Goal: Task Accomplishment & Management: Manage account settings

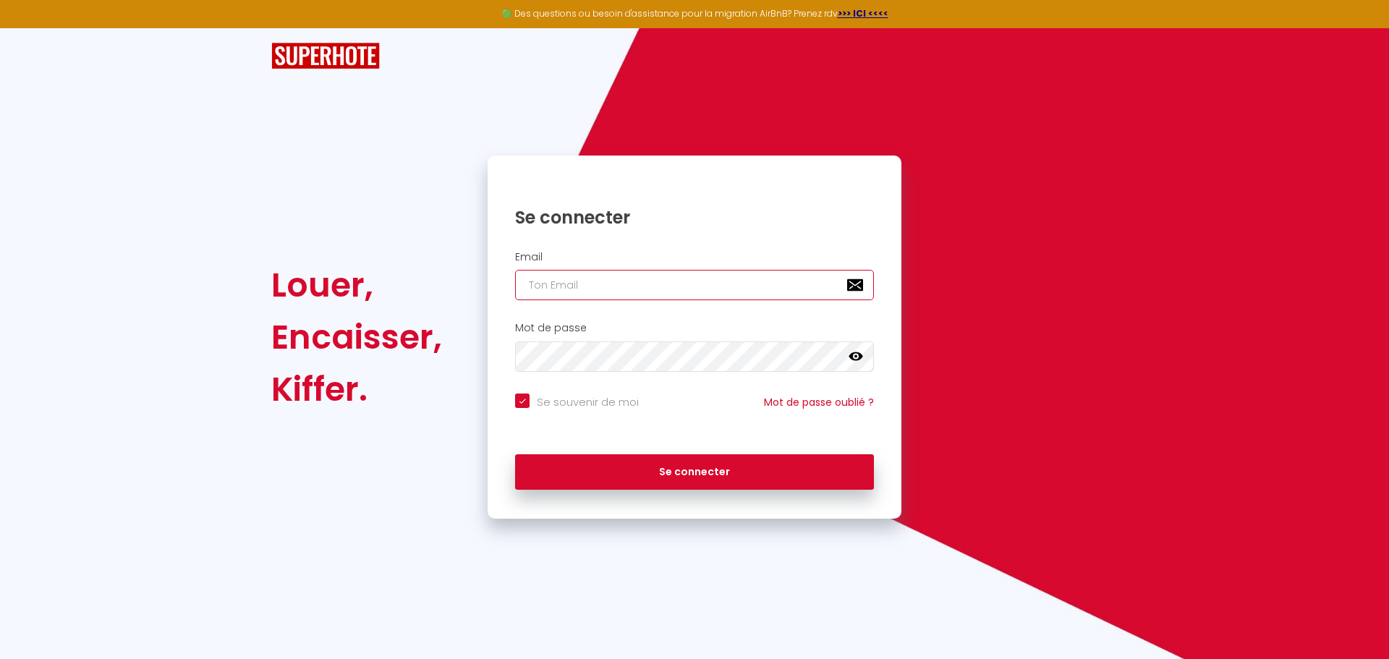
type input "[EMAIL_ADDRESS][PERSON_NAME][DOMAIN_NAME]"
checkbox input "true"
click at [201, 200] on div "Louer, Encaisser, Kiffer. Se connecter Email [EMAIL_ADDRESS][PERSON_NAME][DOMAI…" at bounding box center [694, 273] width 1389 height 491
drag, startPoint x: 737, startPoint y: 289, endPoint x: 436, endPoint y: 277, distance: 301.3
click at [447, 277] on div "Louer, Encaisser, Kiffer. Se connecter Email charpentier.shane@gmail.com Mot de…" at bounding box center [694, 337] width 865 height 363
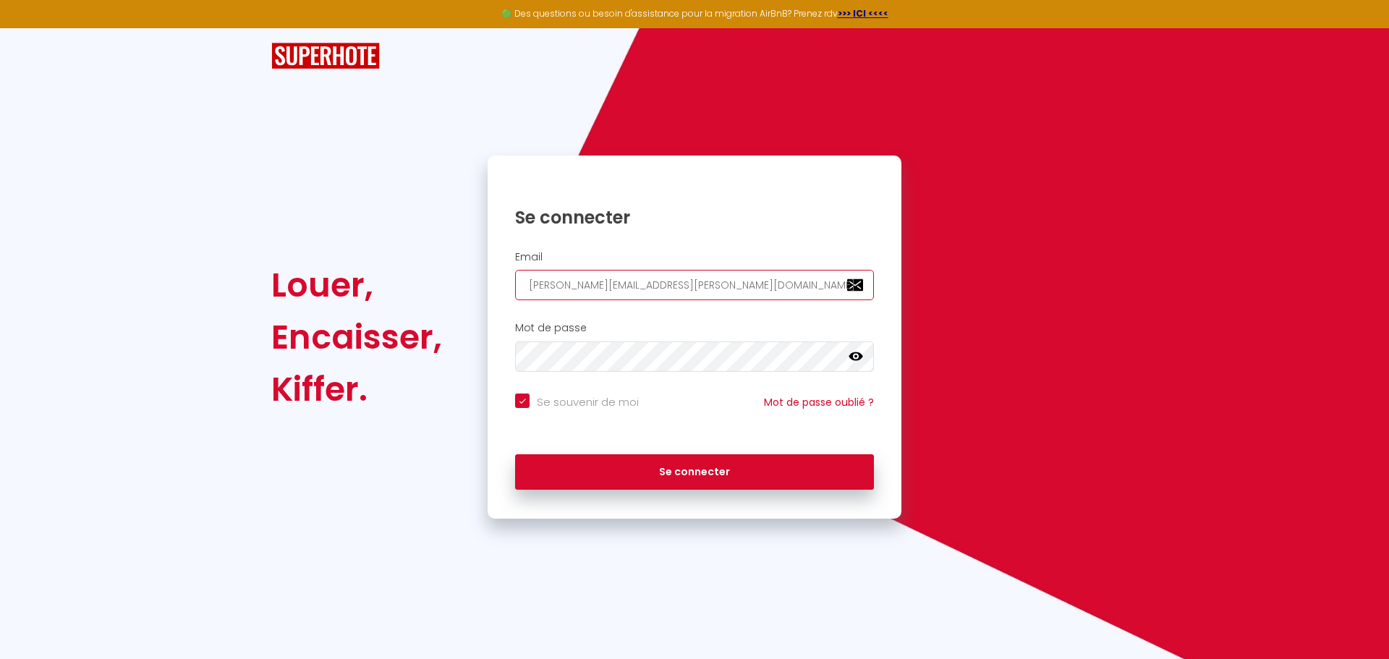
paste input "becktheo131"
type input "becktheo131@gmail.com"
checkbox input "true"
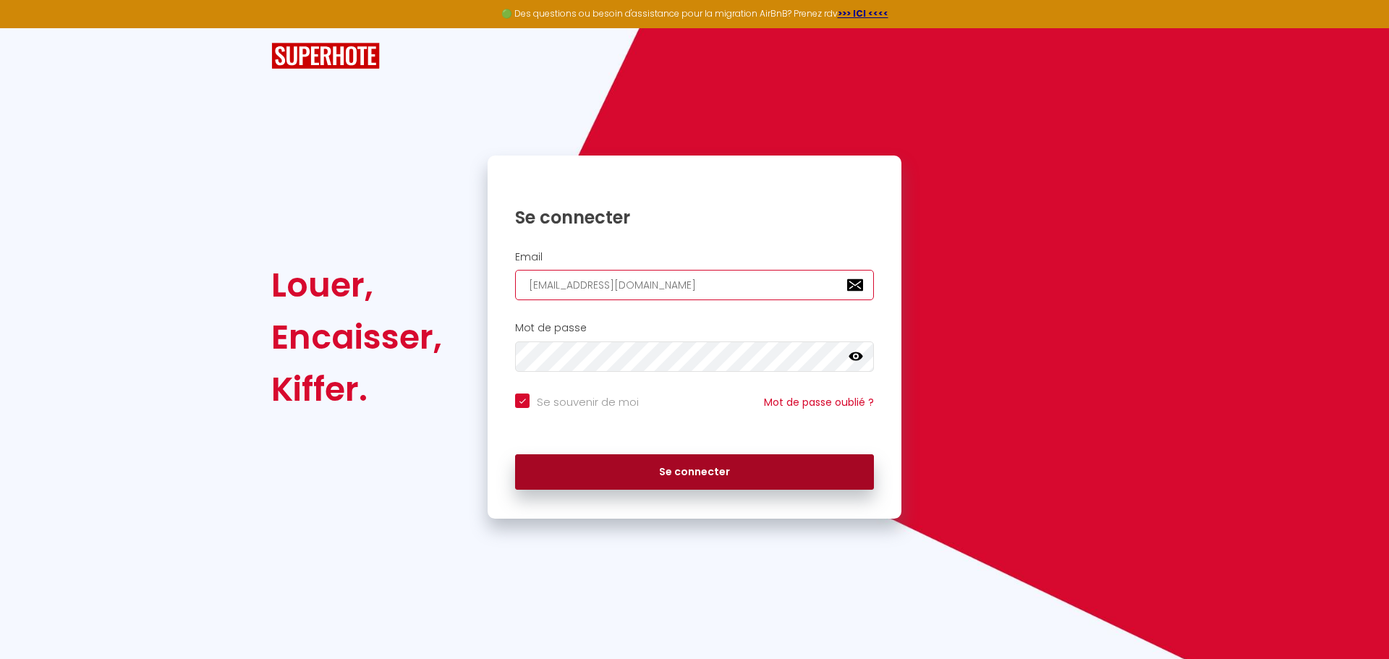
type input "becktheo131@gmail.com"
click at [630, 460] on button "Se connecter" at bounding box center [694, 472] width 359 height 36
checkbox input "true"
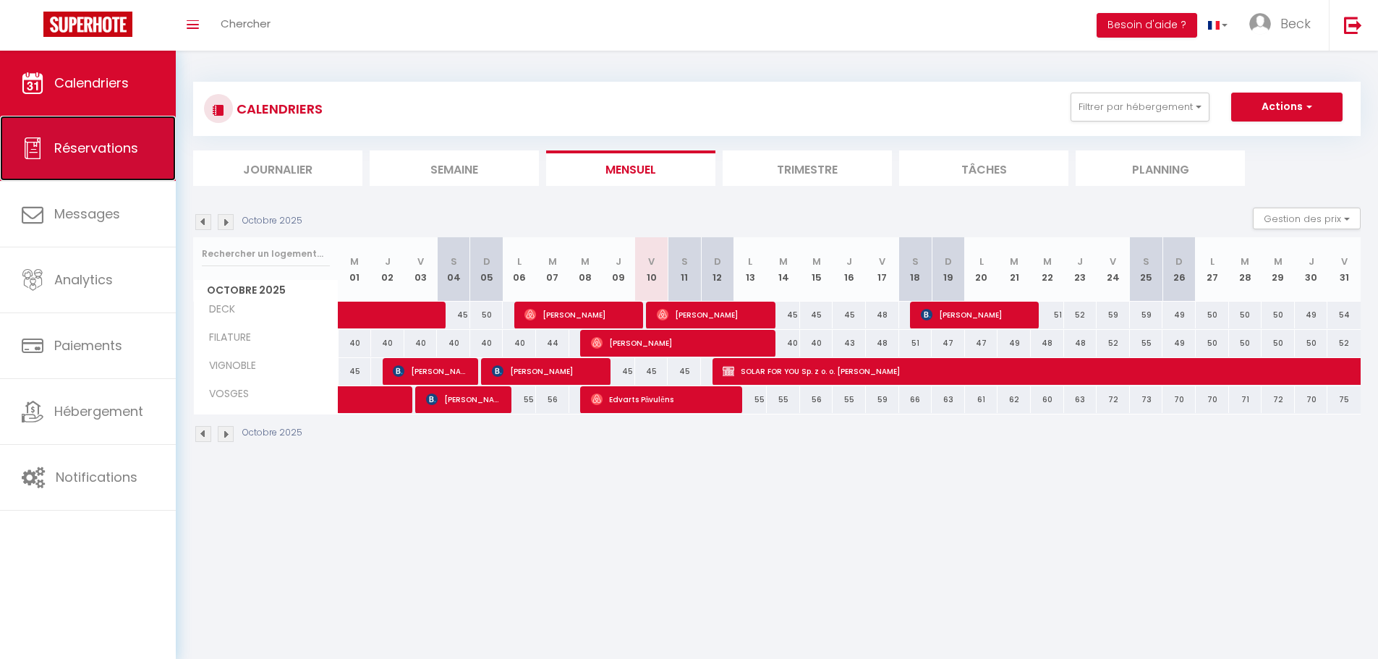
click at [89, 131] on link "Réservations" at bounding box center [88, 148] width 176 height 65
select select "not_cancelled"
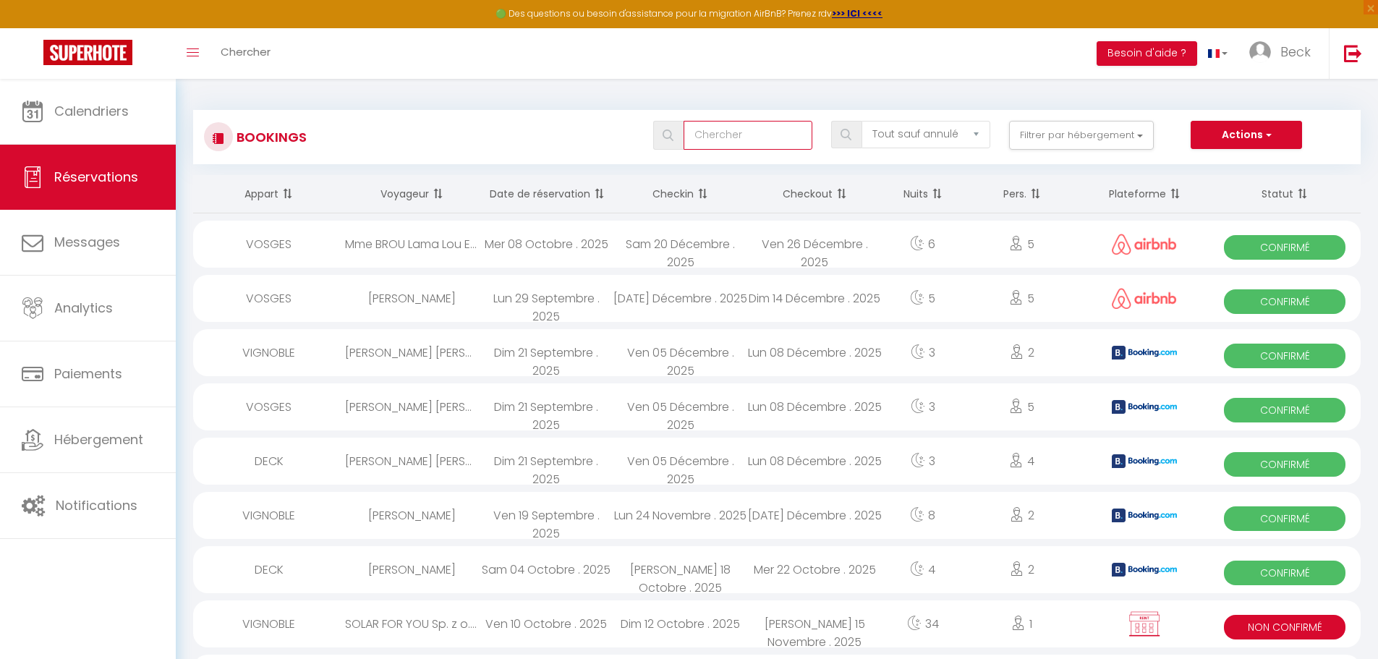
click at [749, 132] on input "text" at bounding box center [748, 135] width 129 height 29
paste input "6929227"
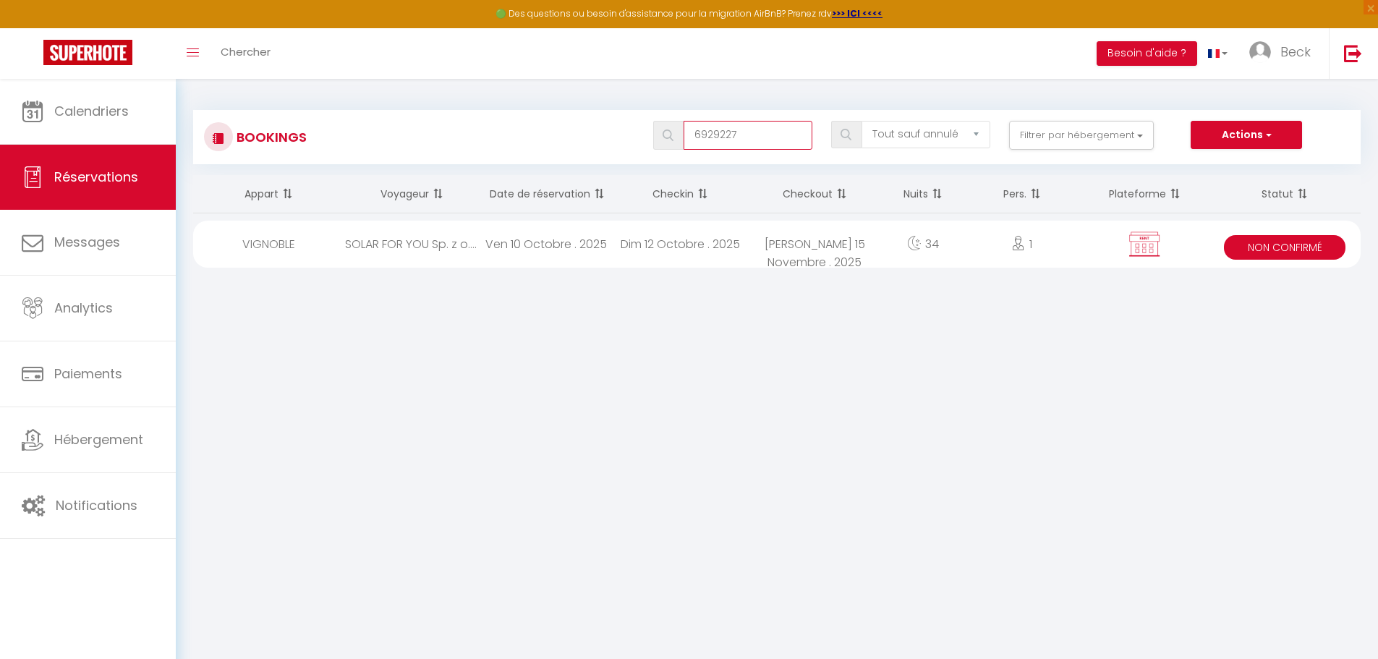
type input "6929227"
click at [891, 246] on div "34" at bounding box center [923, 244] width 82 height 47
select select "KO"
select select "0"
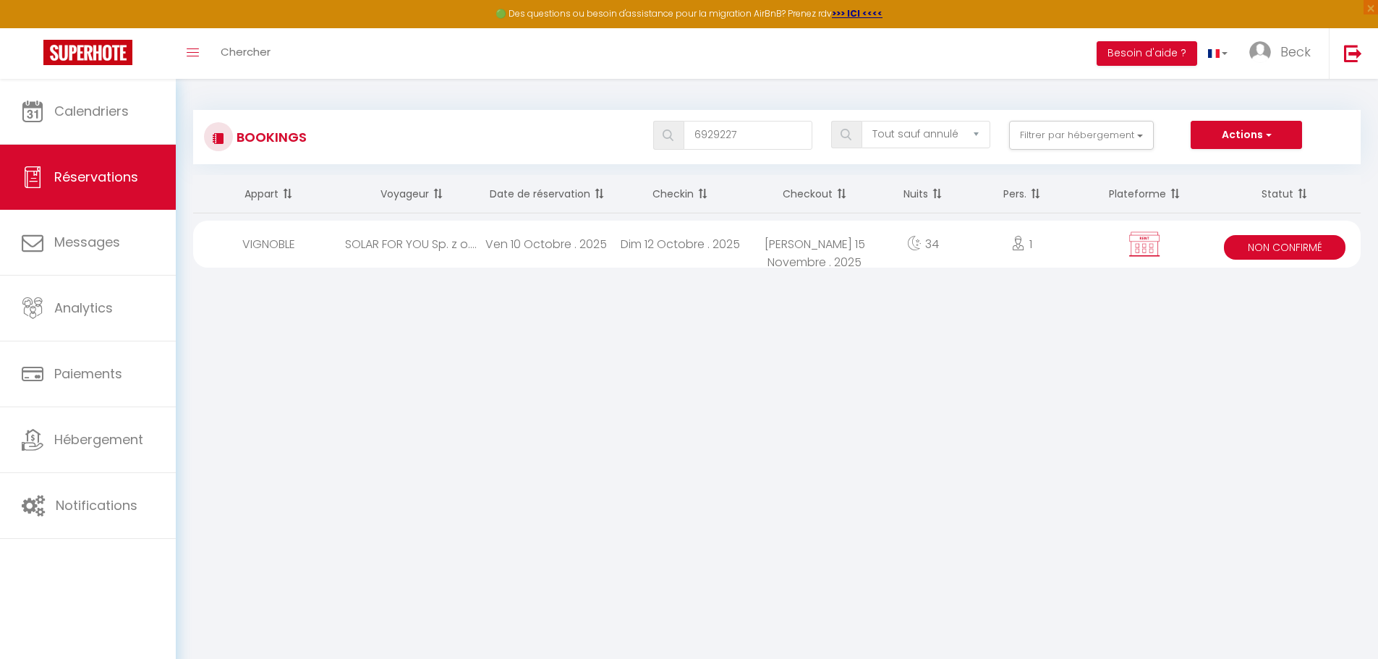
select select "0"
select select "1"
select select
select select "21534"
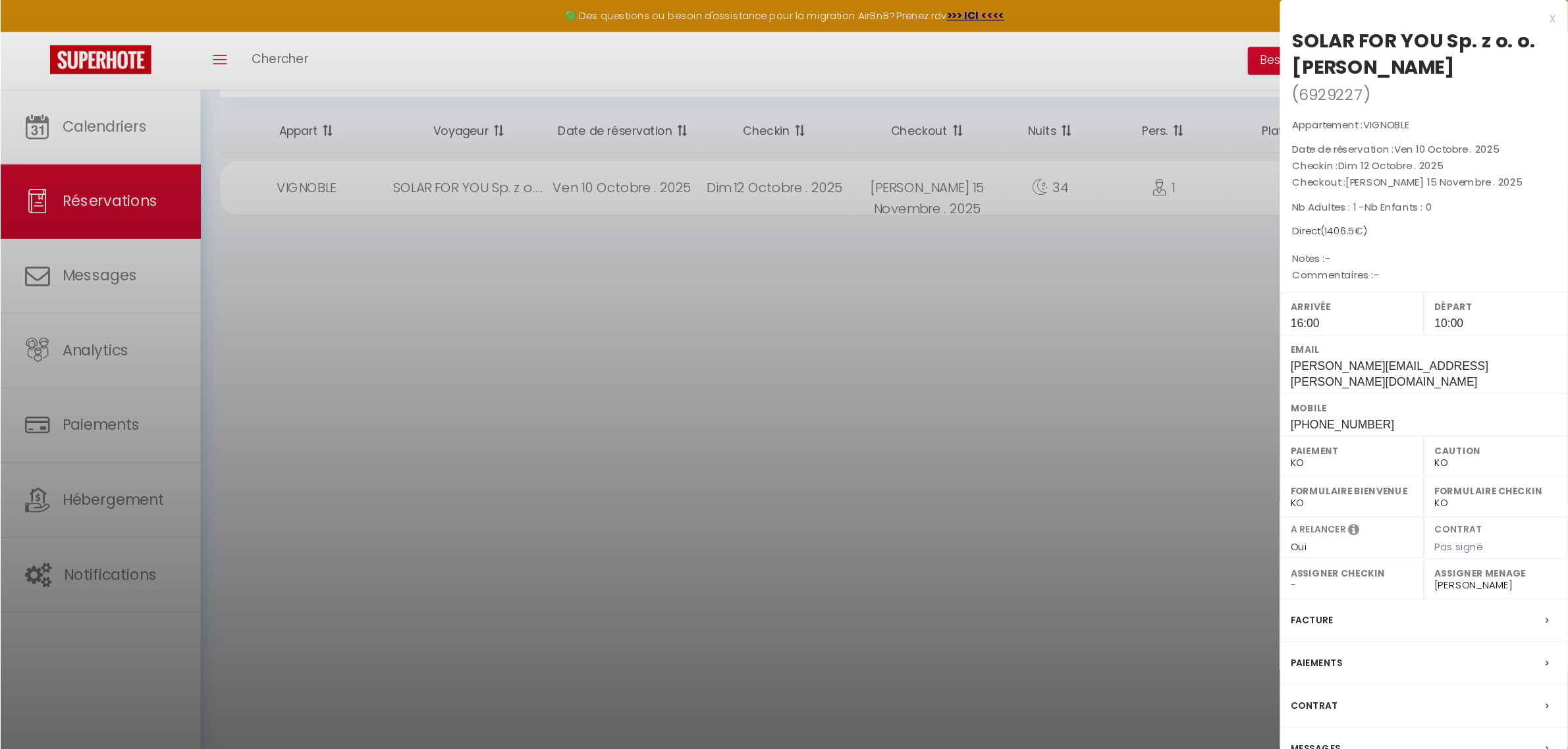
scroll to position [54, 0]
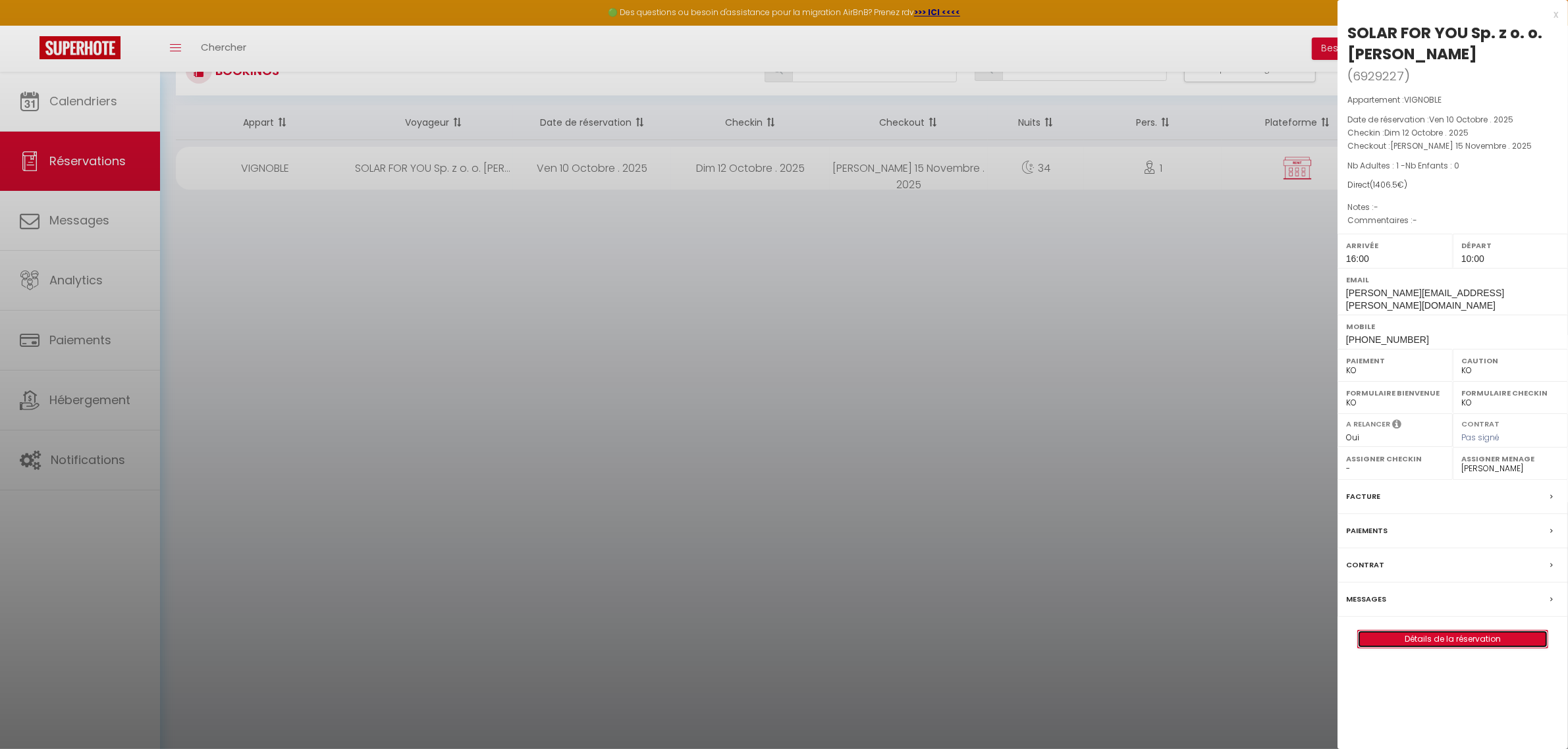
click at [1264, 599] on link "Détails de la réservation" at bounding box center [1452, 639] width 189 height 17
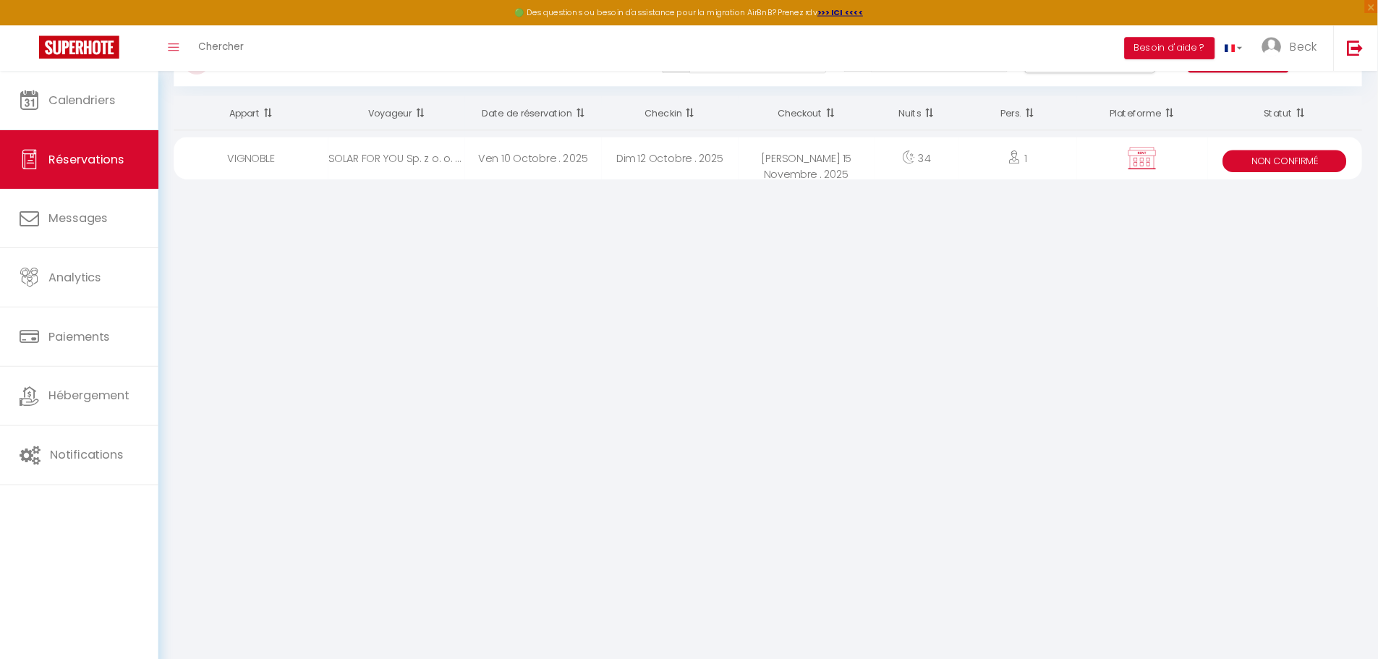
scroll to position [76, 0]
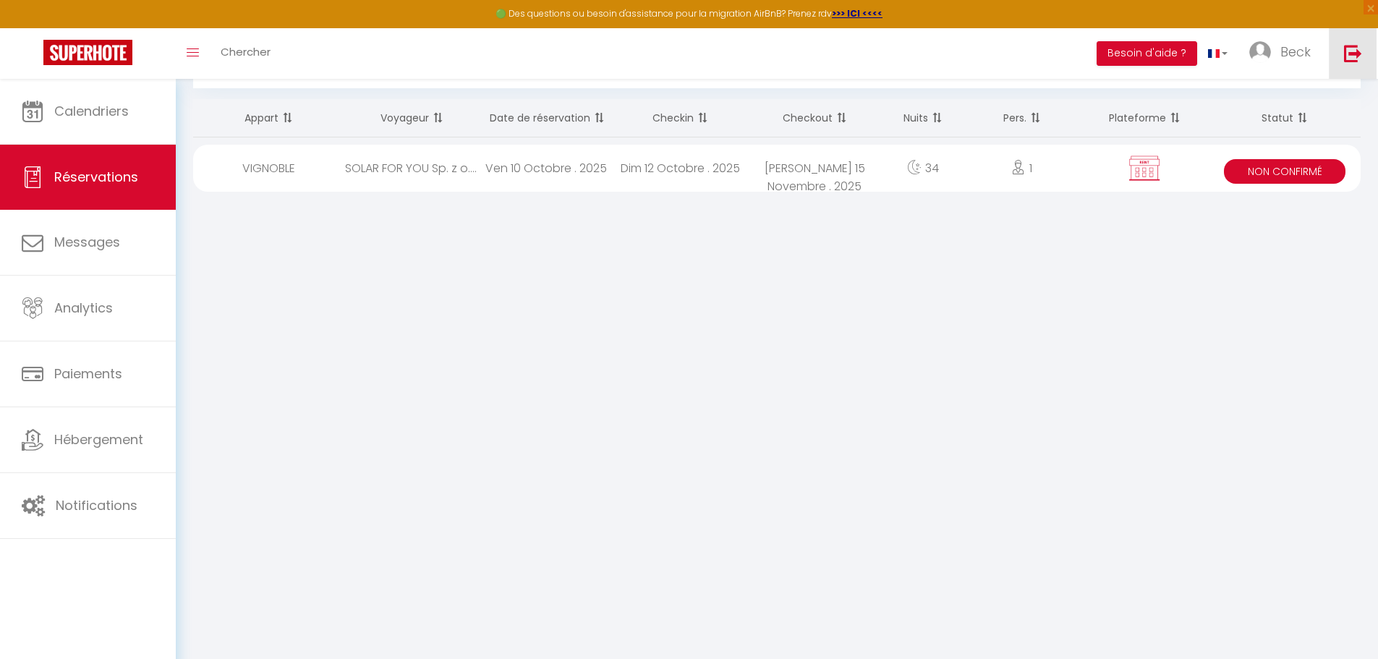
click at [1355, 46] on img at bounding box center [1353, 53] width 18 height 18
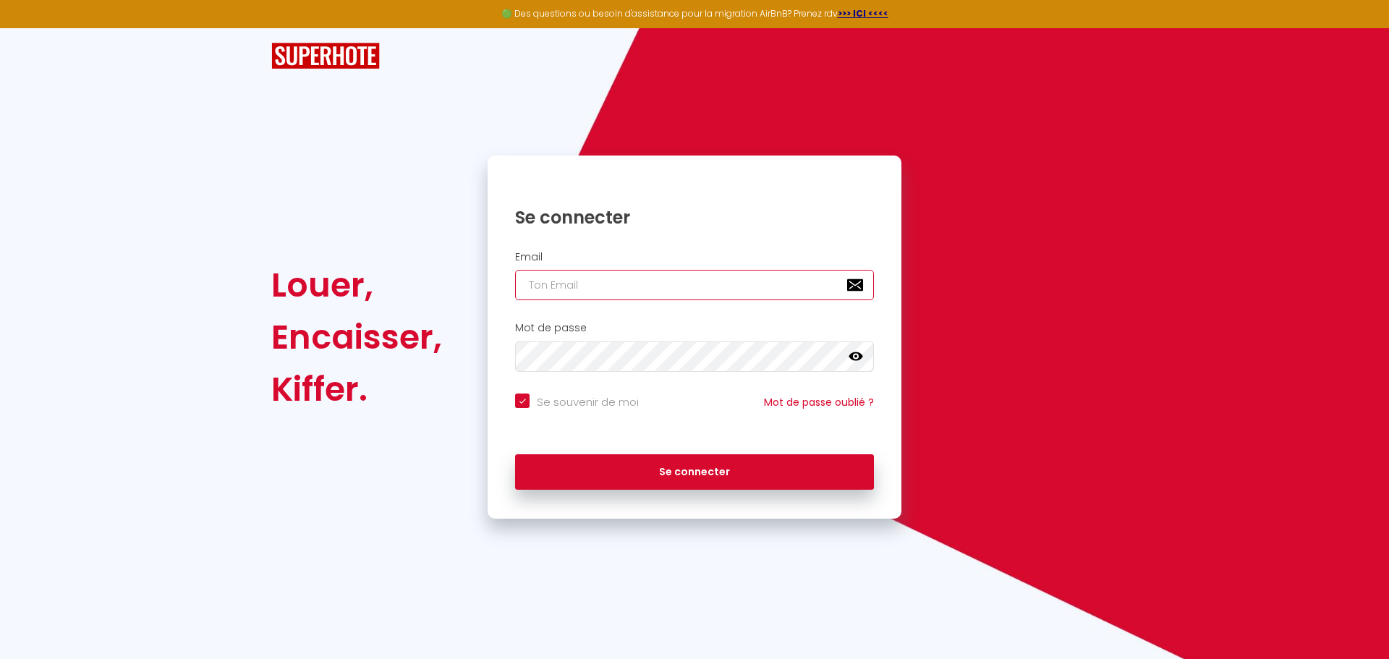
type input "charpentier.shane@gmail.com"
checkbox input "true"
drag, startPoint x: 734, startPoint y: 287, endPoint x: 366, endPoint y: 291, distance: 367.6
click at [385, 292] on div "Louer, Encaisser, Kiffer. Se connecter Email charpentier.shane@gmail.com Mot de…" at bounding box center [694, 337] width 865 height 363
paste input "jm.immosudgestion"
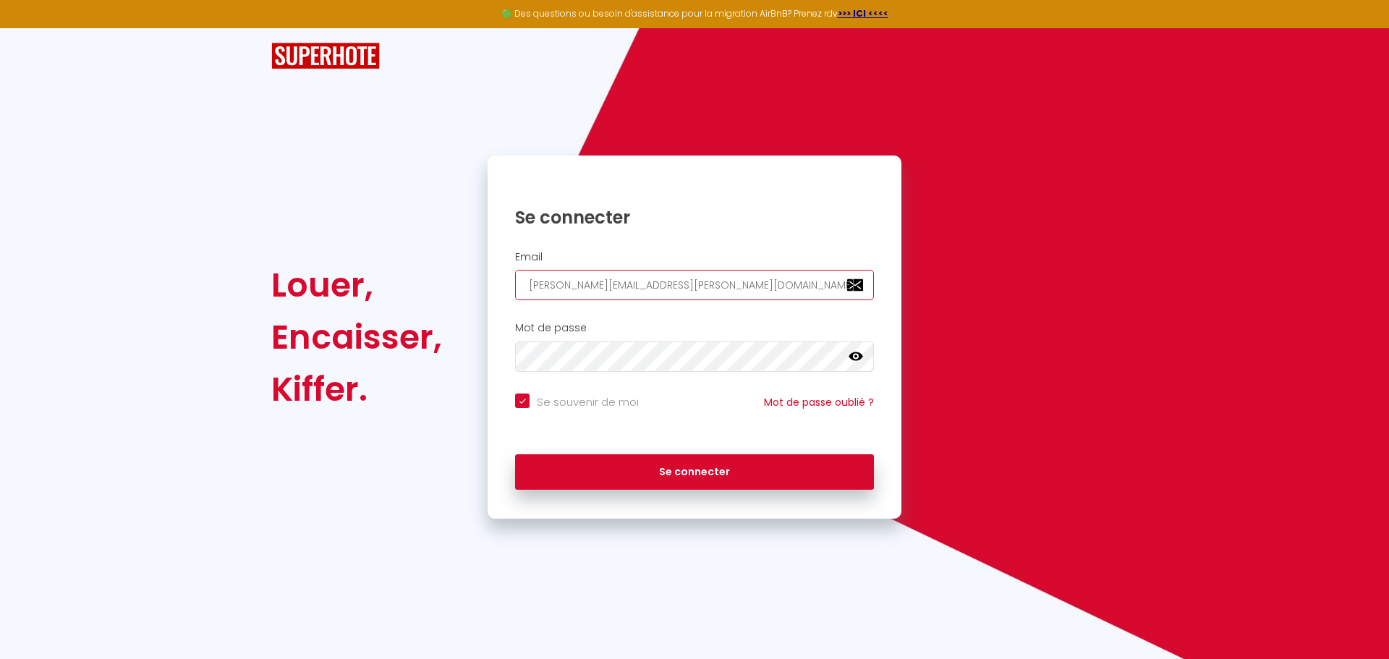
type input "jm.immosudgestion@gmail.com"
checkbox input "true"
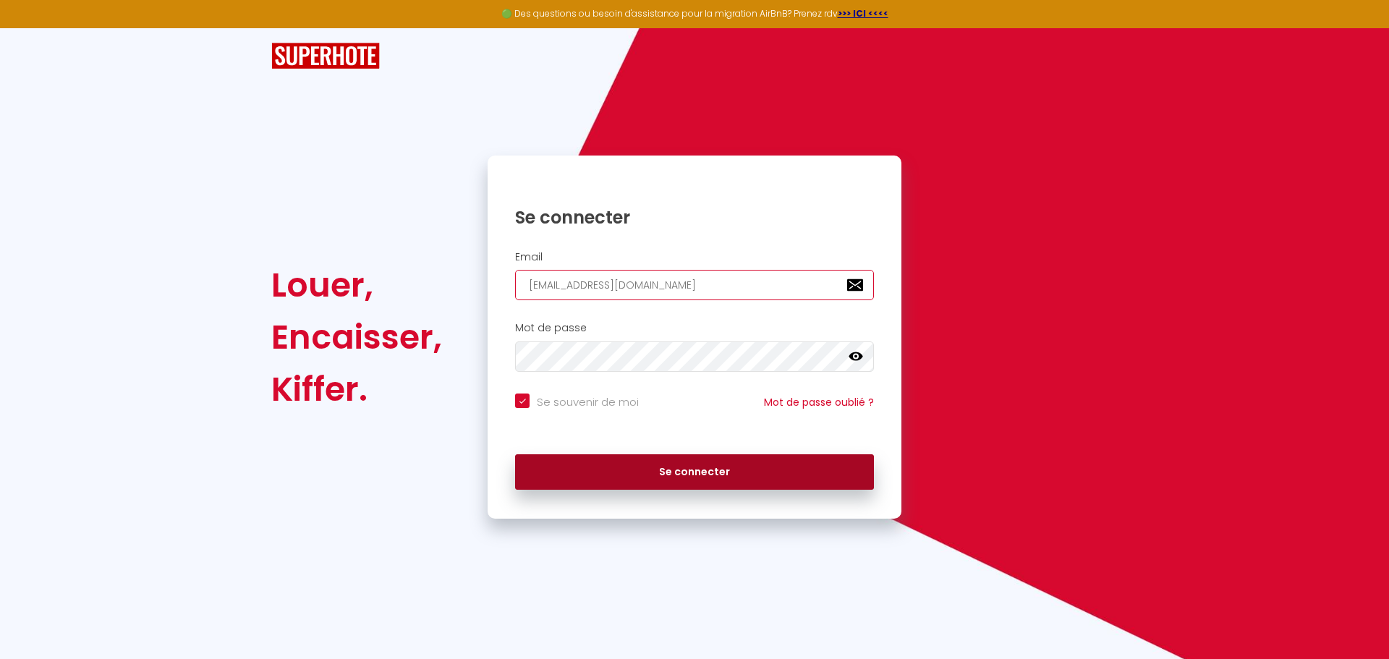
type input "jm.immosudgestion@gmail.com"
click at [596, 466] on button "Se connecter" at bounding box center [694, 472] width 359 height 36
checkbox input "true"
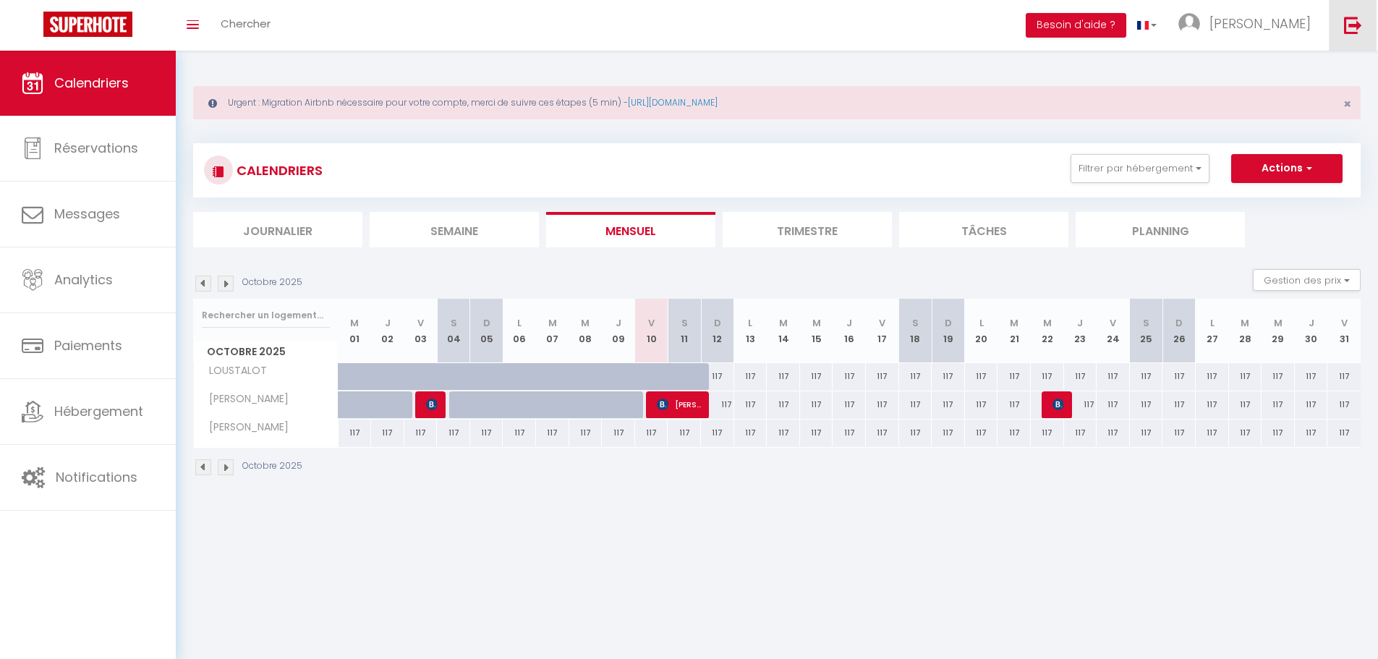
click at [1347, 30] on img at bounding box center [1353, 25] width 18 height 18
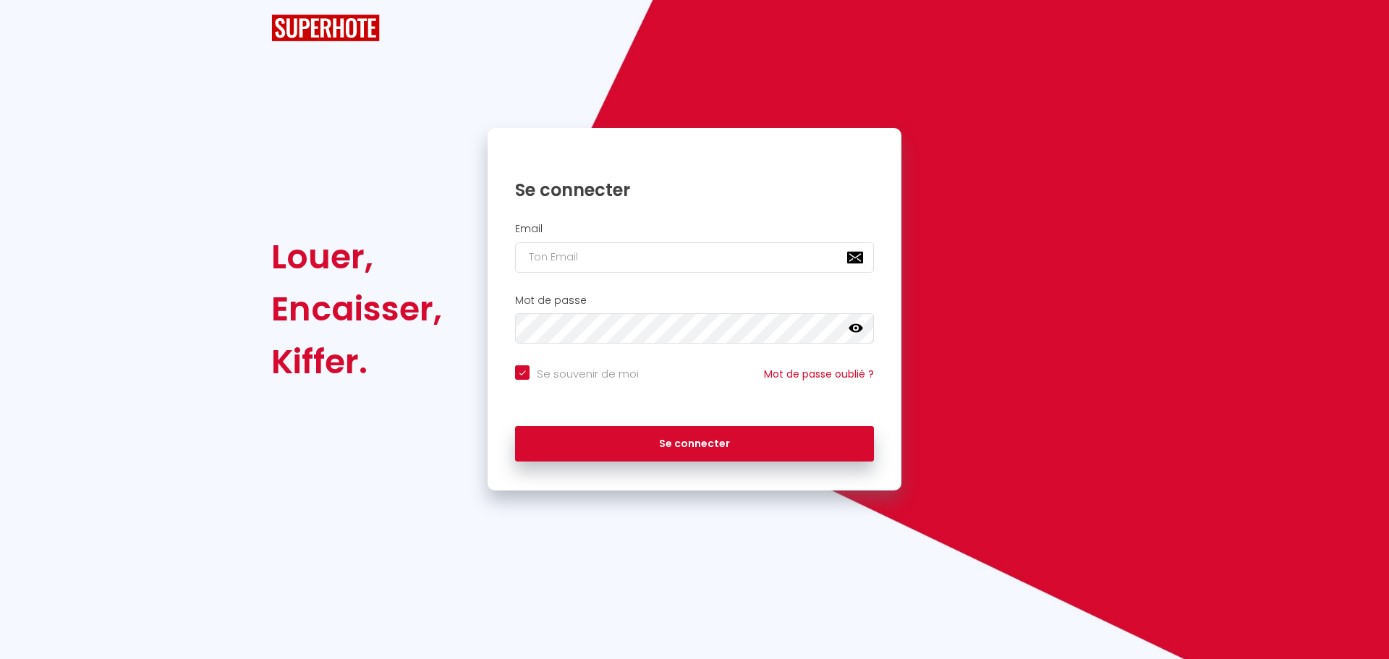
checkbox input "true"
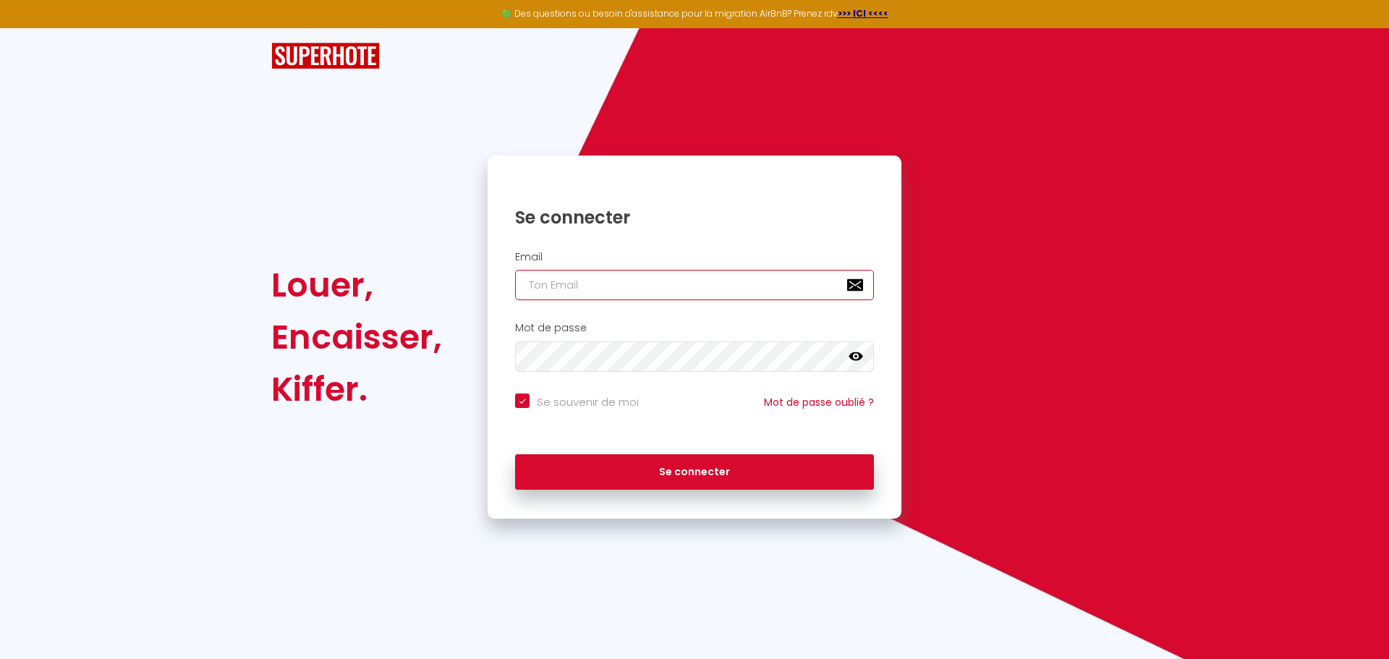
type input "charpentier.shane@gmail.com"
checkbox input "true"
drag, startPoint x: 714, startPoint y: 279, endPoint x: 469, endPoint y: 281, distance: 245.3
click at [493, 282] on div "Email charpentier.shane@gmail.com" at bounding box center [695, 276] width 414 height 50
paste input "onciergerie4you"
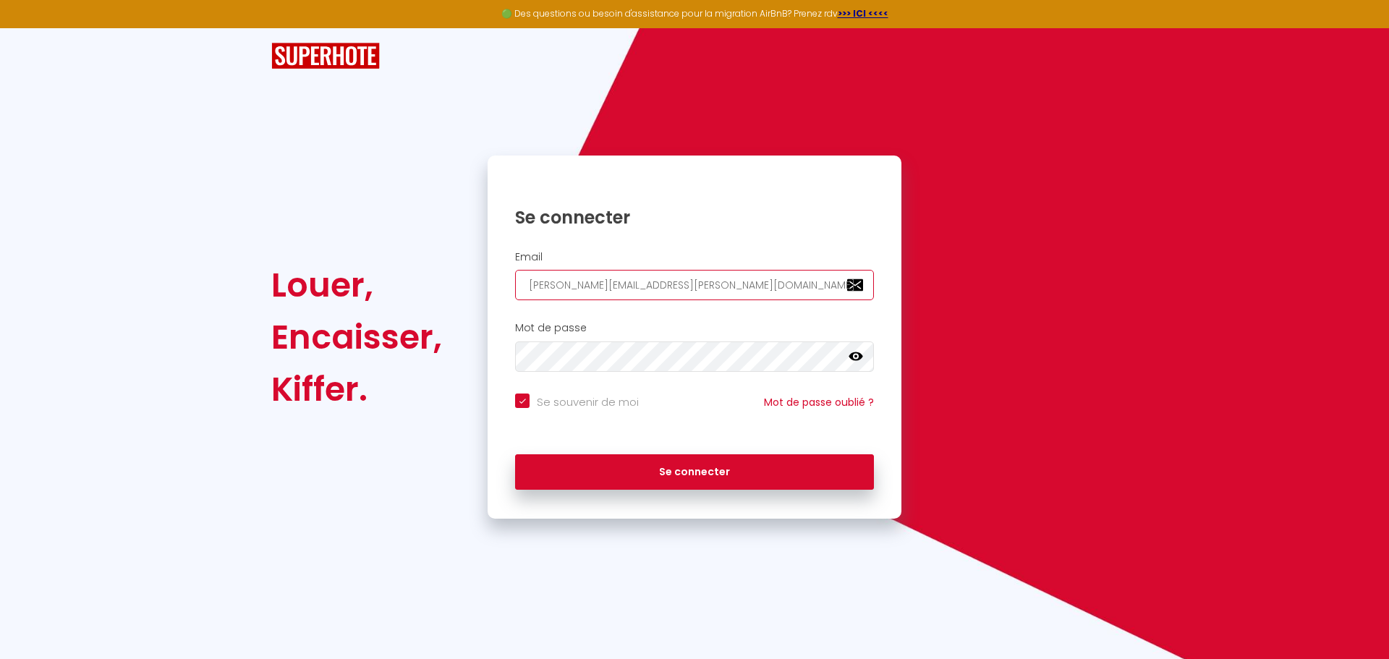
type input "conciergerie4you@gmail.com"
checkbox input "true"
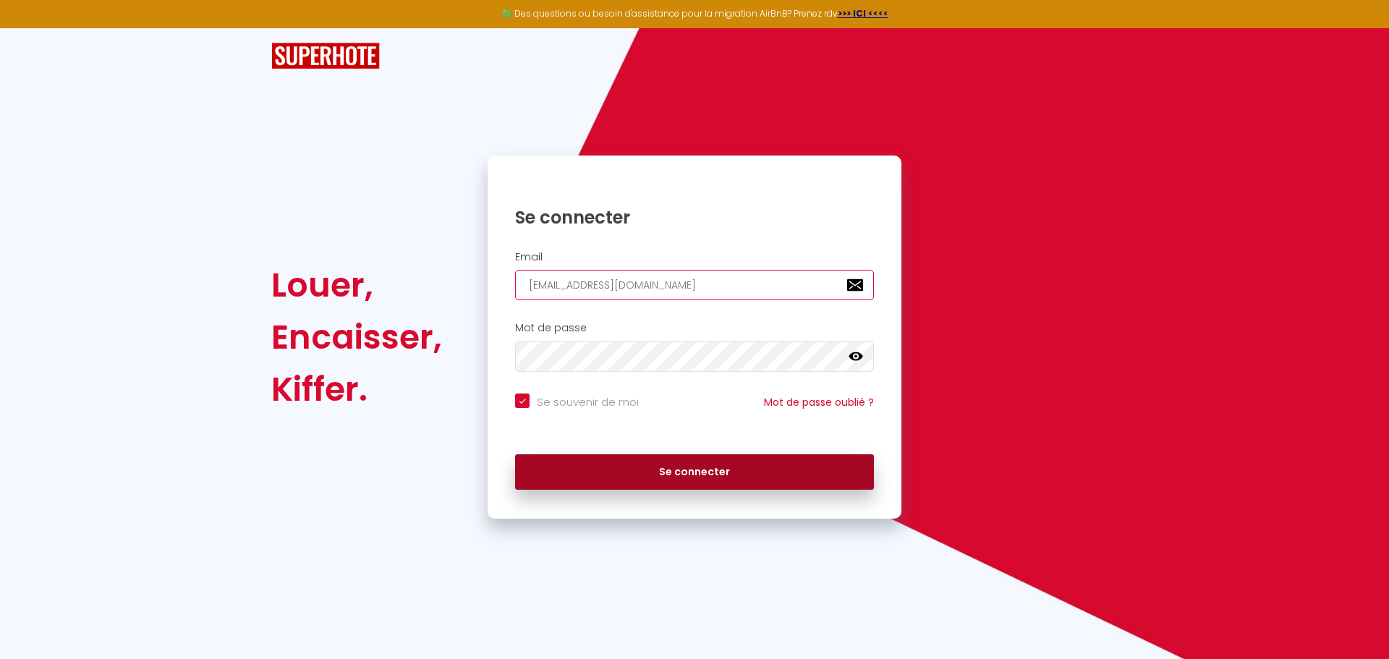
type input "conciergerie4you@gmail.com"
click at [640, 472] on button "Se connecter" at bounding box center [694, 472] width 359 height 36
checkbox input "true"
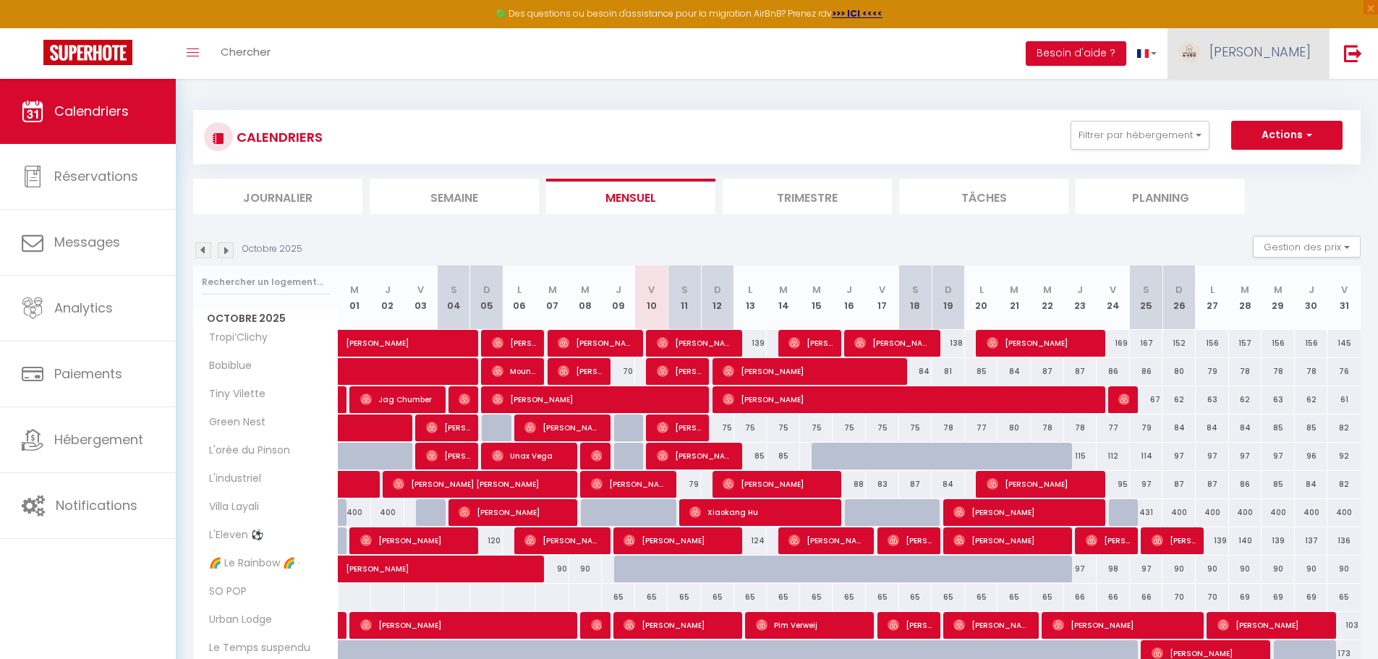
click at [1200, 49] on img at bounding box center [1190, 52] width 22 height 22
click at [1262, 98] on link "Paramètres" at bounding box center [1271, 100] width 107 height 25
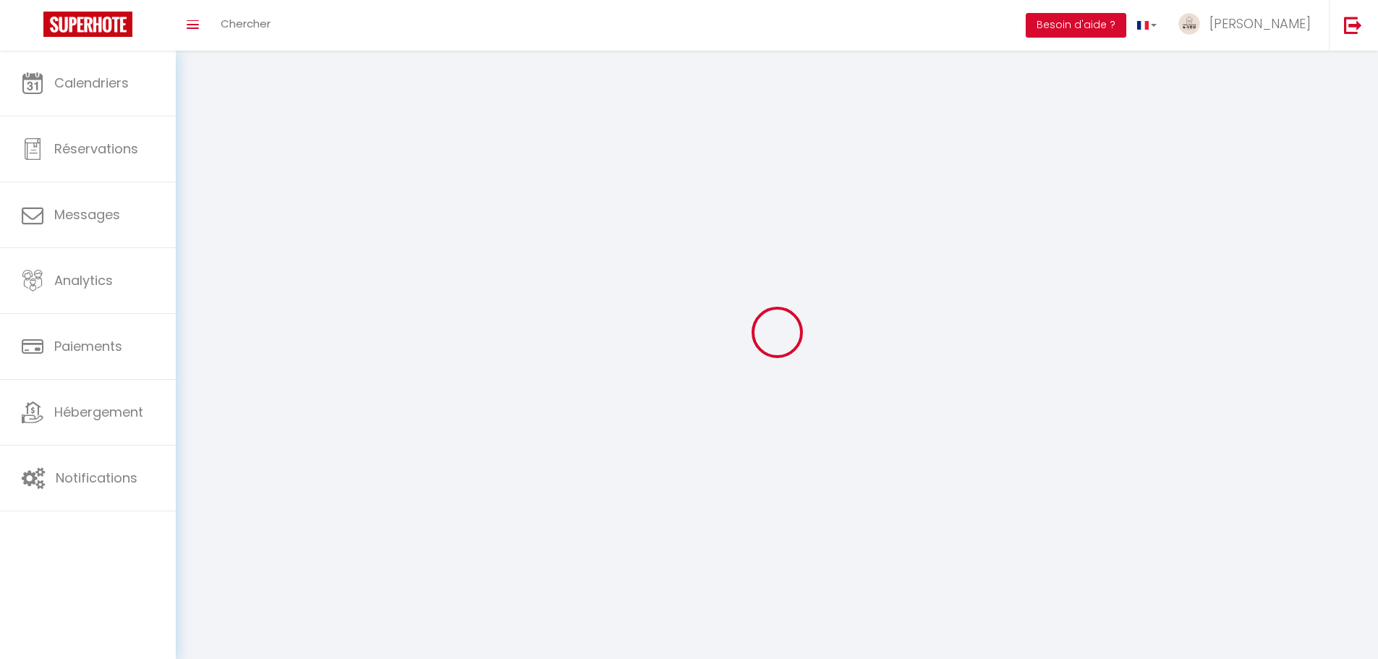
type input "g4ts5qncjvs4C5wUF3j64fKv8"
type input "wG58WTkNfufZTgMtRp8FIcD6U"
type input "https://app.superhote.com/#/get-available-rentals/wG58WTkNfufZTgMtRp8FIcD6U"
select select "fr"
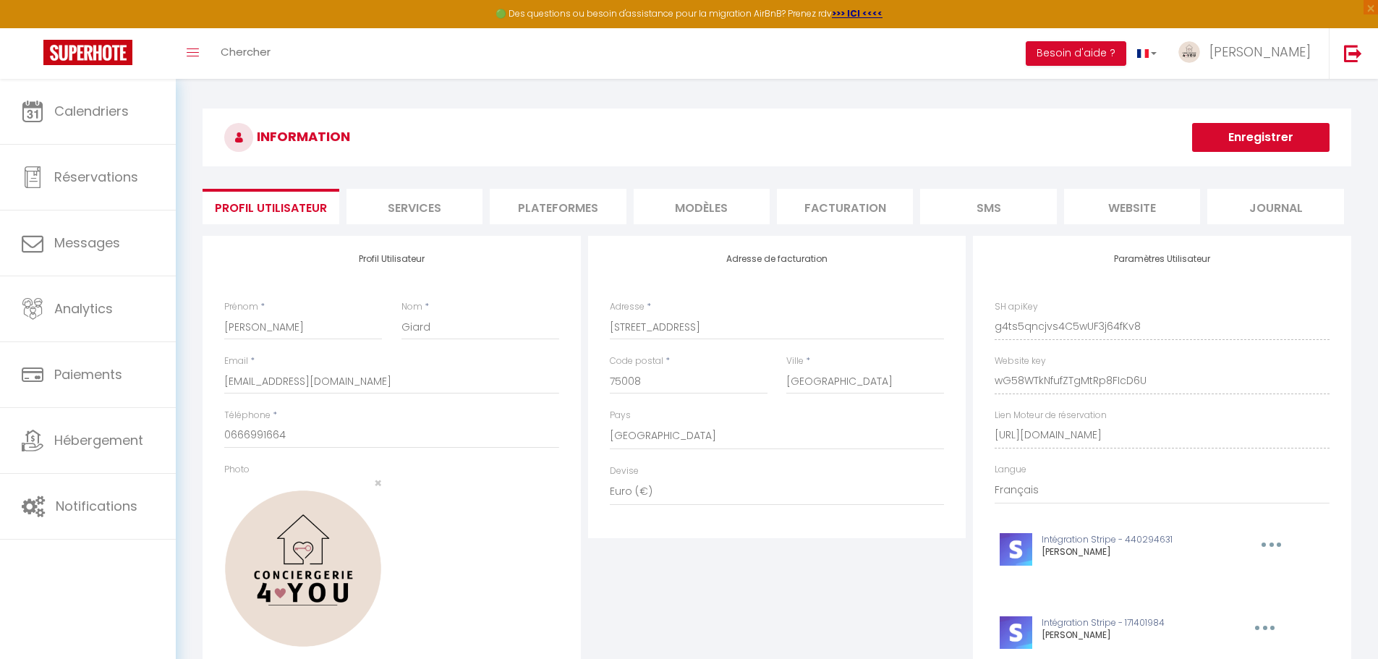
click at [530, 200] on li "Plateformes" at bounding box center [558, 206] width 136 height 35
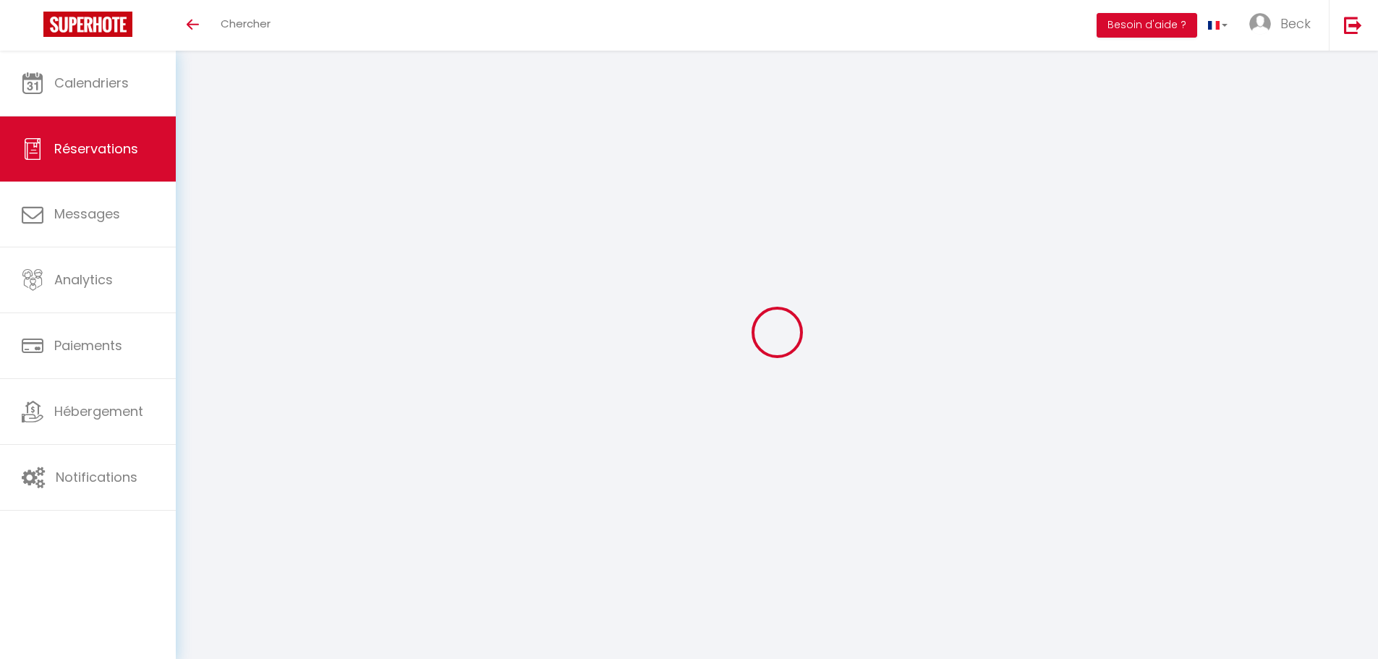
select select
checkbox input "false"
select select
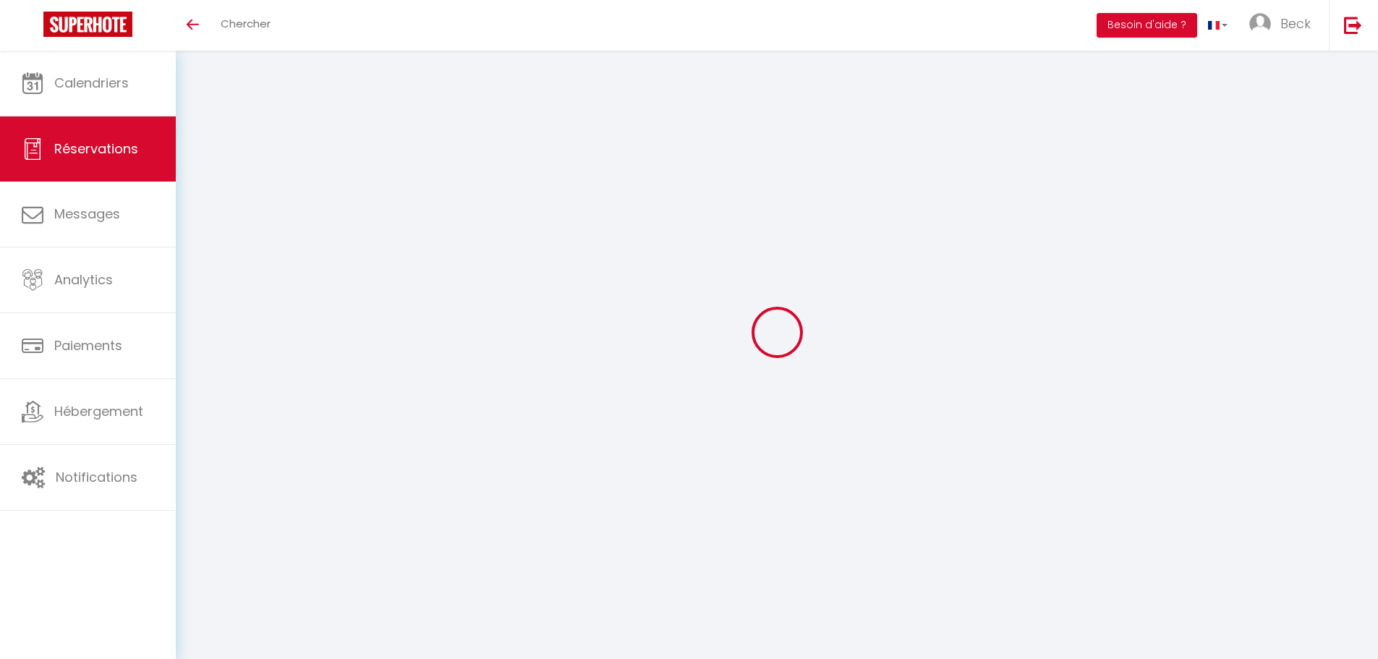
checkbox input "false"
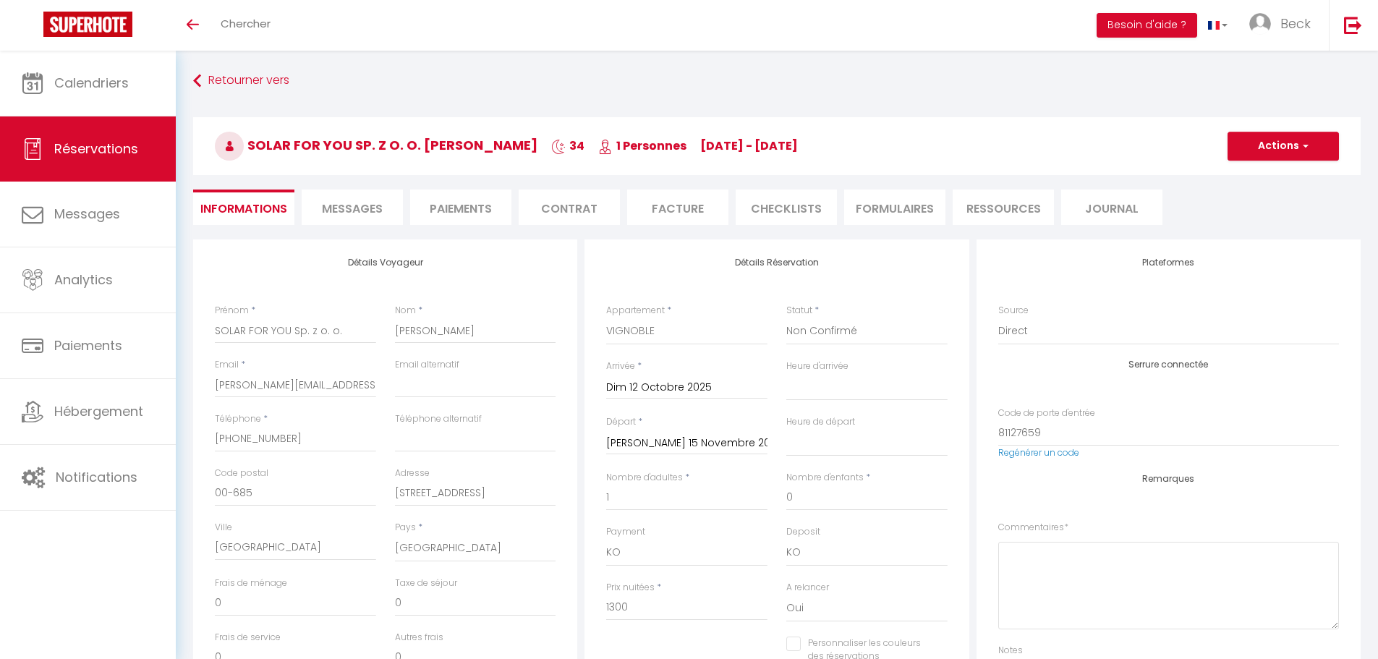
type input "35"
type input "71.5"
select select
checkbox input "false"
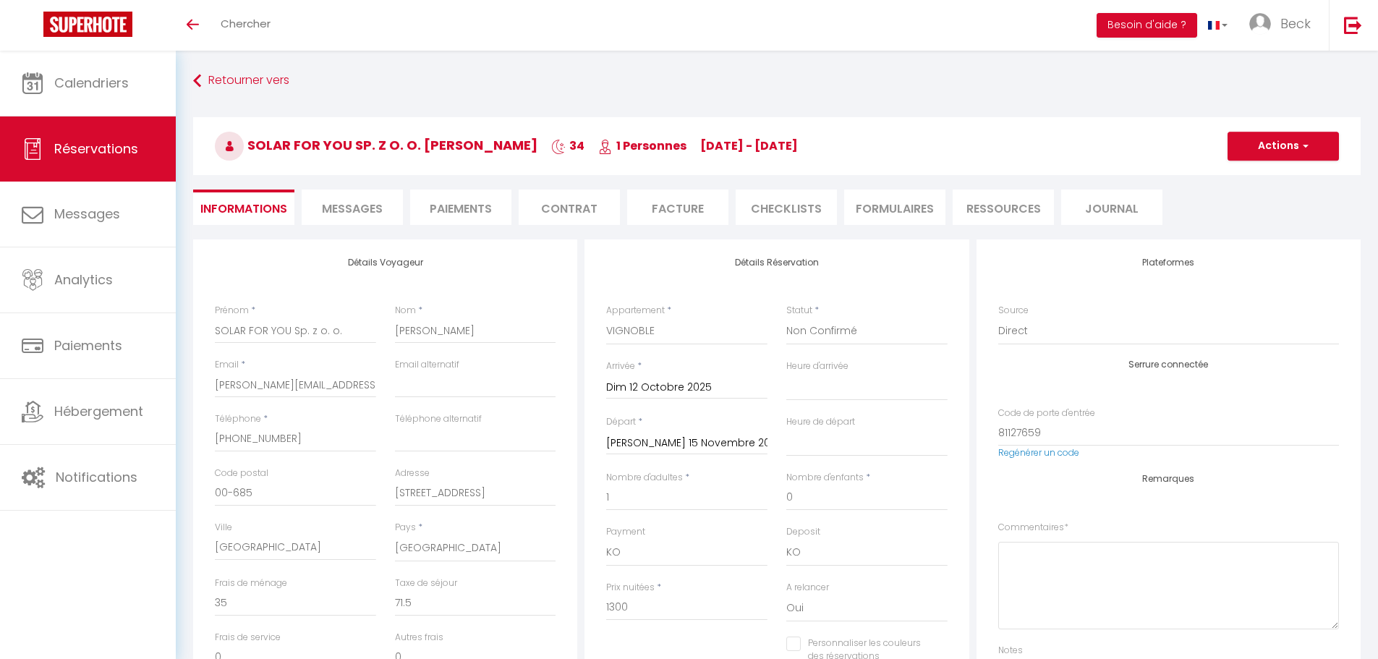
select select "16:00"
select select "10:00"
click at [483, 211] on li "Paiements" at bounding box center [460, 207] width 101 height 35
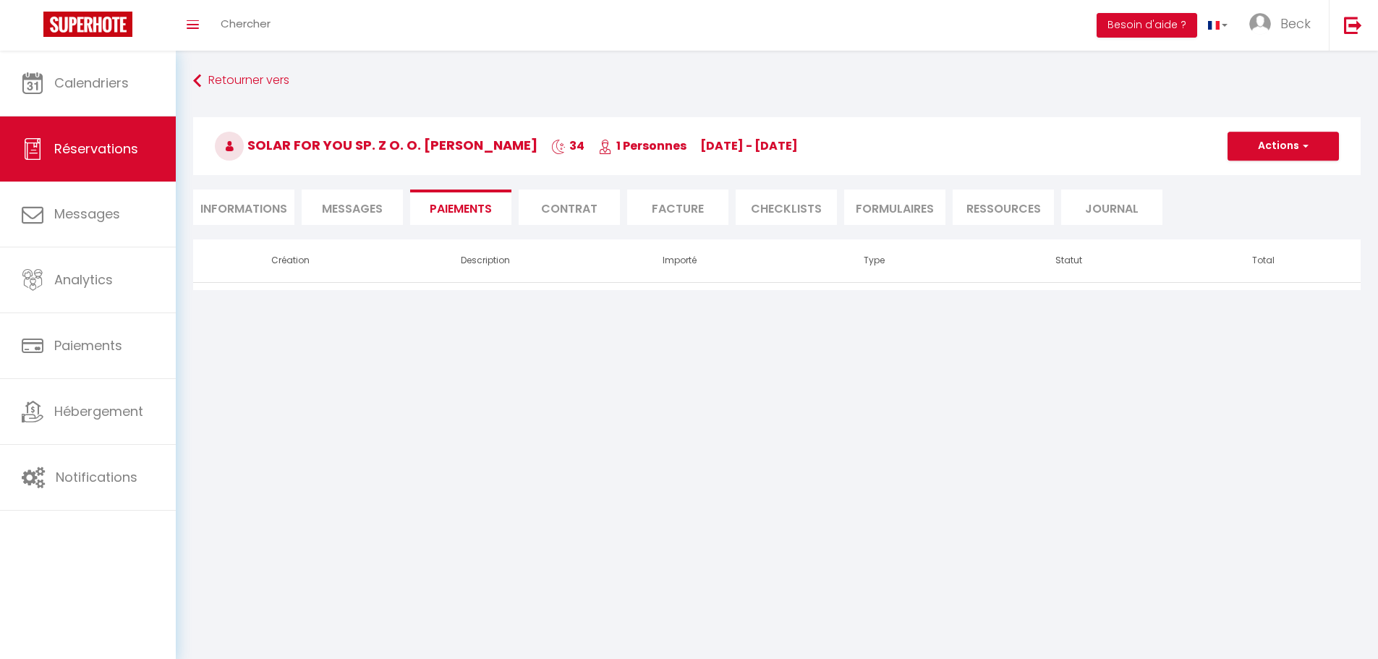
click at [248, 209] on li "Informations" at bounding box center [243, 207] width 101 height 35
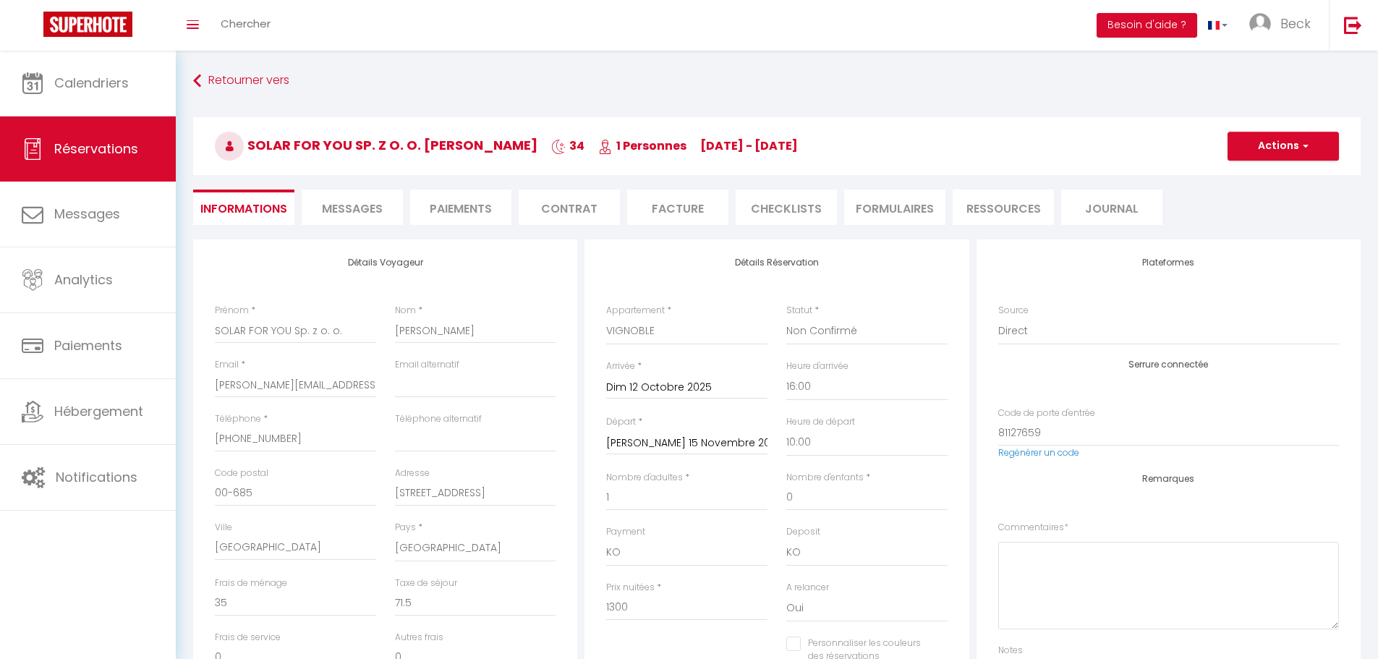
click at [467, 211] on li "Paiements" at bounding box center [460, 207] width 101 height 35
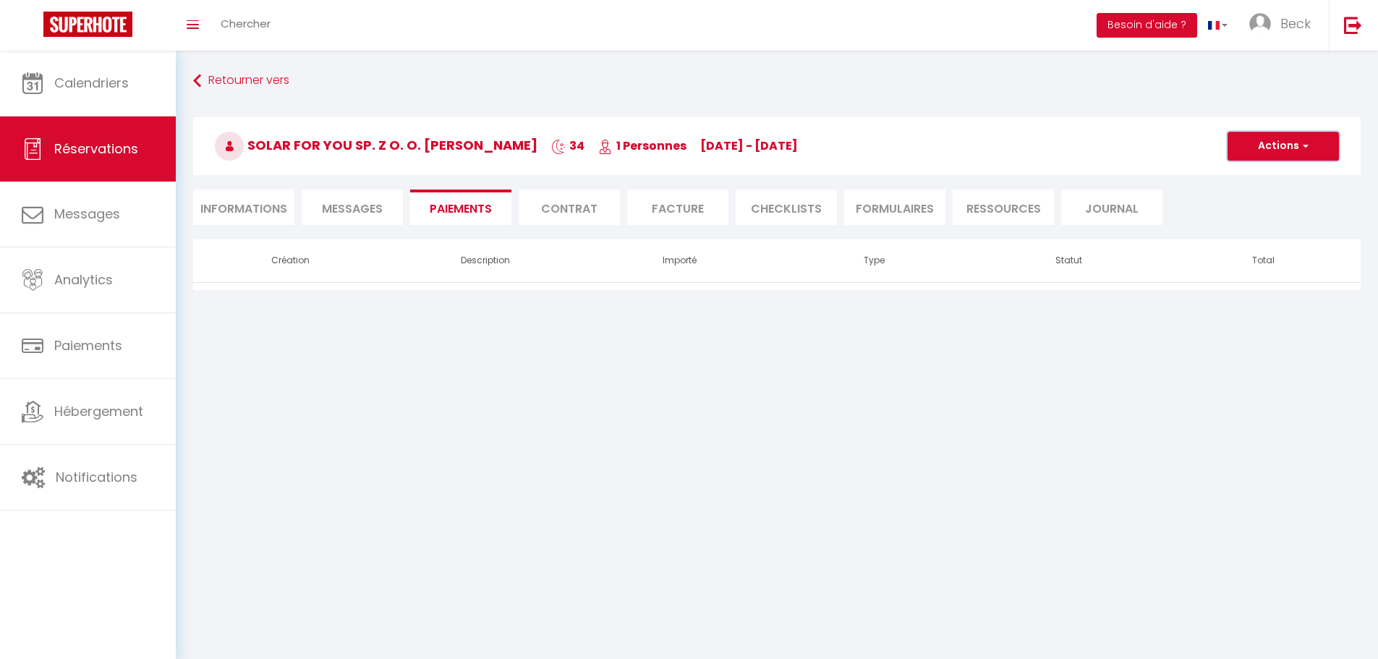
click at [1289, 160] on button "Actions" at bounding box center [1283, 146] width 111 height 29
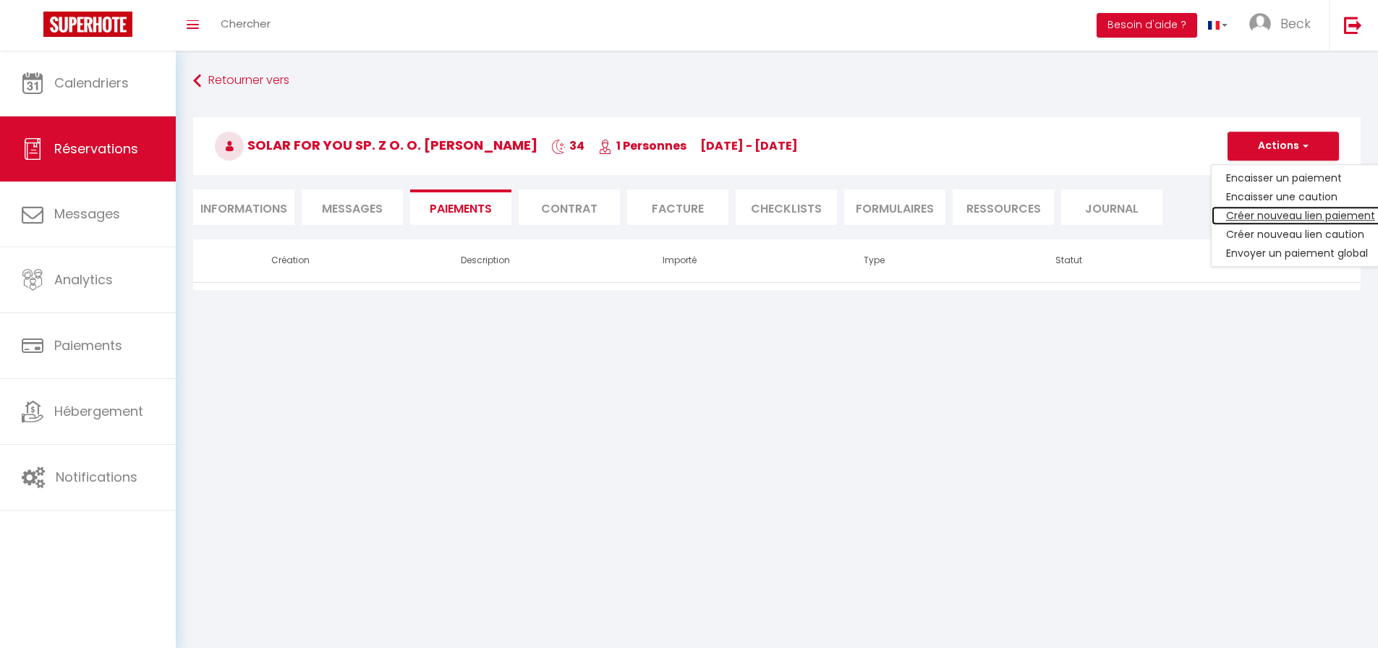
click at [1263, 216] on link "Créer nouveau lien paiement" at bounding box center [1301, 215] width 178 height 19
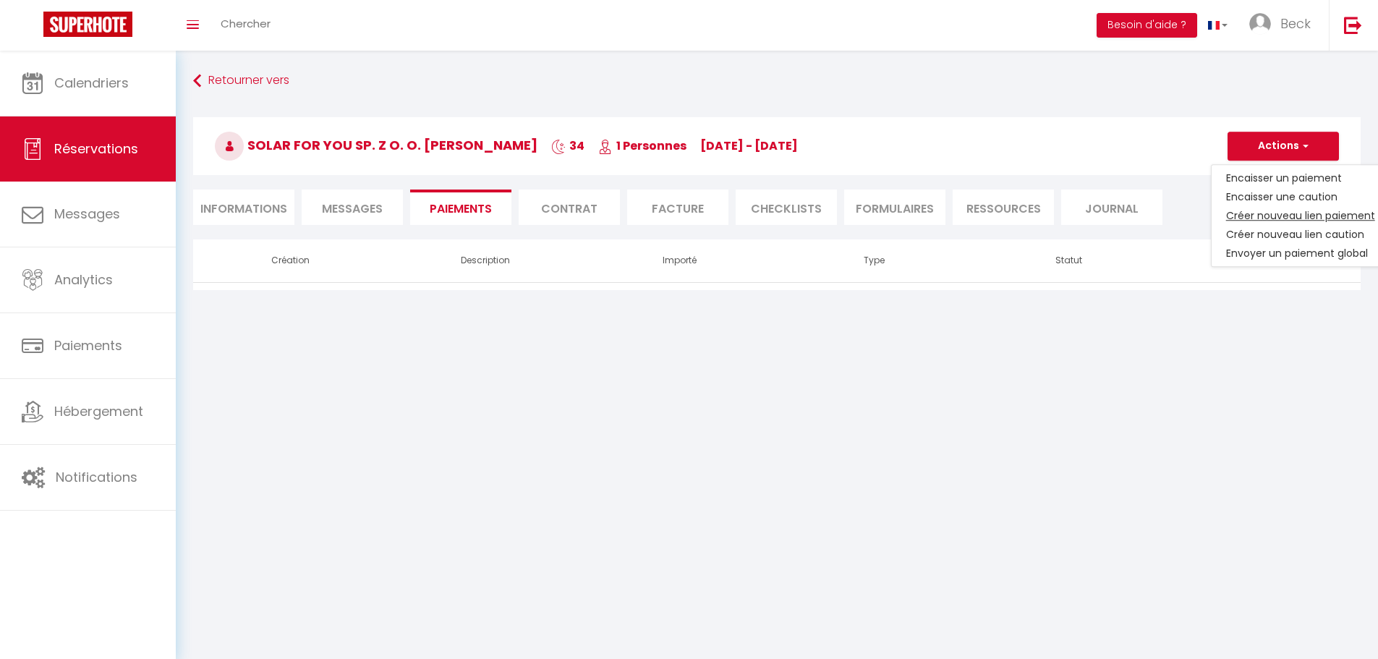
select select "nights"
type input "[PERSON_NAME][EMAIL_ADDRESS][PERSON_NAME][DOMAIN_NAME]"
select select "5176"
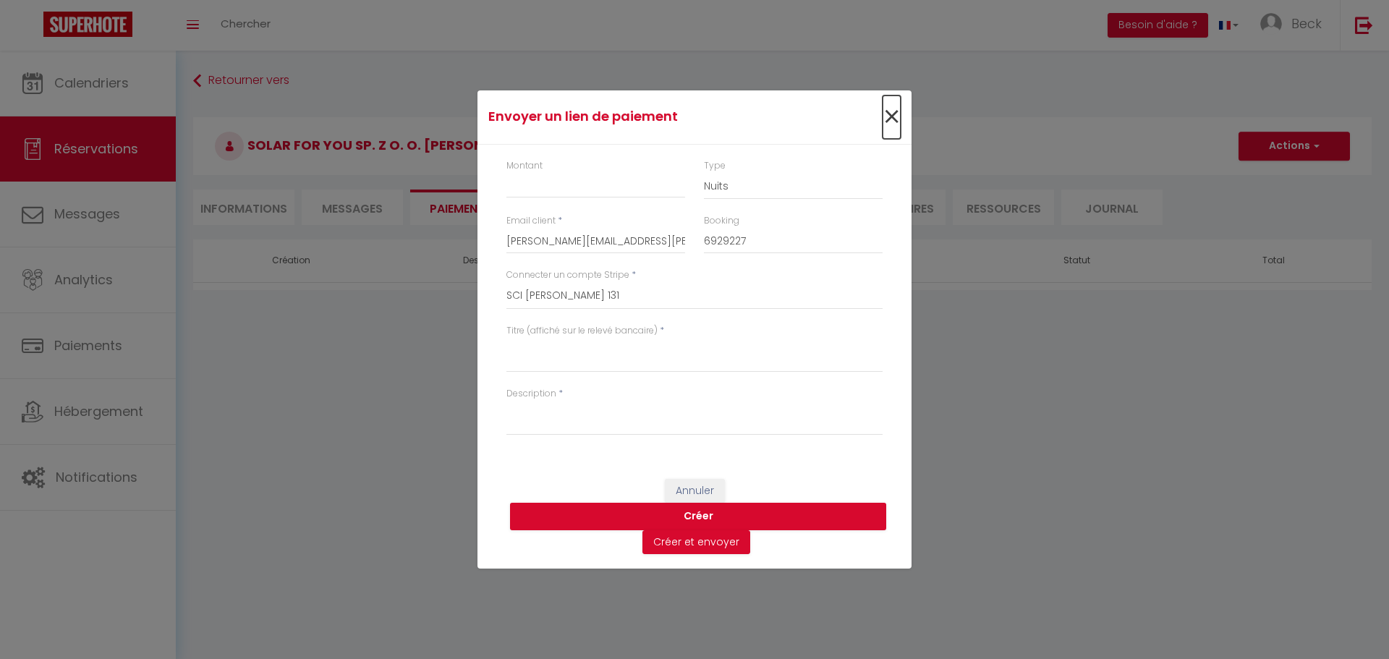
click at [891, 120] on span "×" at bounding box center [892, 117] width 18 height 43
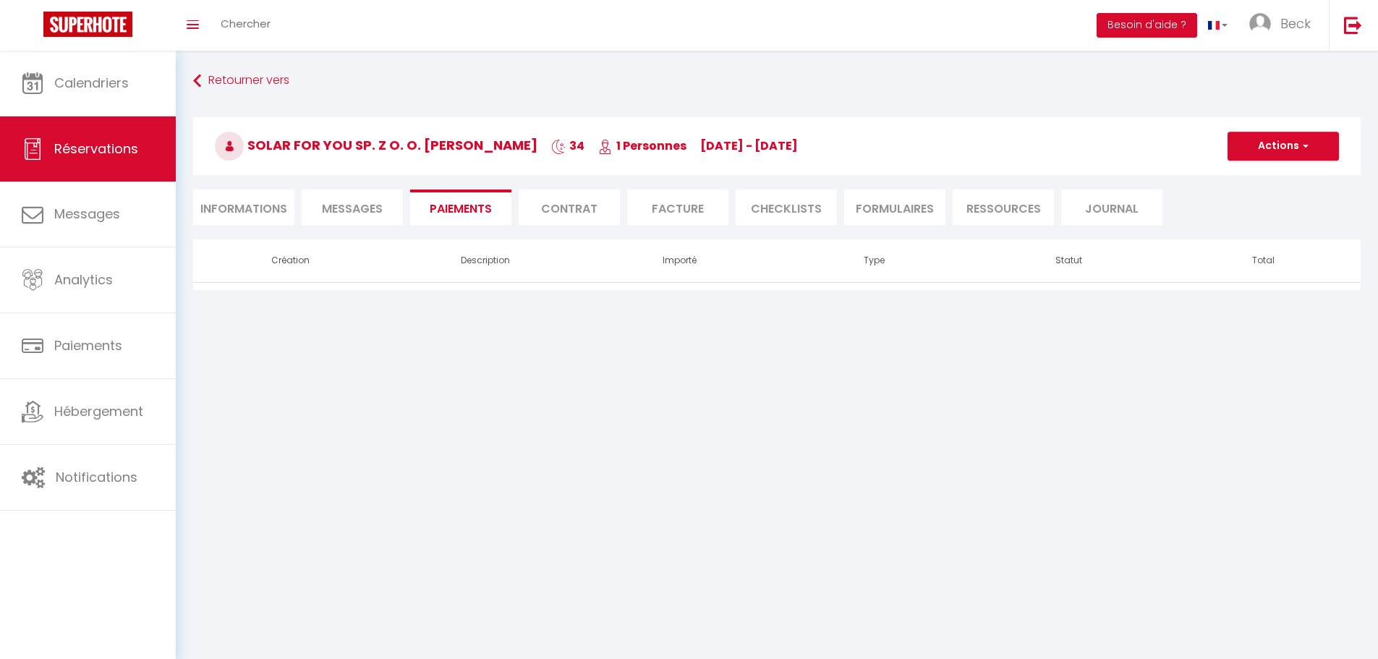
click at [211, 212] on li "Informations" at bounding box center [243, 207] width 101 height 35
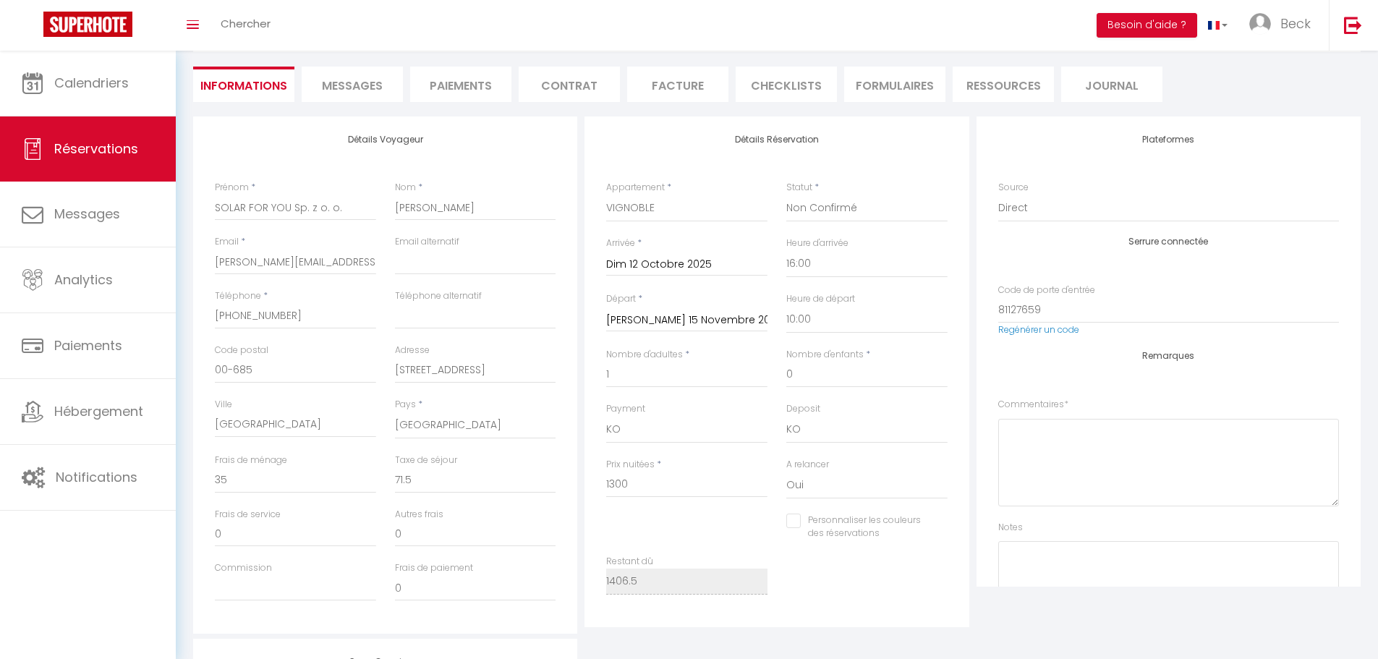
scroll to position [145, 0]
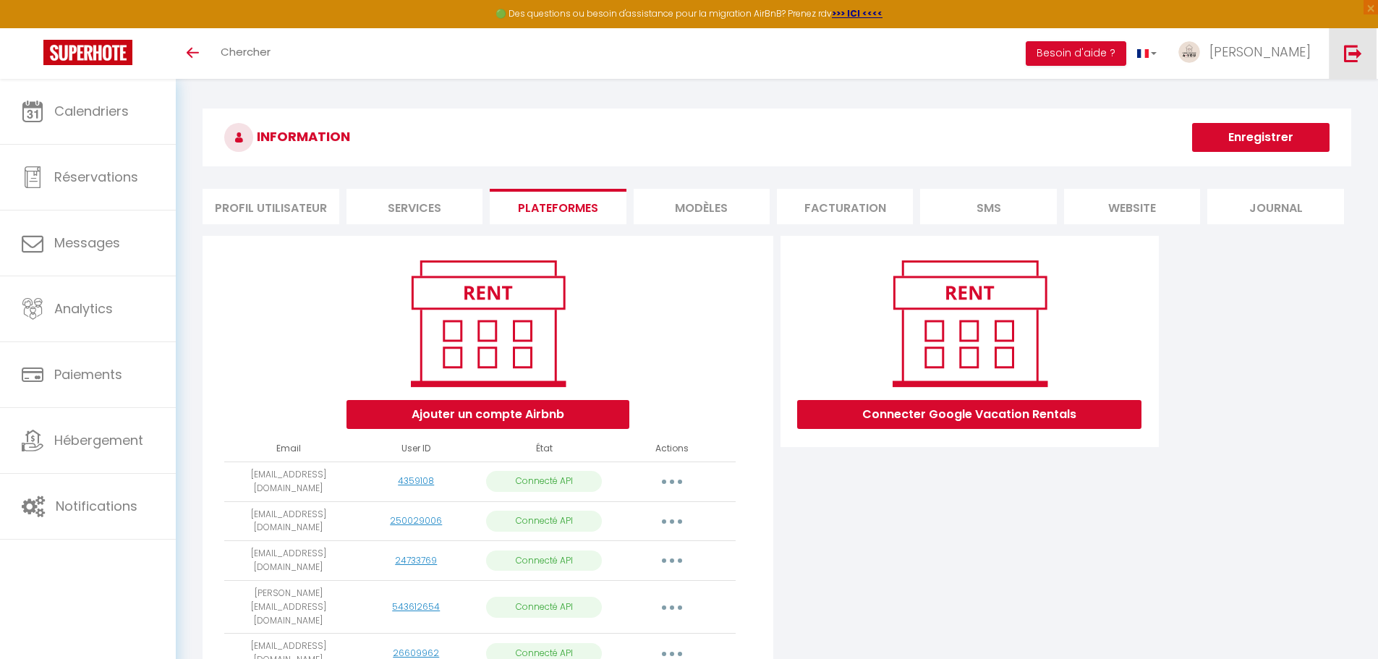
click at [1337, 51] on link at bounding box center [1353, 53] width 48 height 51
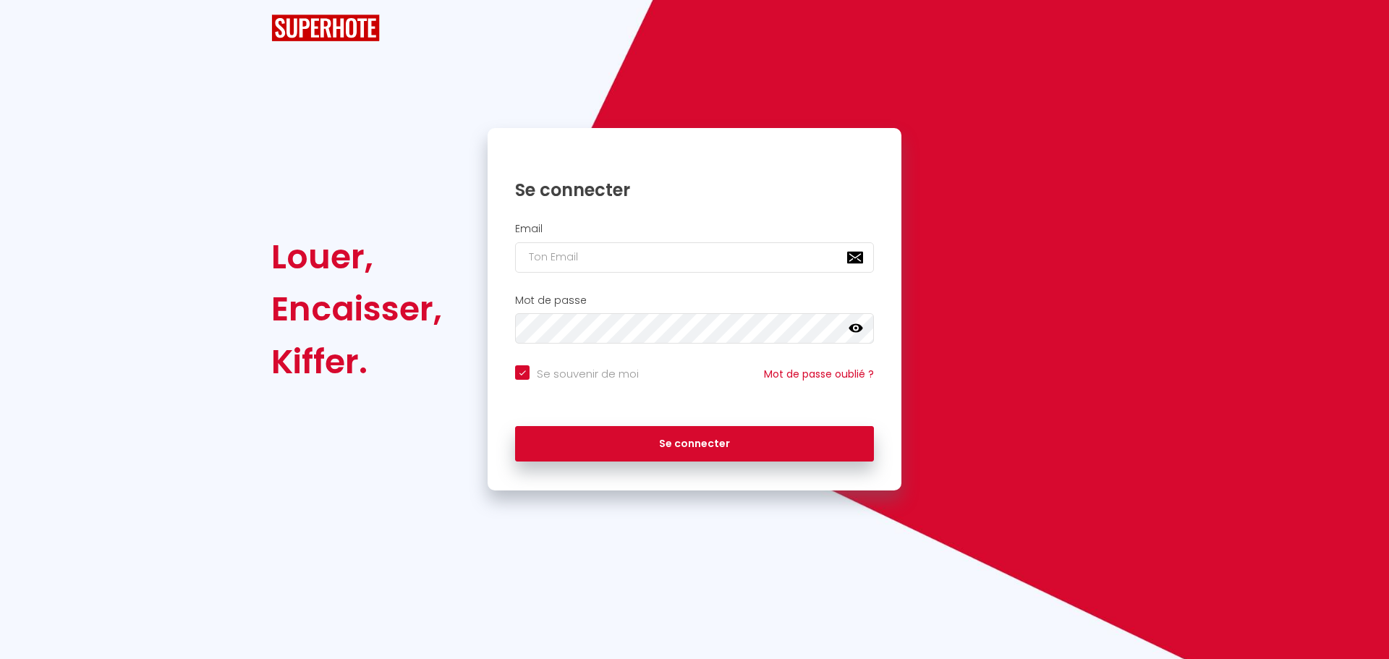
checkbox input "true"
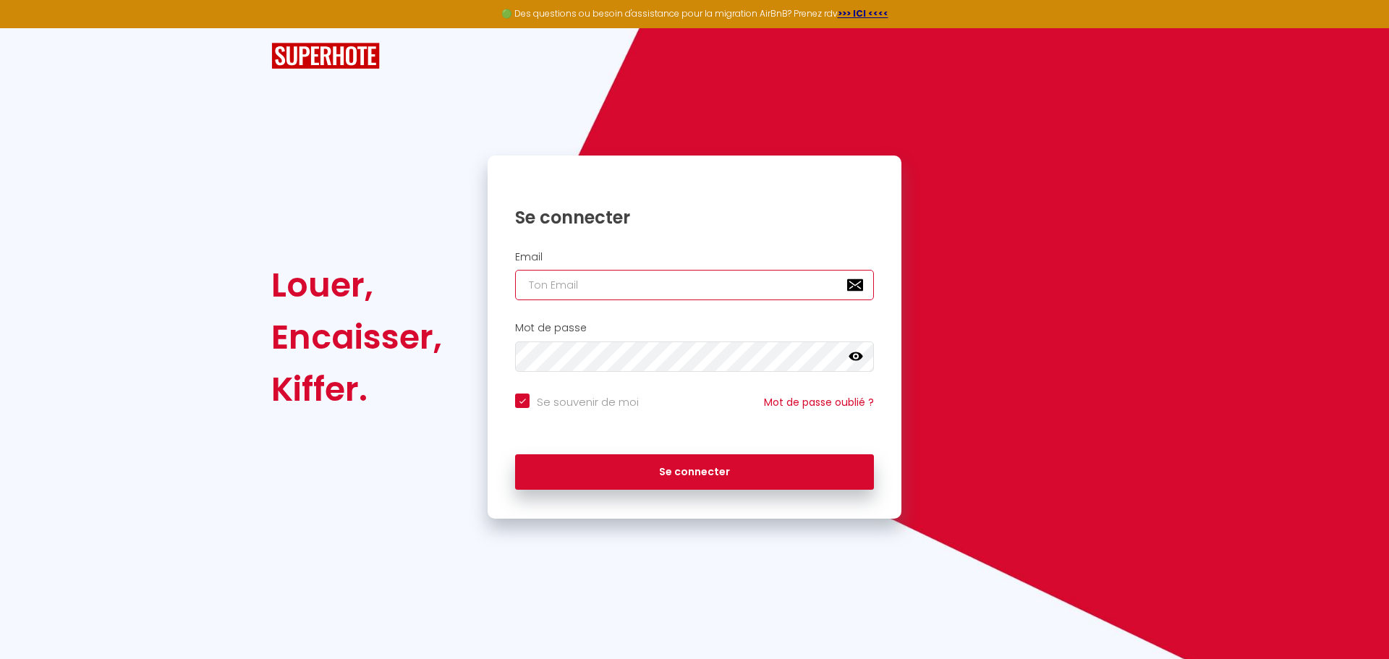
type input "charpentier.shane@gmail.com"
checkbox input "true"
drag, startPoint x: 688, startPoint y: 284, endPoint x: 402, endPoint y: 280, distance: 286.6
click at [402, 280] on div "Louer, Encaisser, Kiffer. Se connecter Email charpentier.shane@gmail.com Mot de…" at bounding box center [694, 337] width 865 height 363
paste input "info@clos-castaing.fr"
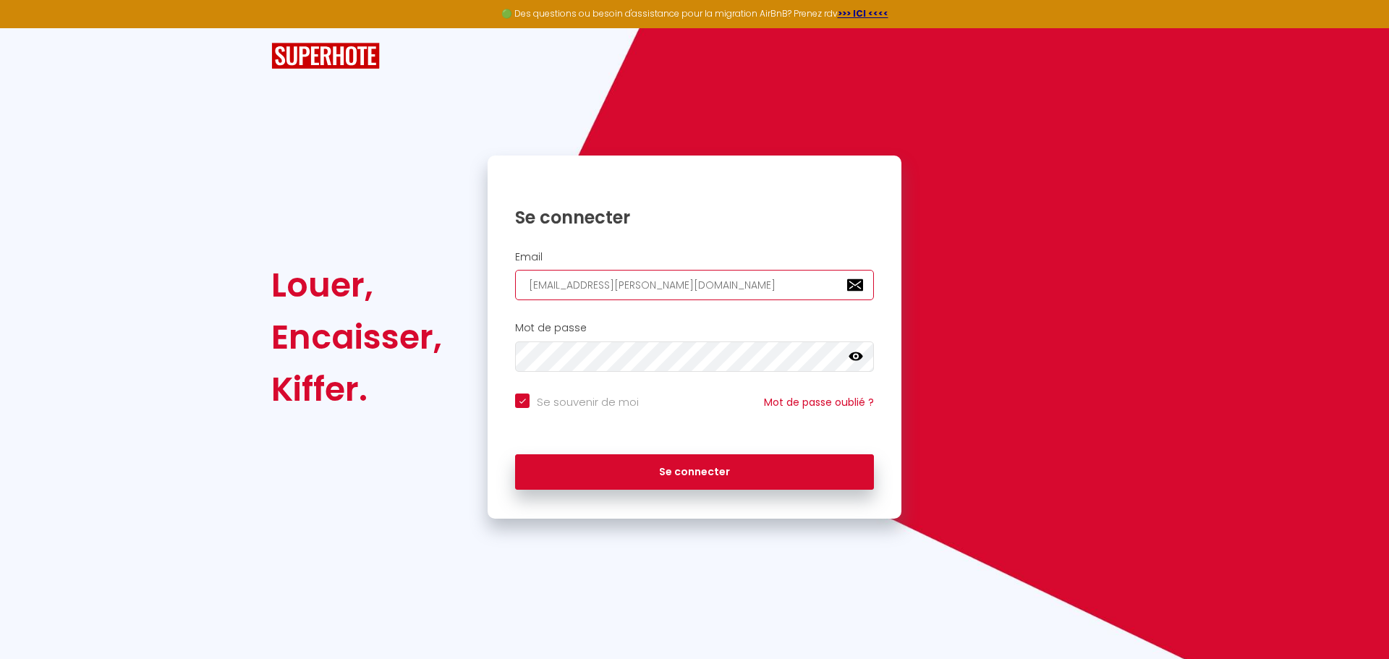
type input "info@clos-castaing.fr"
checkbox input "true"
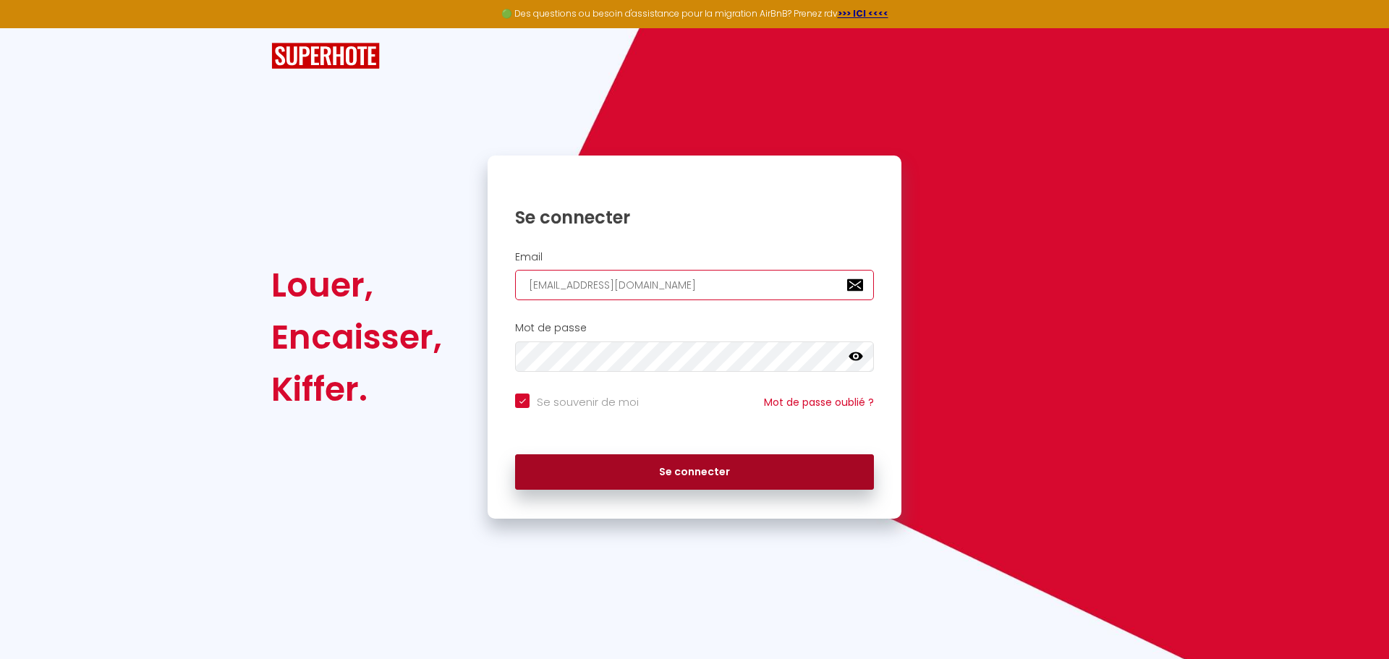
type input "info@clos-castaing.fr"
click at [596, 459] on button "Se connecter" at bounding box center [694, 472] width 359 height 36
checkbox input "true"
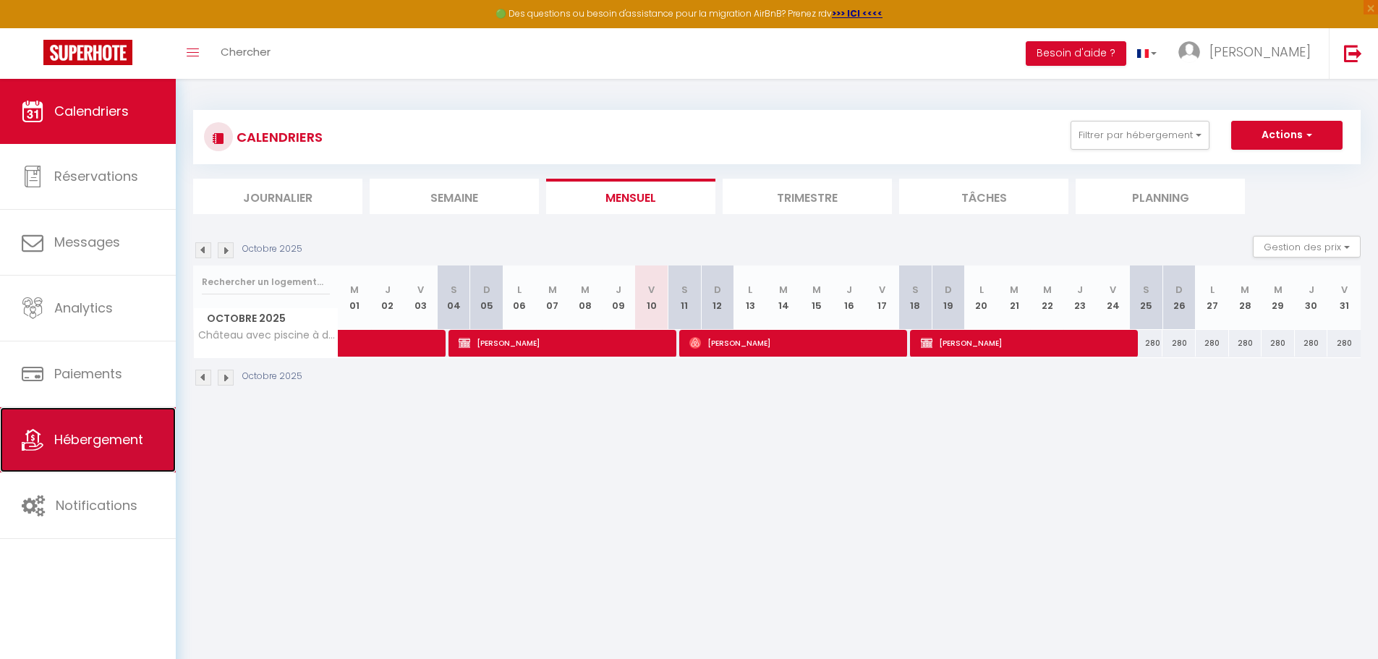
click at [48, 439] on link "Hébergement" at bounding box center [88, 439] width 176 height 65
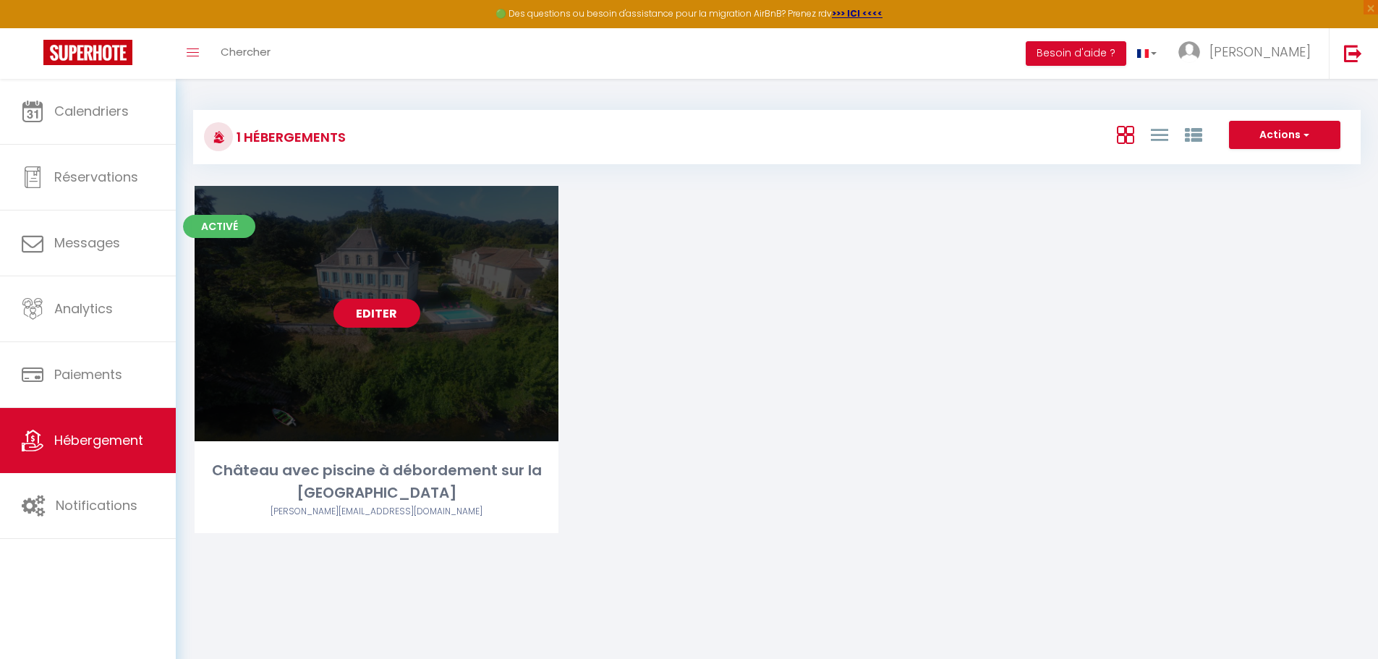
click at [391, 312] on link "Editer" at bounding box center [377, 313] width 87 height 29
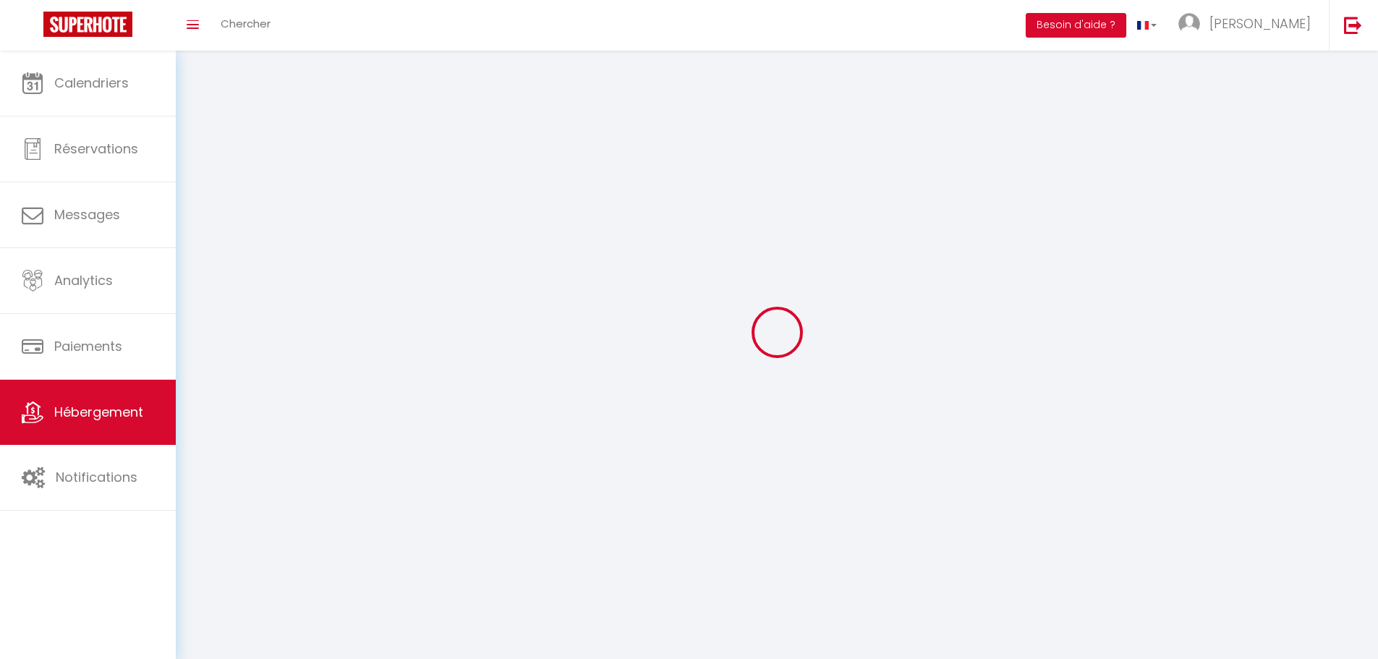
select select "28"
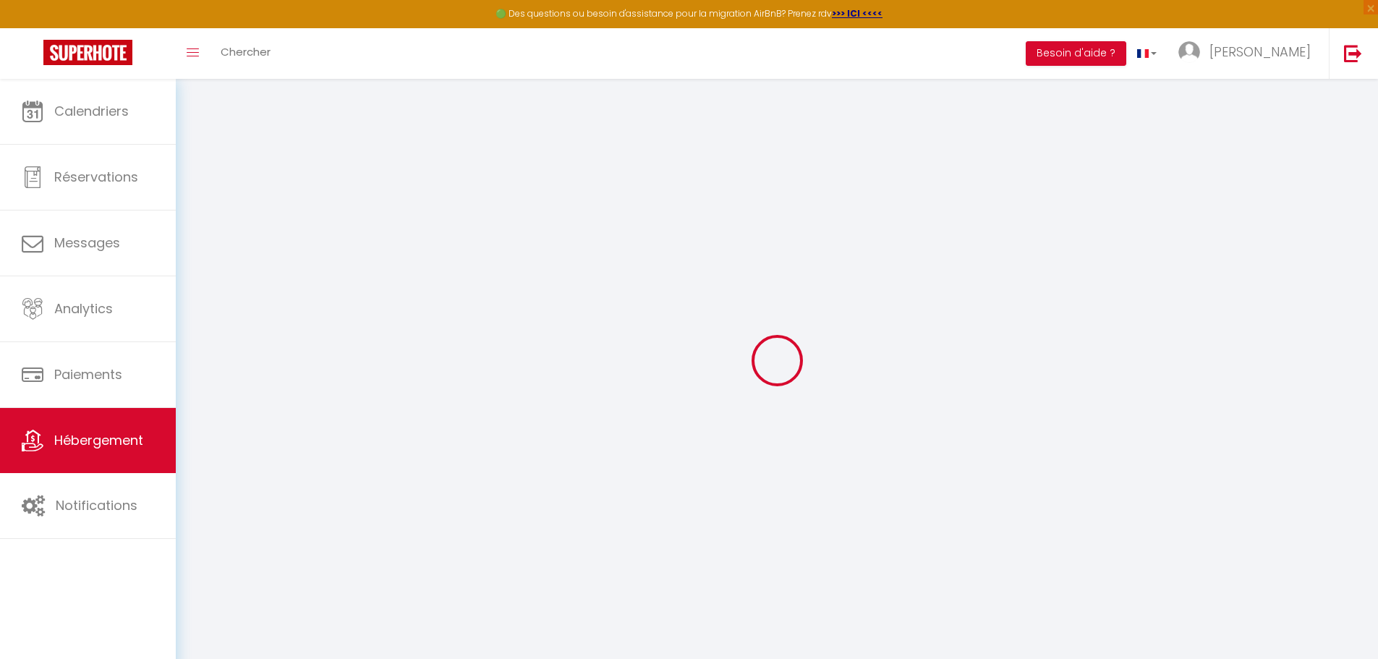
select select
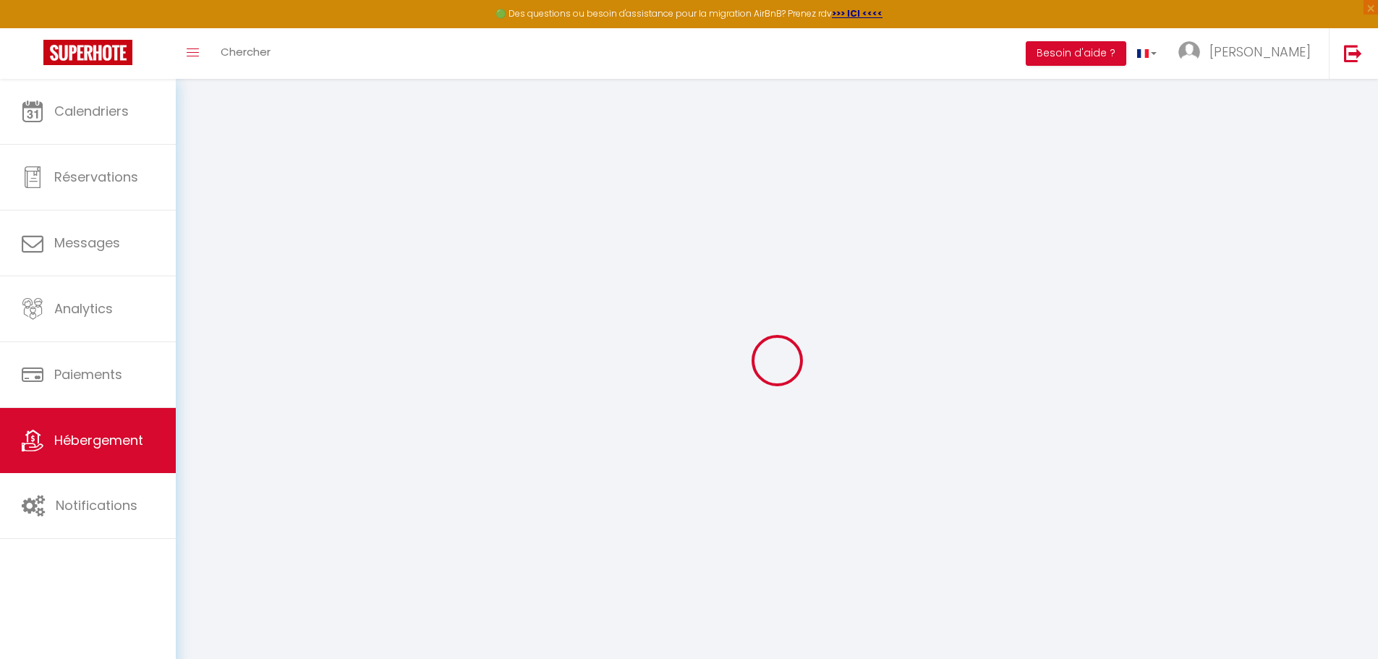
select select
checkbox input "false"
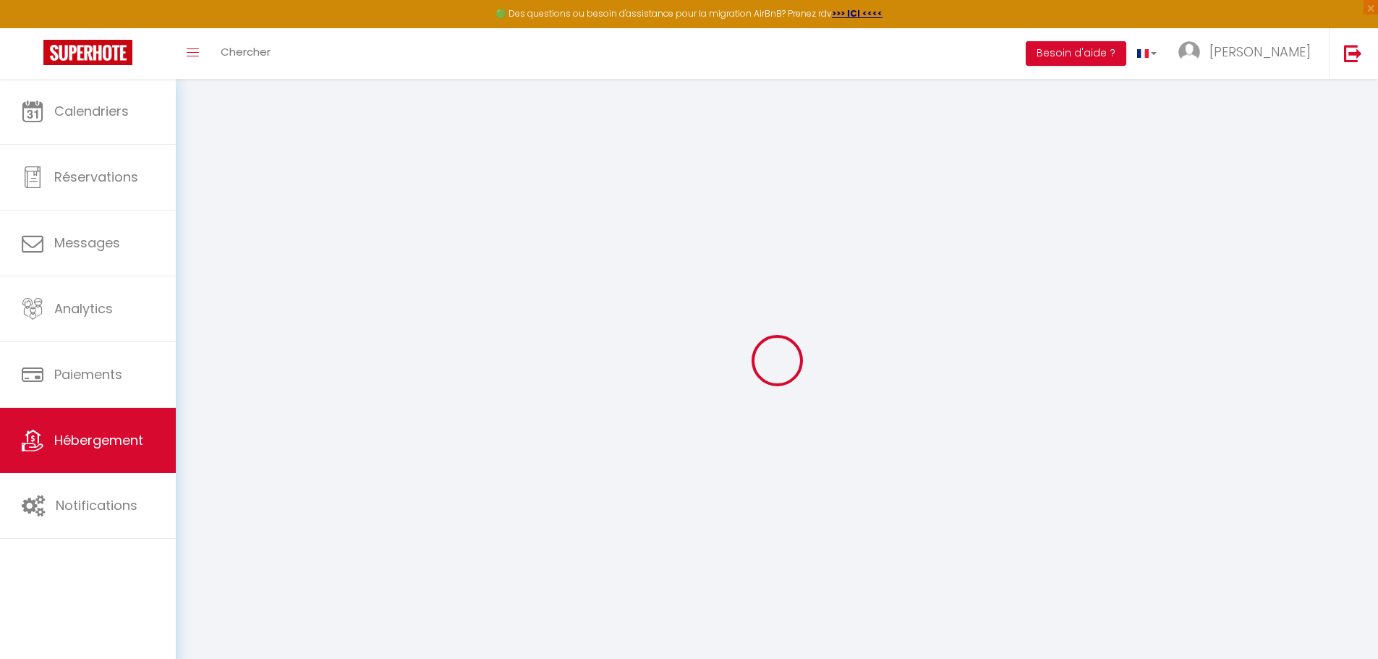
select select
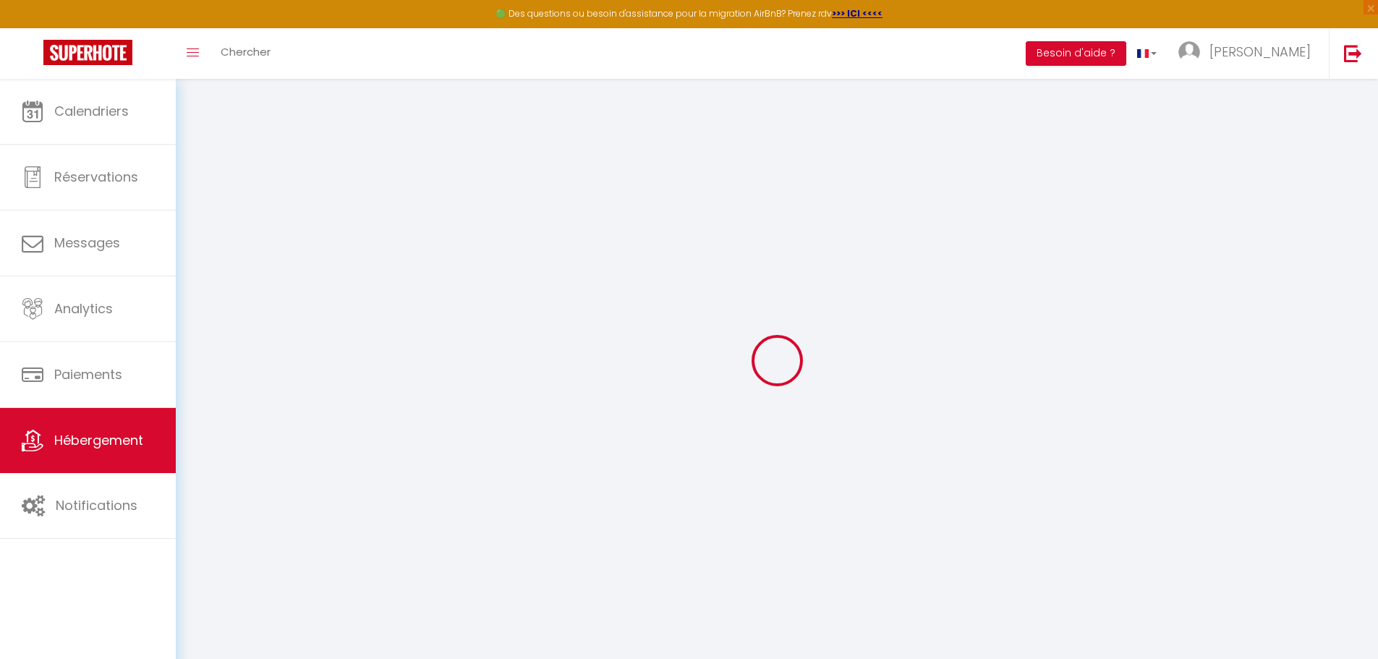
select select
checkbox input "false"
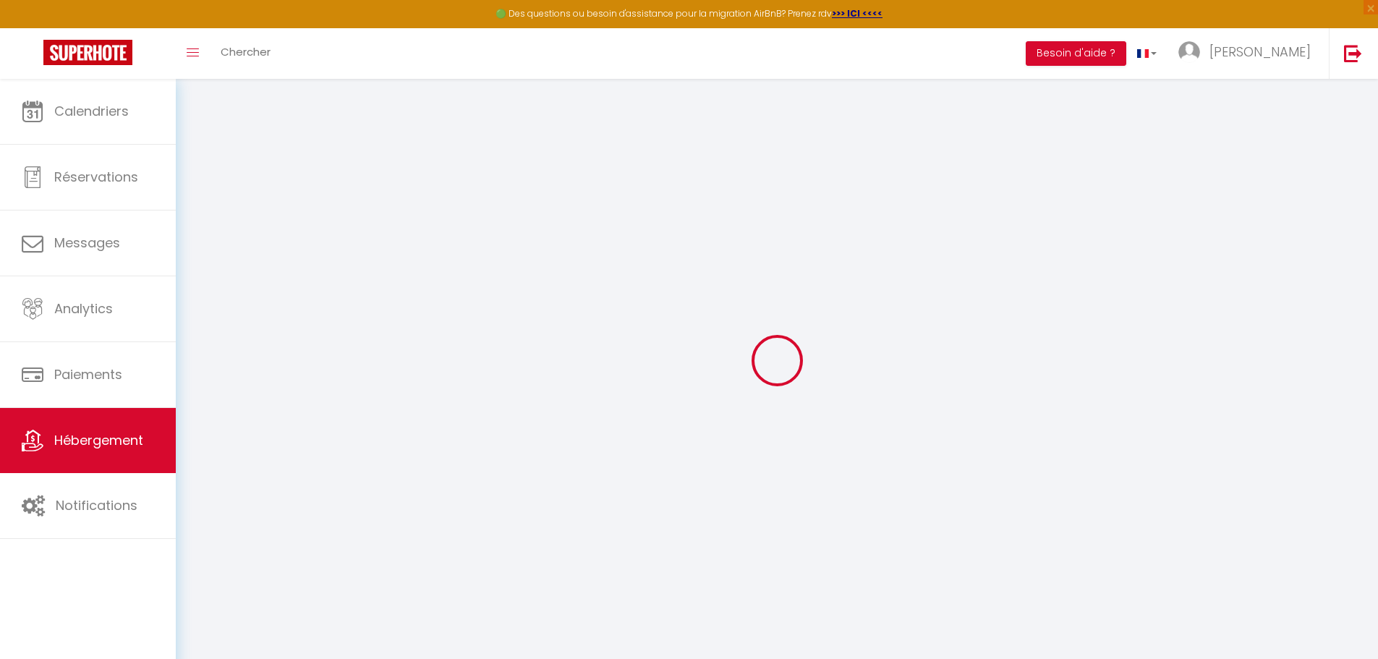
checkbox input "false"
select select
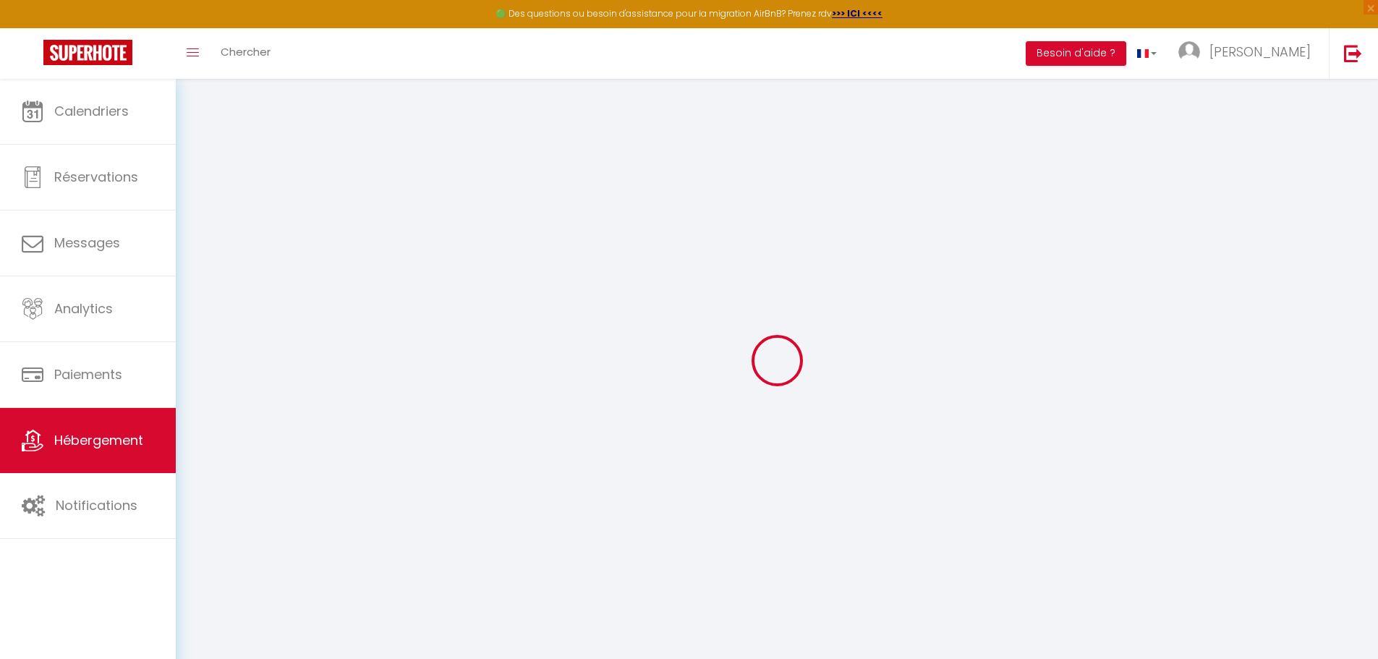
select select
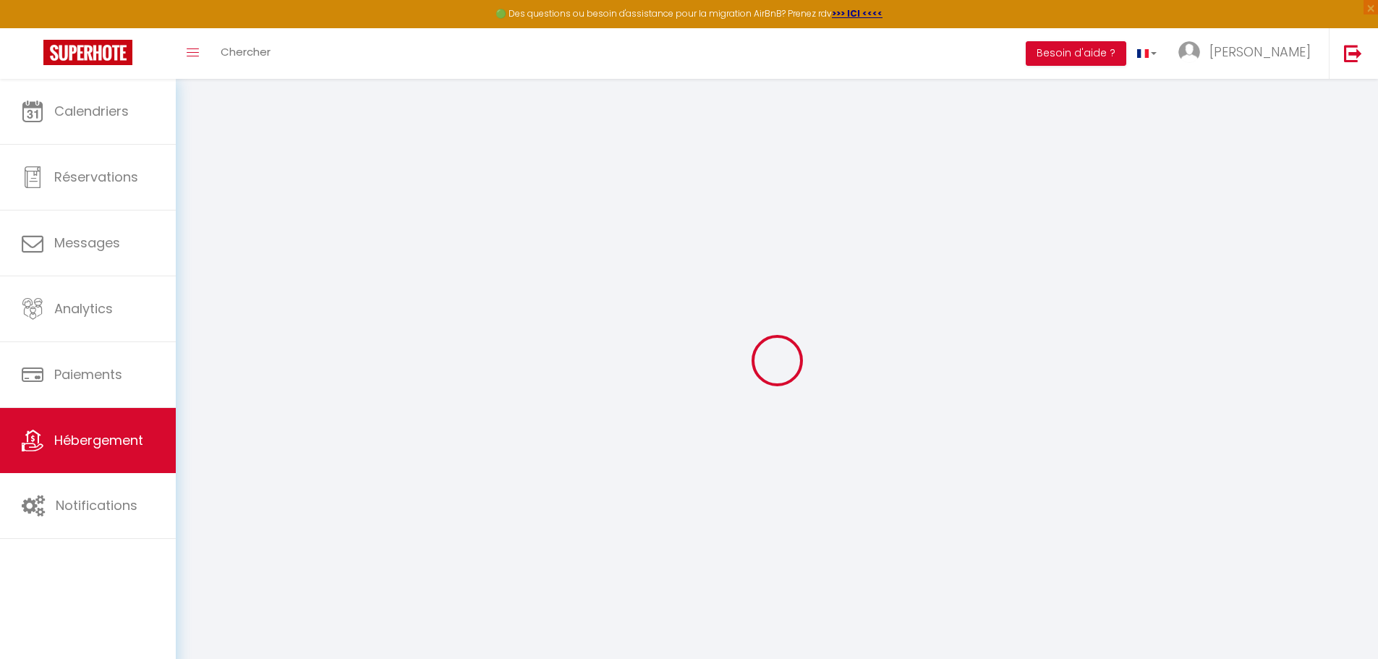
checkbox input "false"
select select
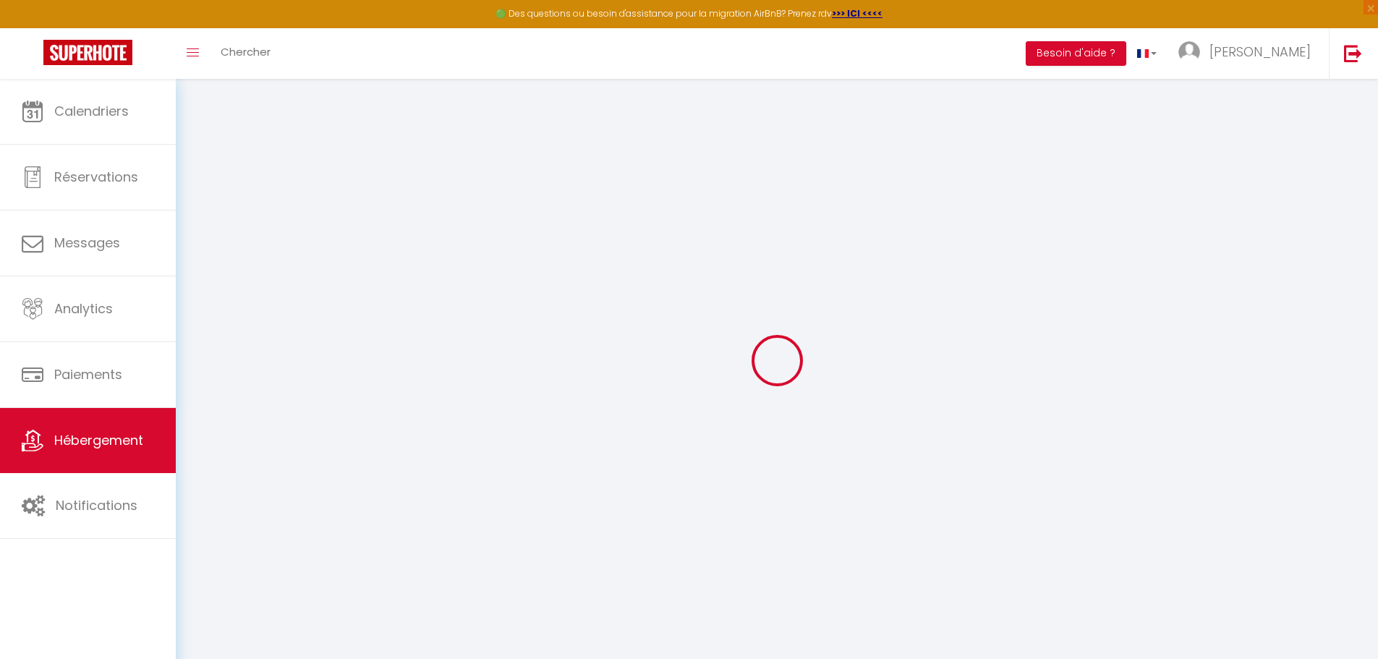
select select
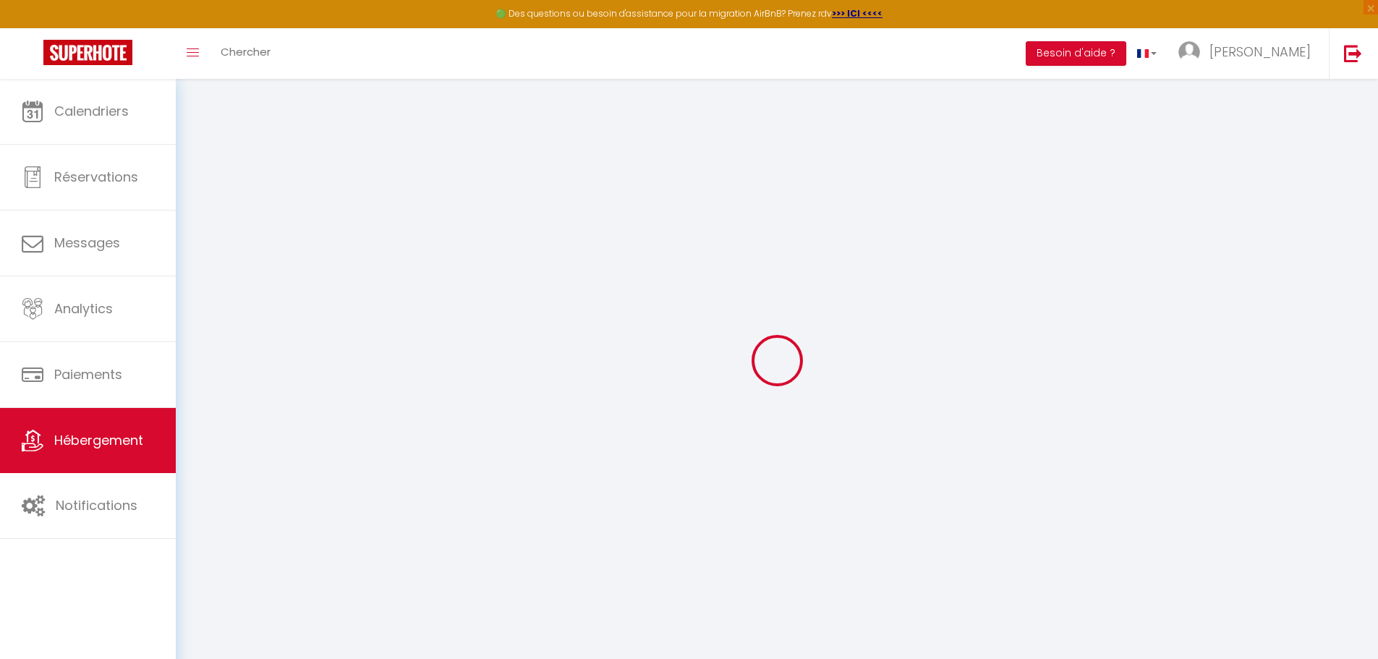
select select
checkbox input "false"
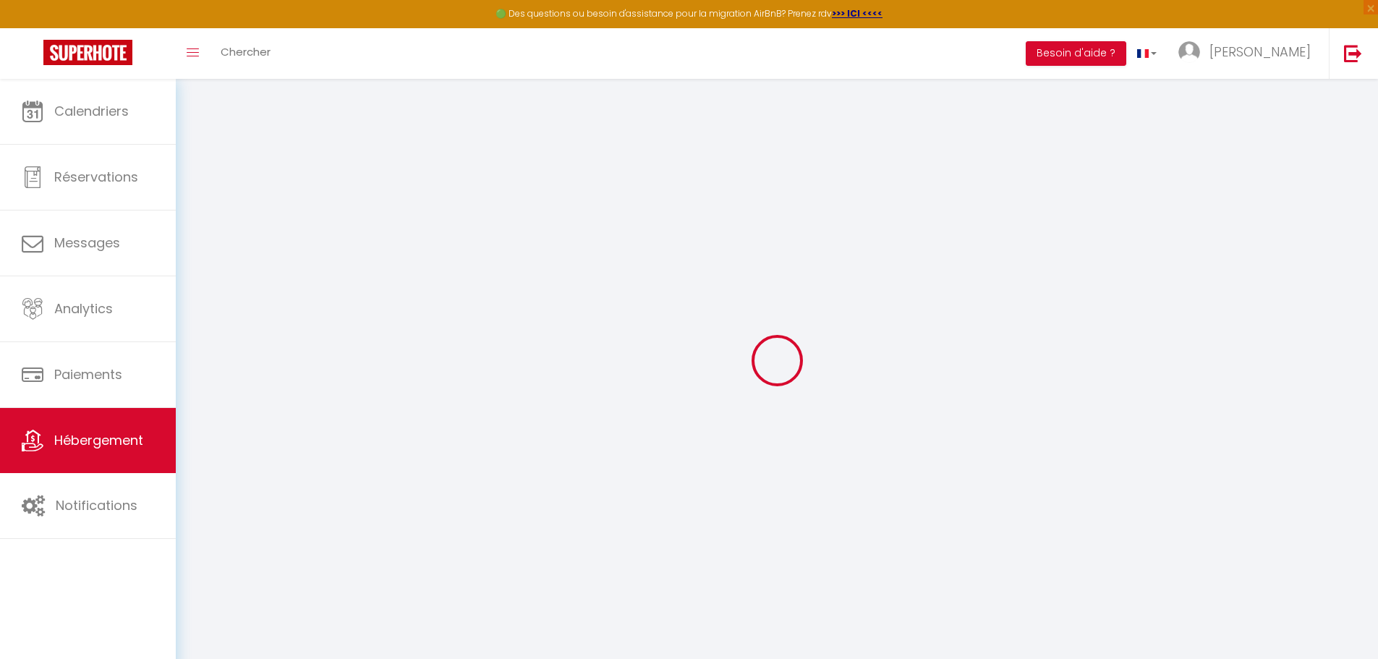
checkbox input "false"
select select
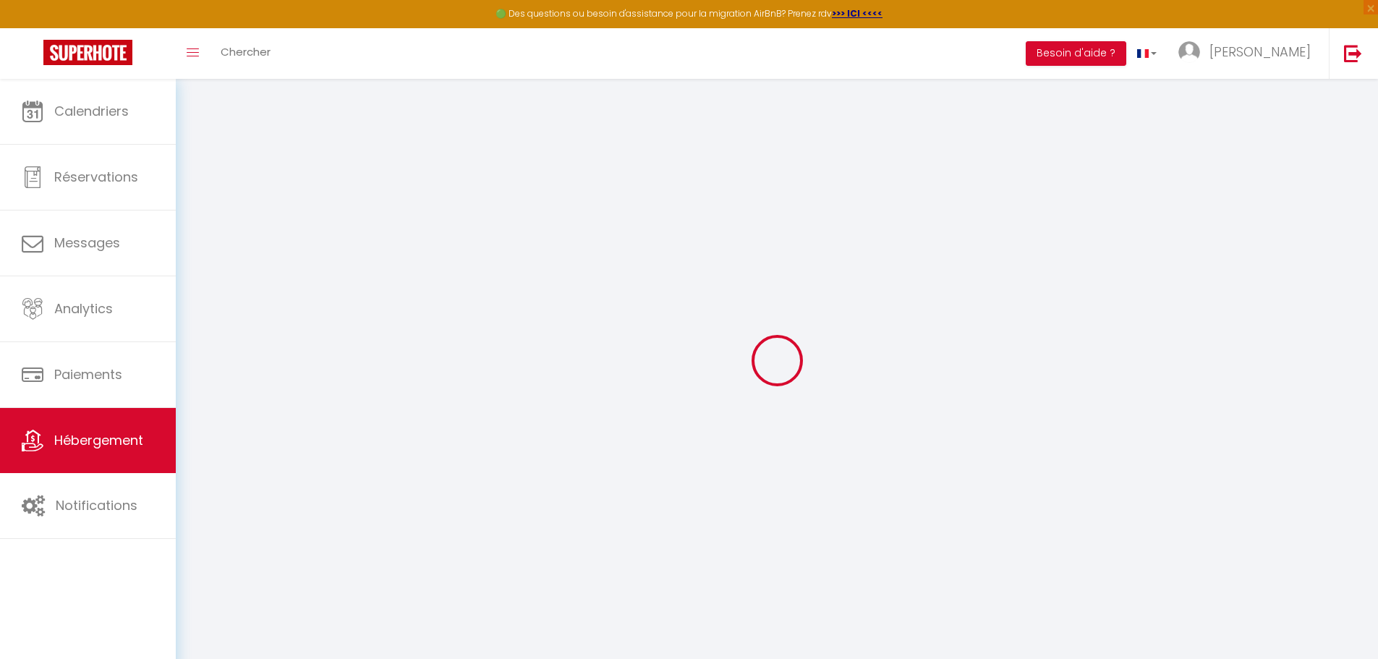
select select
checkbox input "false"
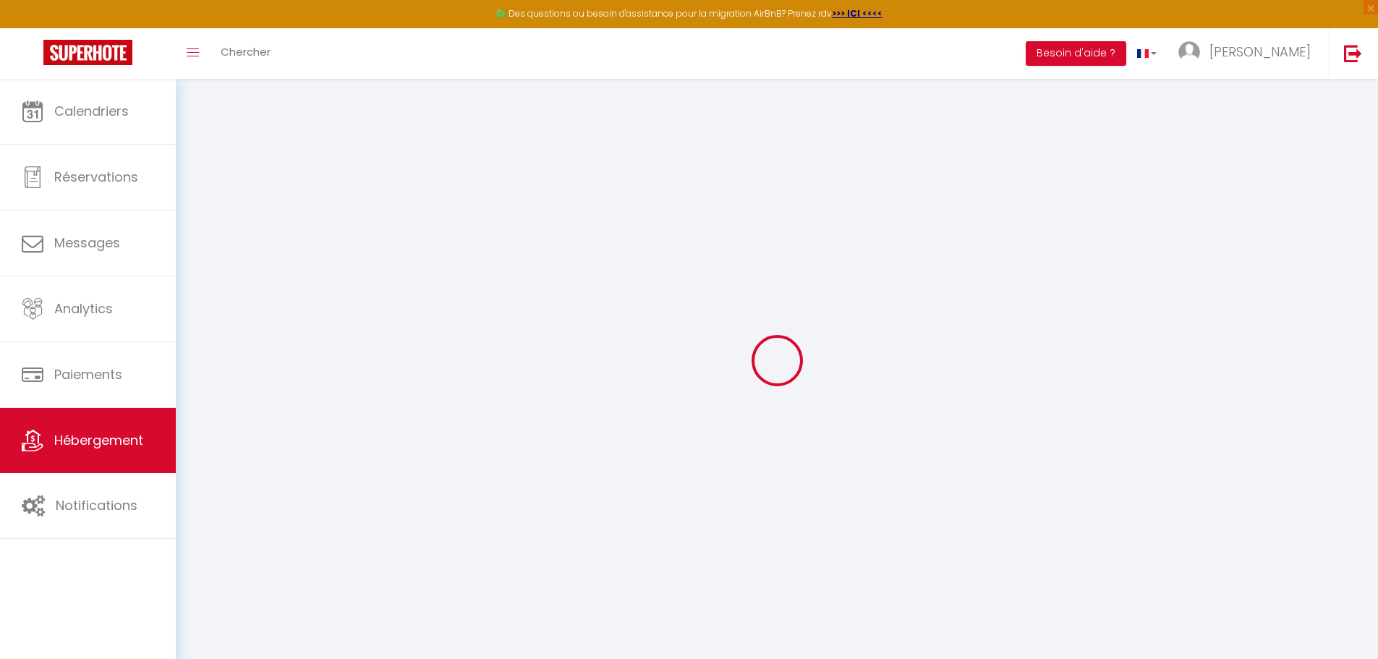
checkbox input "false"
select select
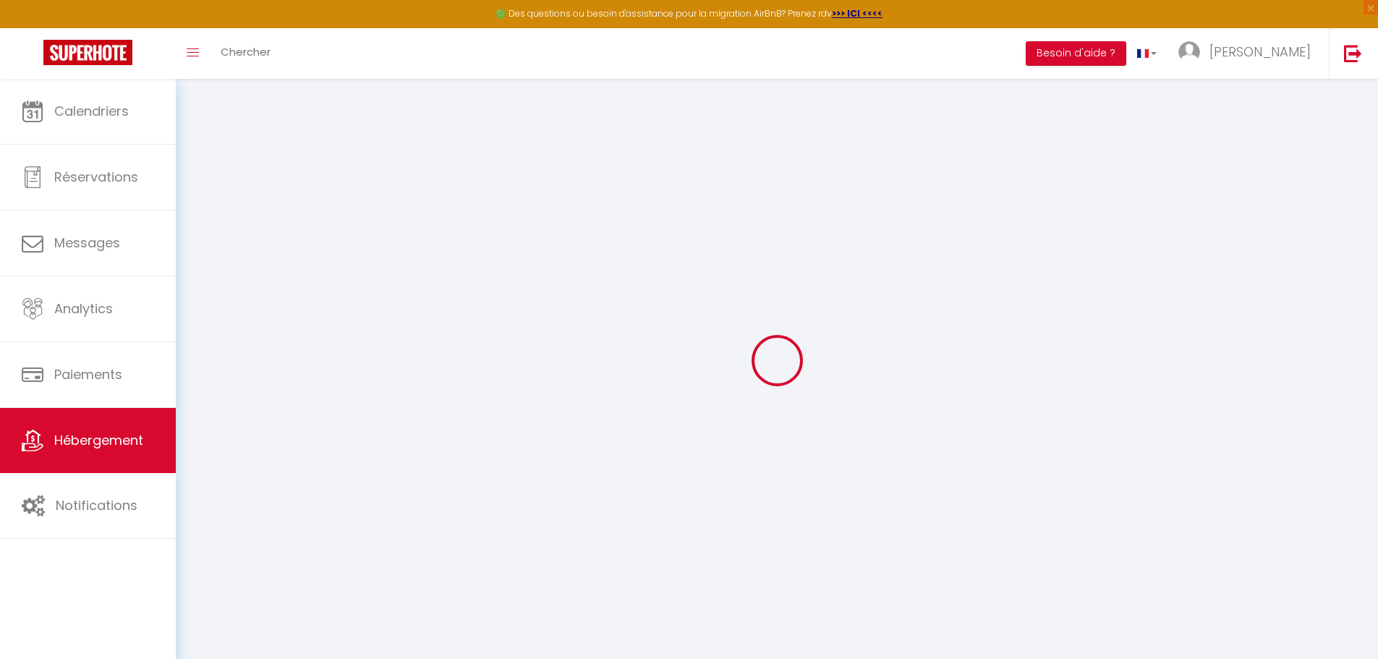
type input "Château avec piscine à débordement sur la Dordogne"
type input "François"
type input "Sage"
type input "Ch En Praz-Nicady 2"
type input "1077"
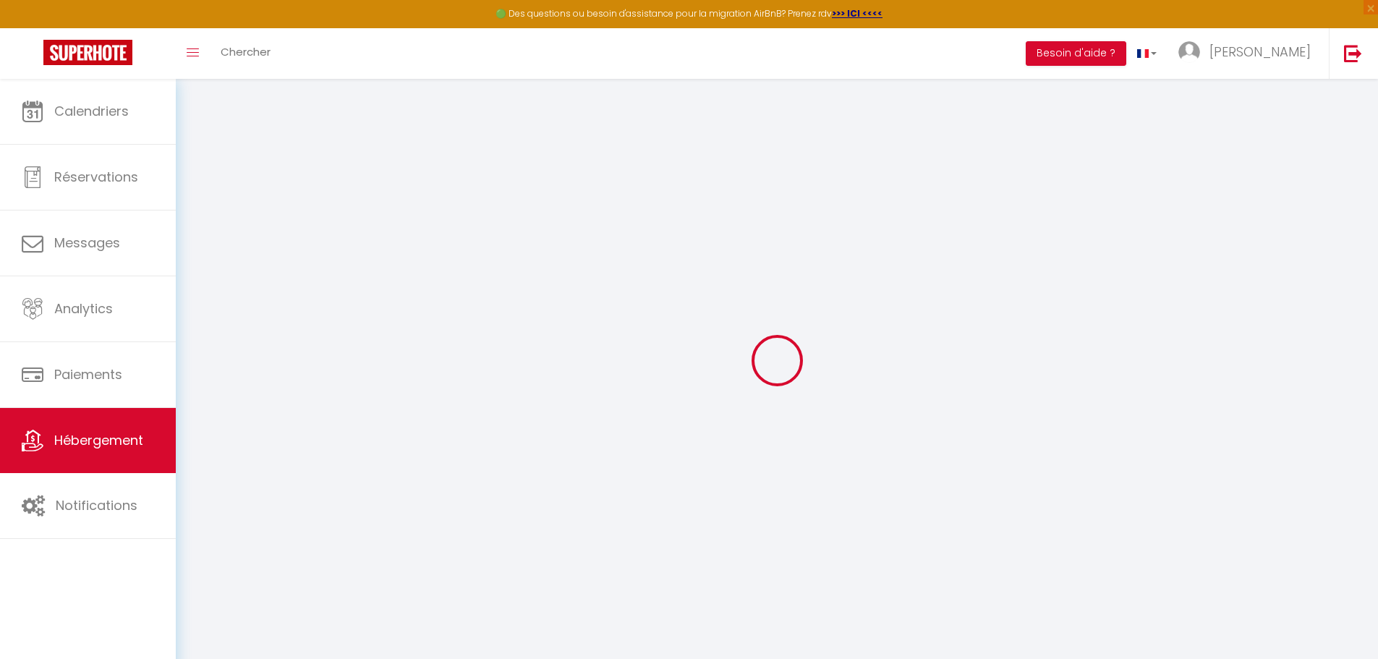
type input "Servion"
select select "unique_homes"
select select "12"
select select "5"
select select "4"
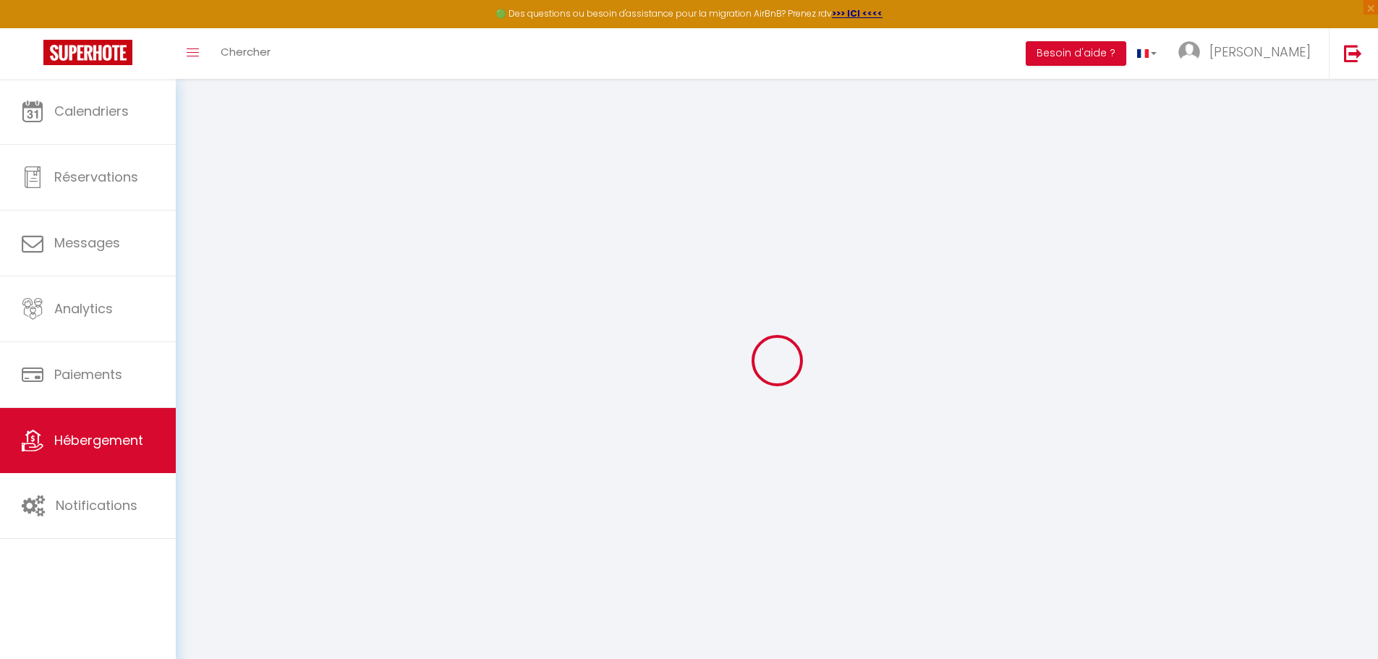
type input "420"
type input "900"
select select
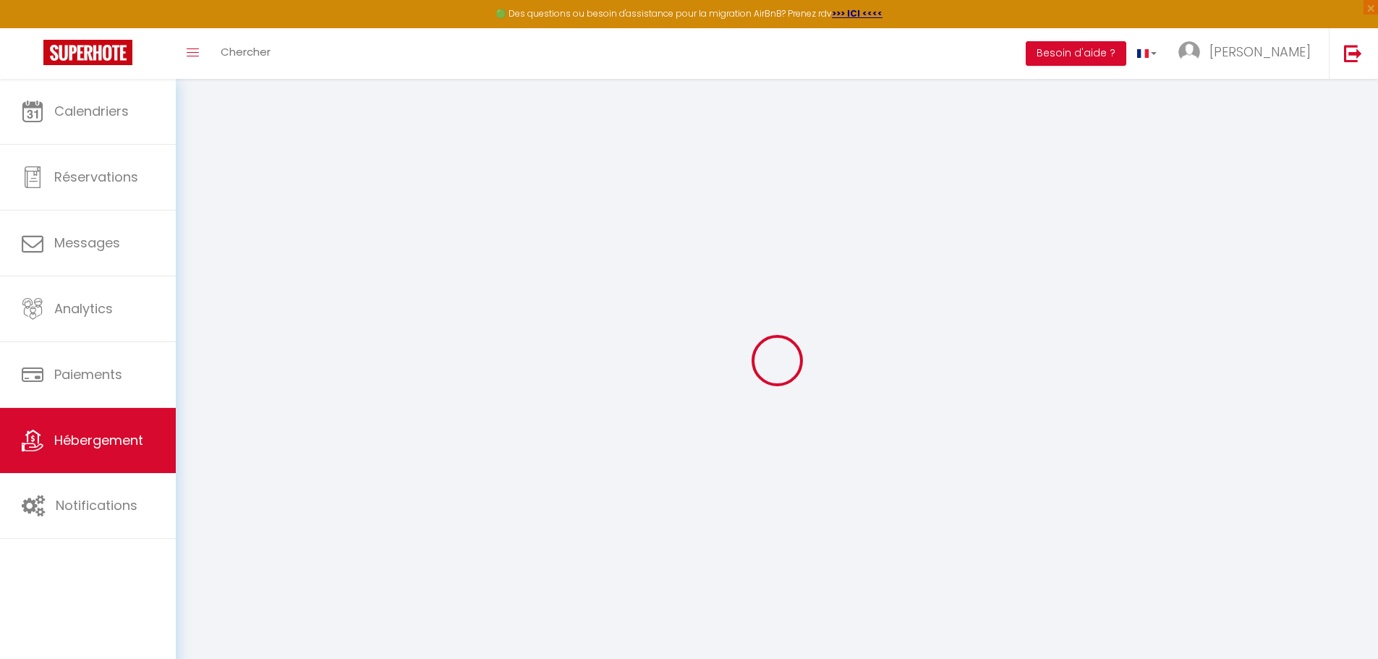
select select
type input "2 Route de Pessac"
type input "33350"
type input "Flaujagues"
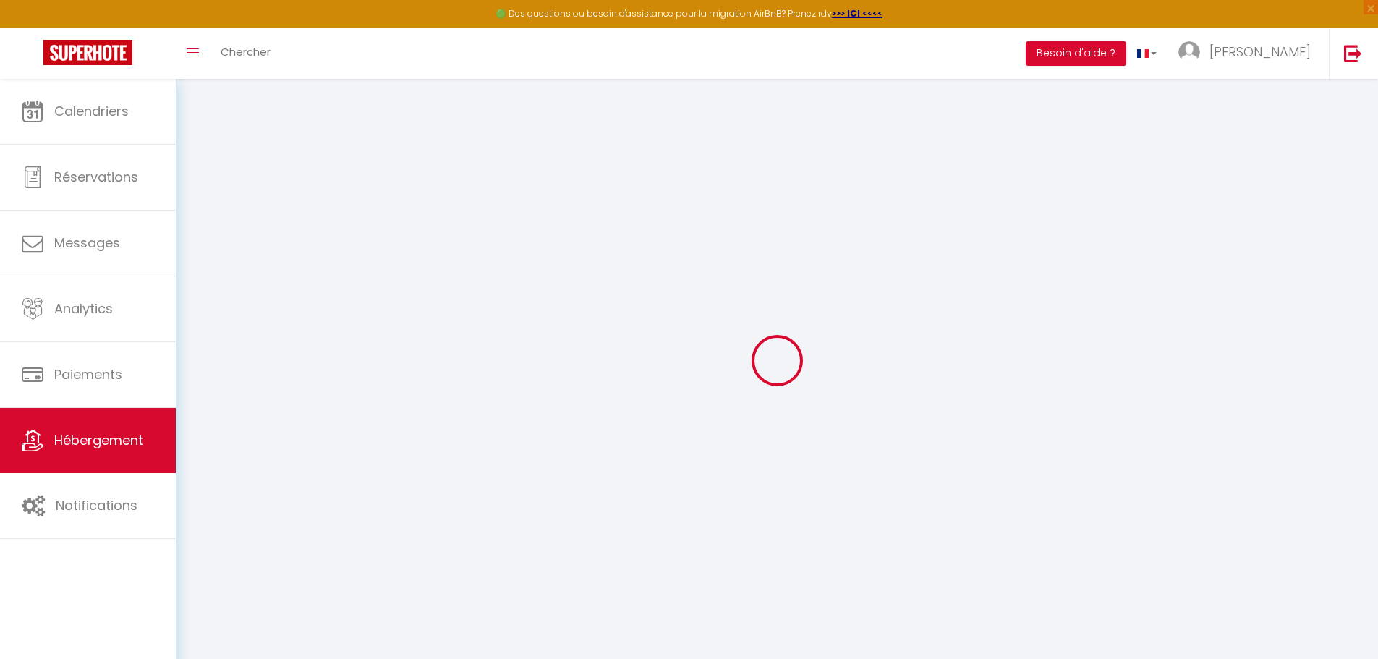
type input "info@clos-castaing.fr"
select select
checkbox input "false"
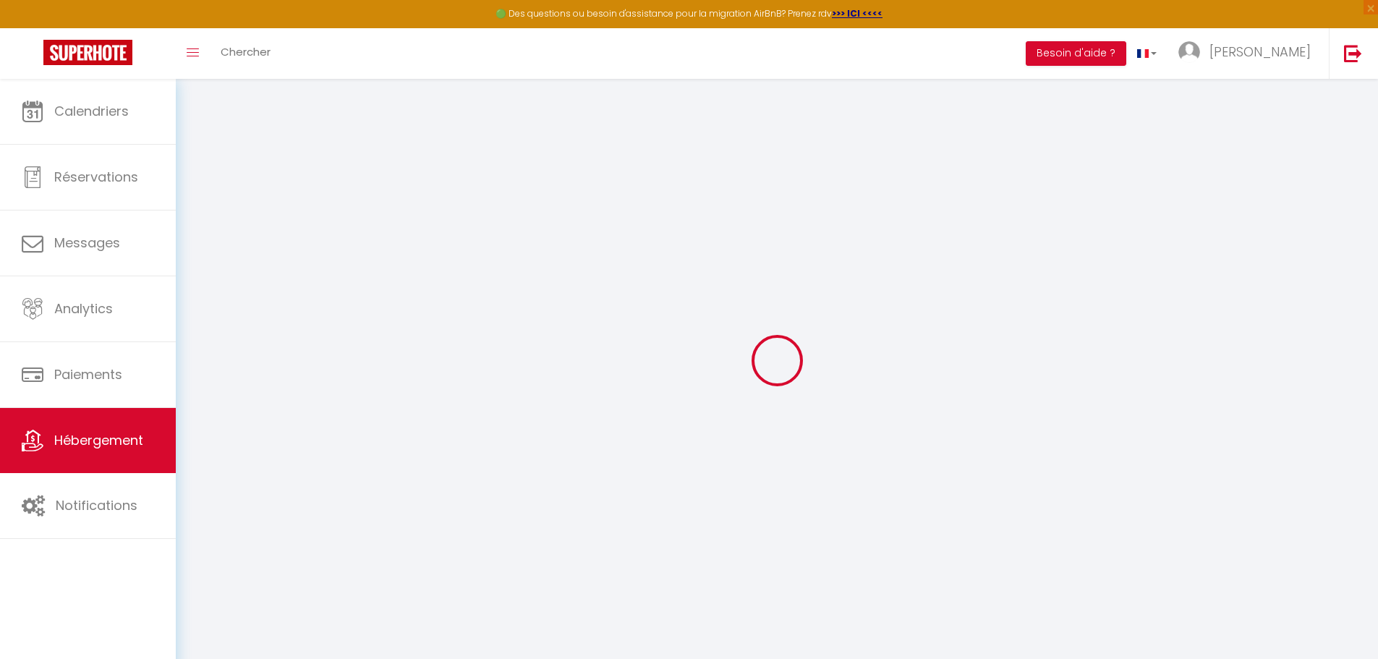
checkbox input "false"
type input "0"
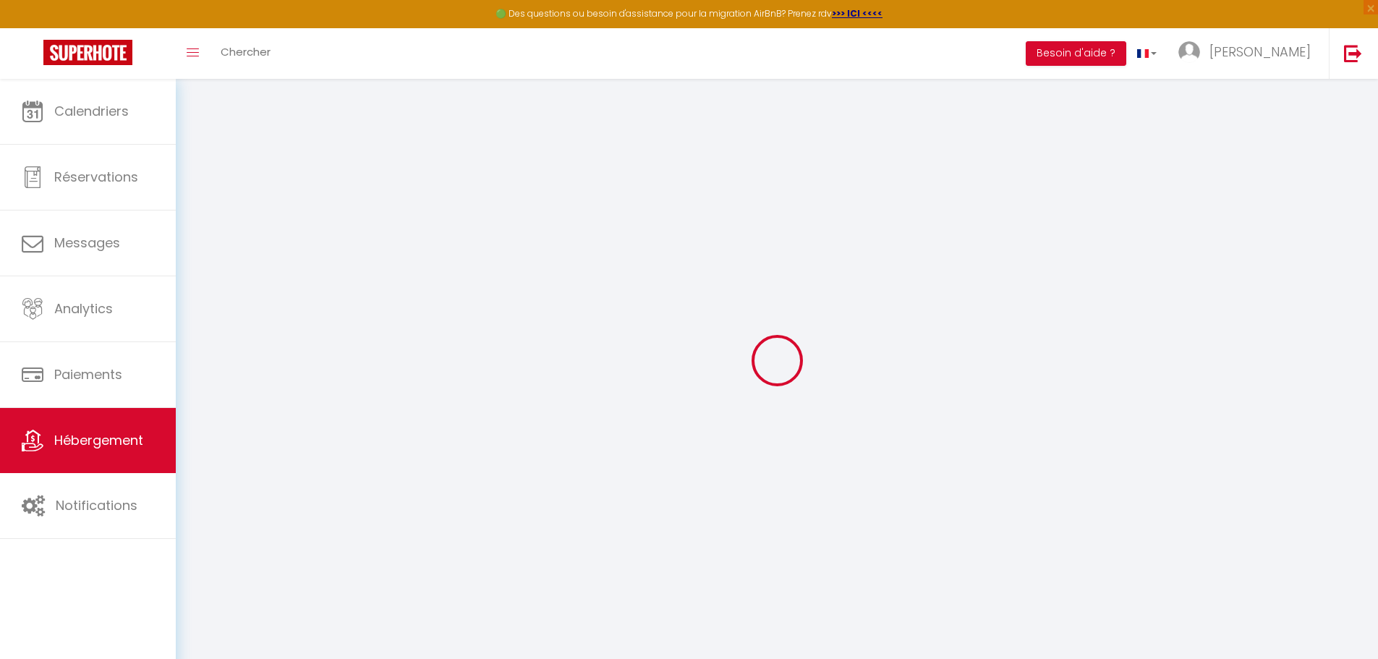
select select
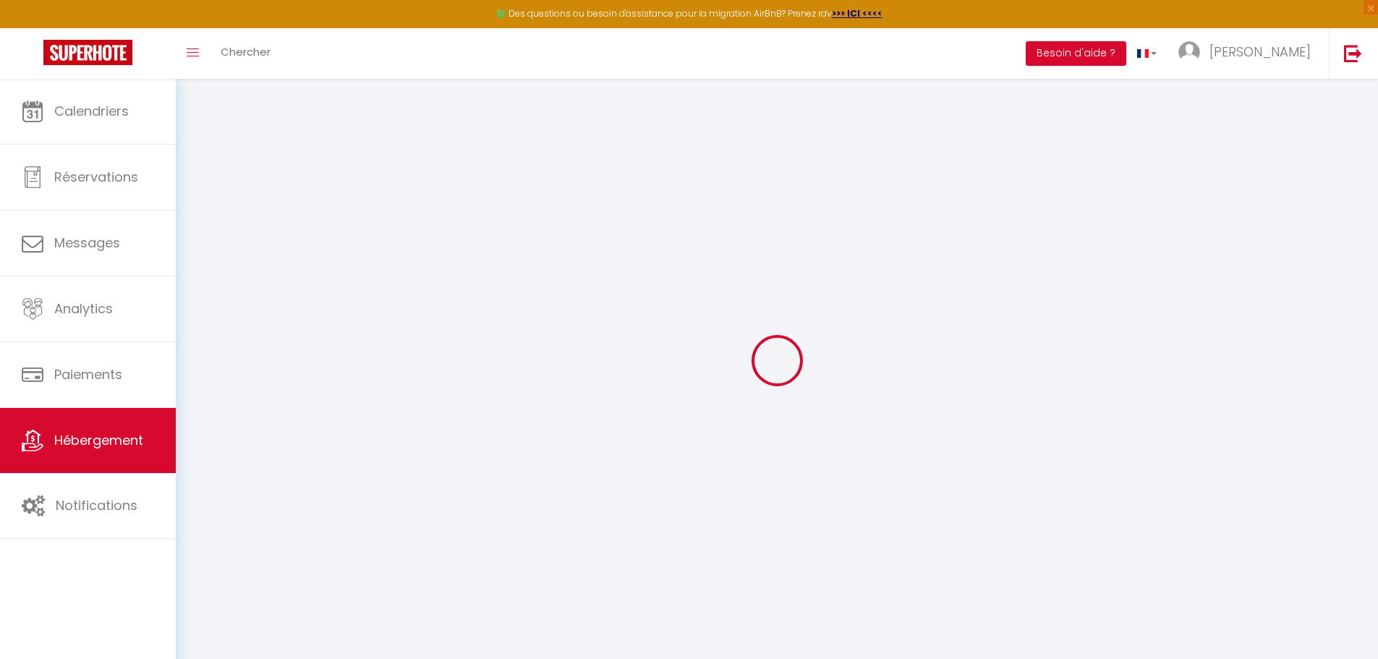
select select
checkbox input "false"
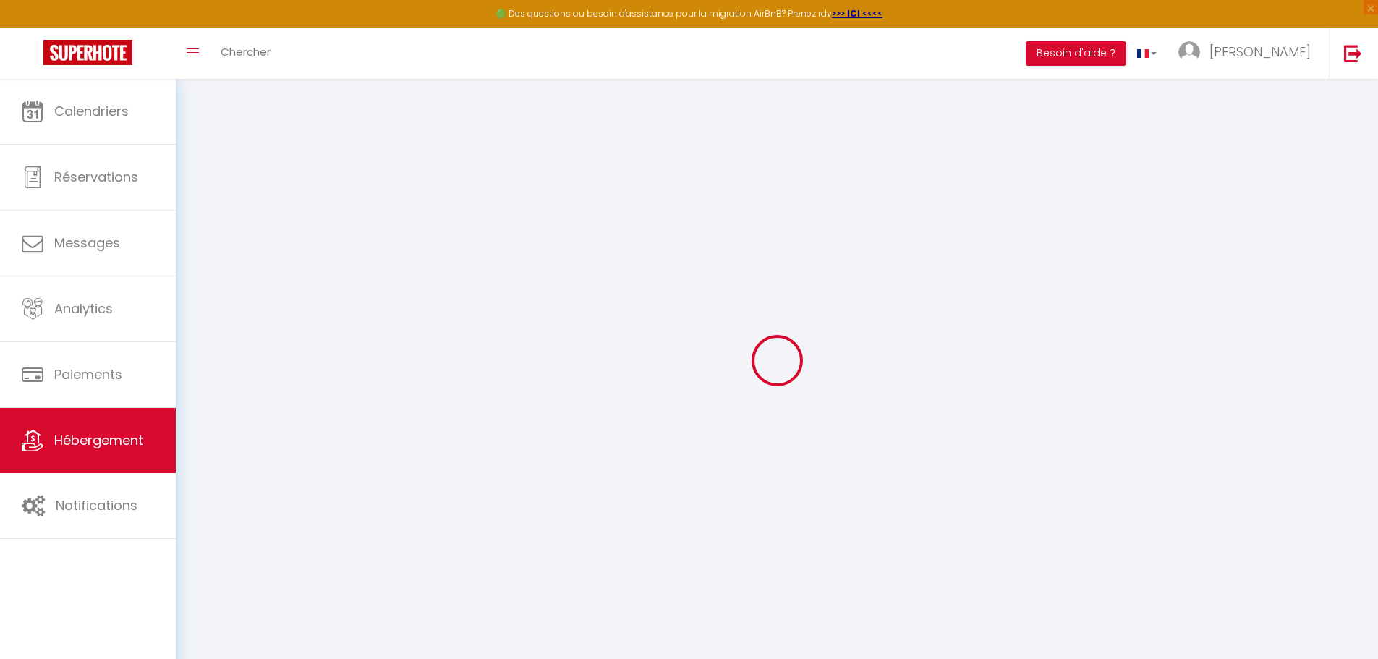
select select "+ 22 %"
select select "20653-2453010"
select select
checkbox input "false"
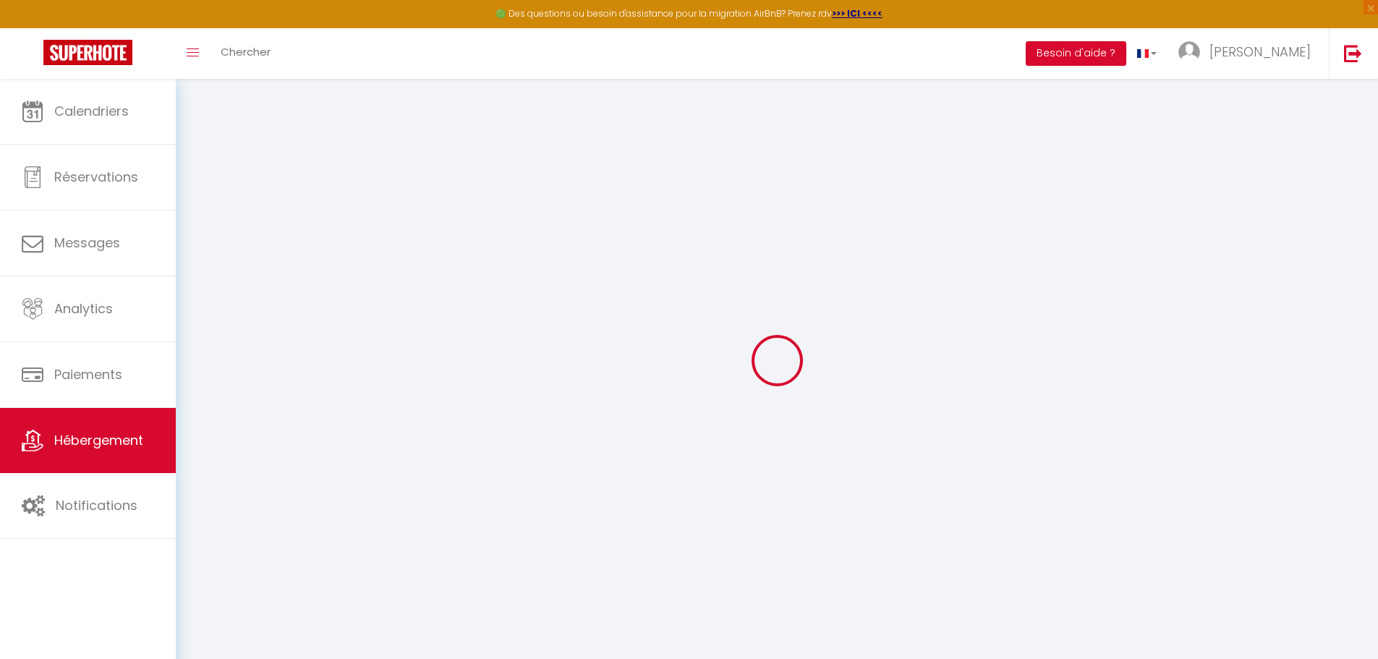
checkbox input "false"
select select
select select "EUR"
select select
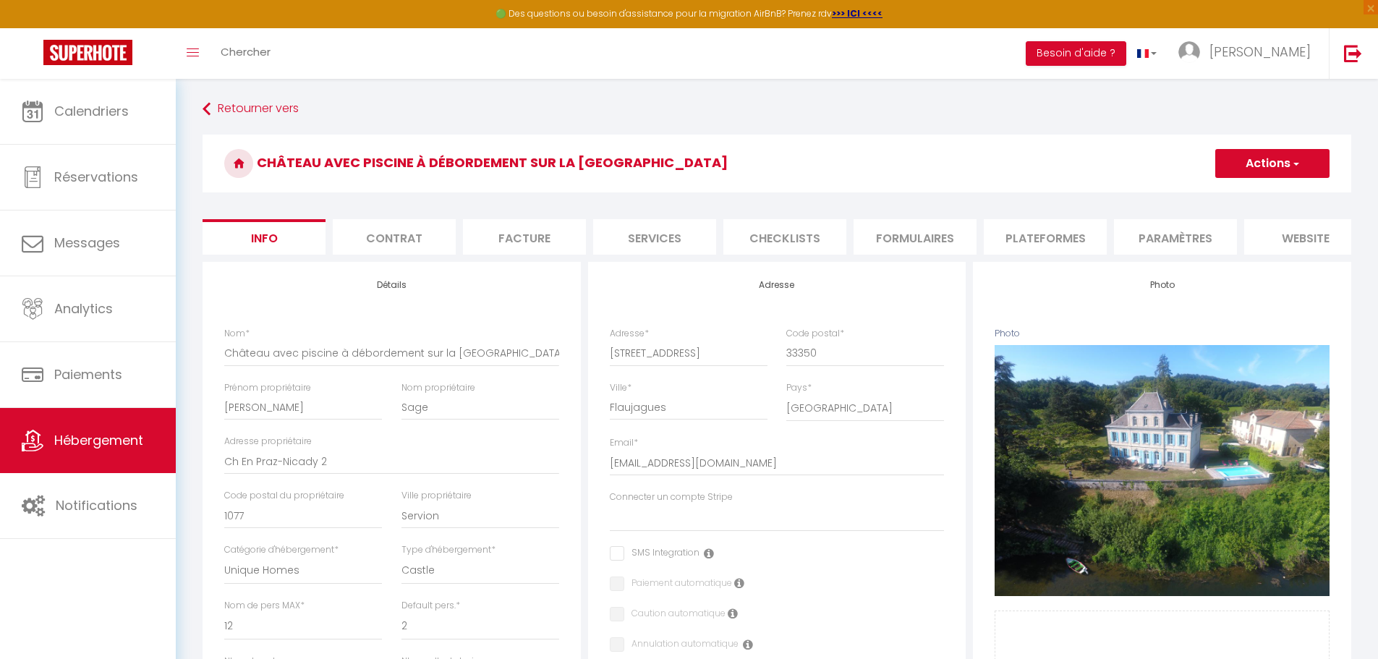
click at [1017, 232] on li "Plateformes" at bounding box center [1045, 236] width 123 height 35
select select
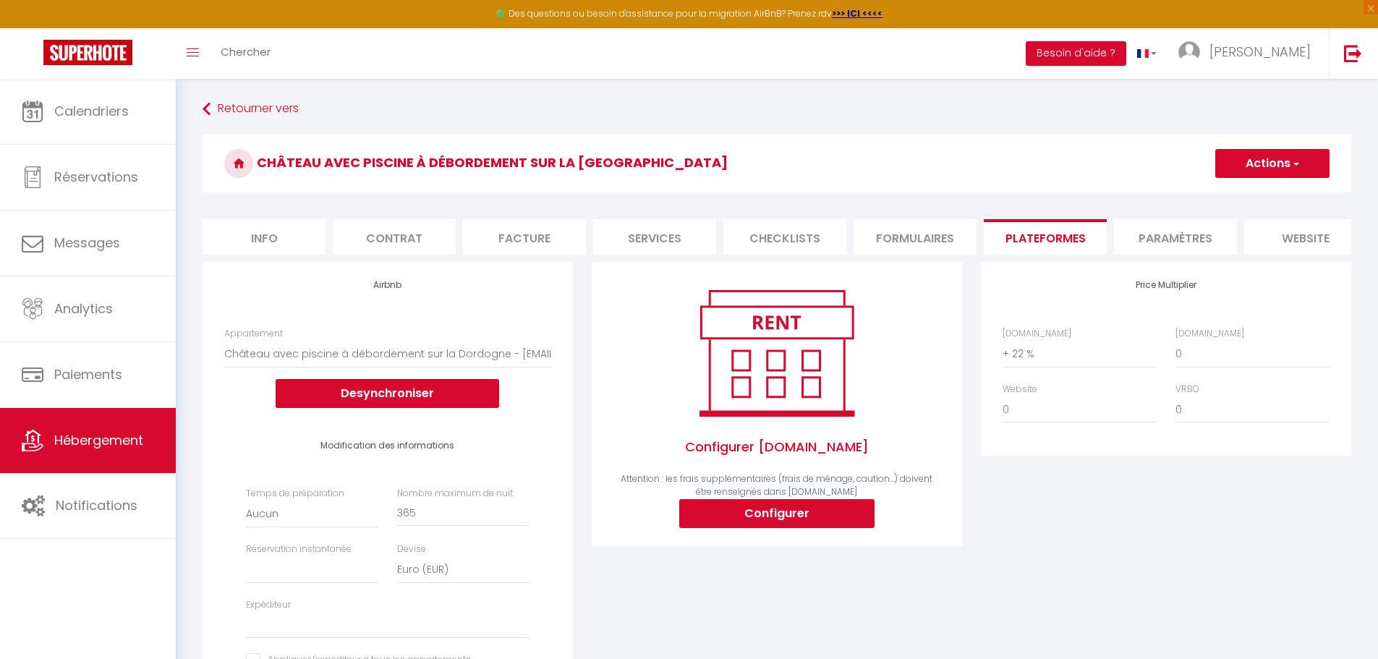
scroll to position [72, 0]
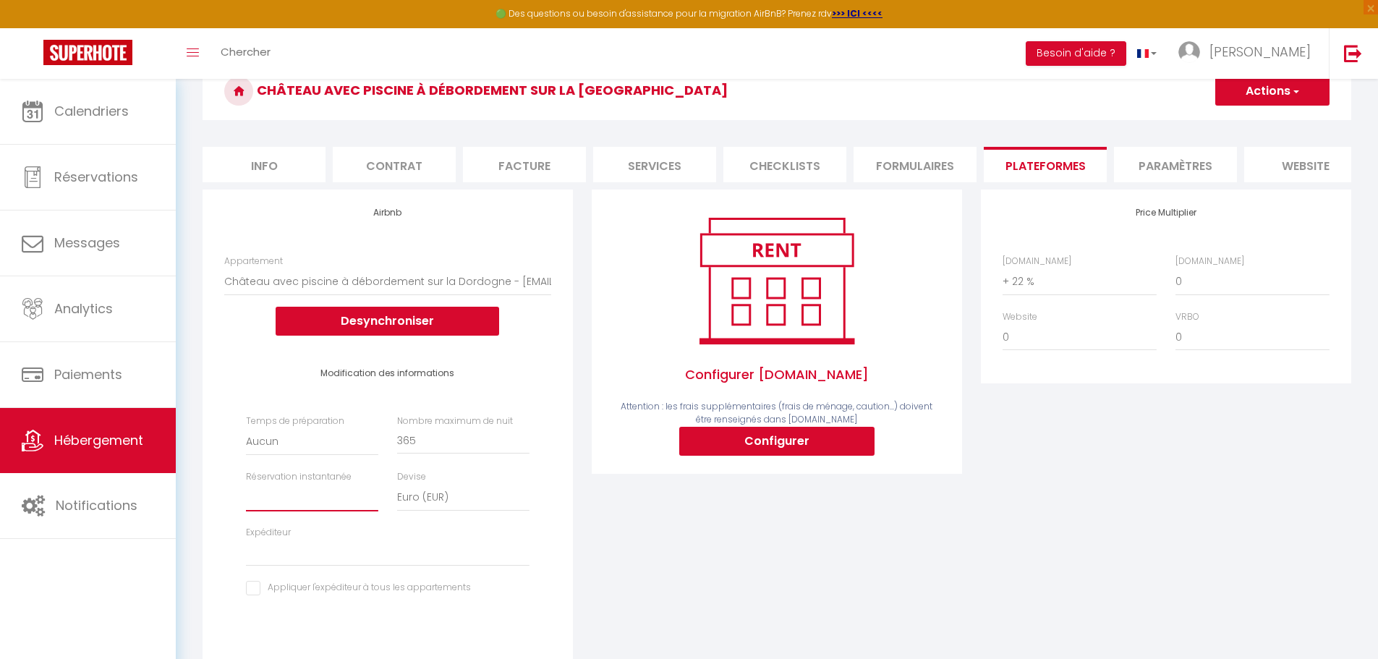
click at [264, 512] on select "Activée Demander des évaluations positives" at bounding box center [312, 497] width 132 height 27
click at [1373, 50] on link at bounding box center [1353, 53] width 48 height 51
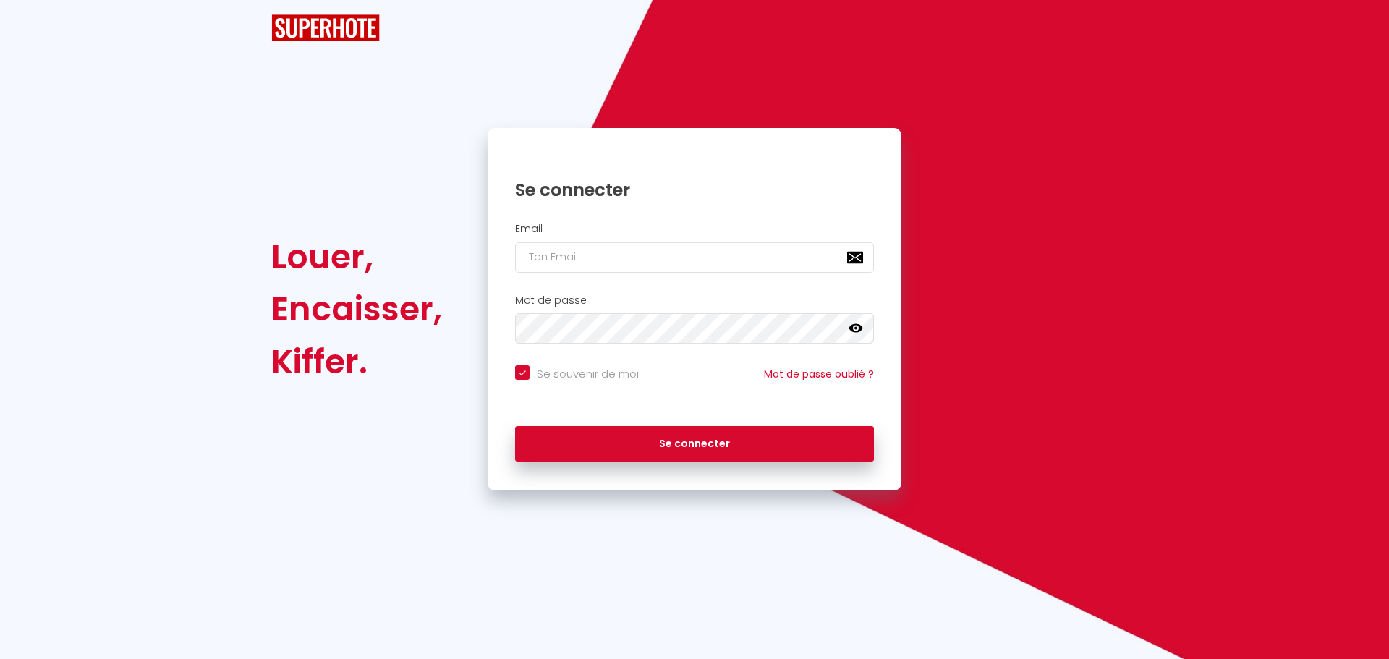
checkbox input "true"
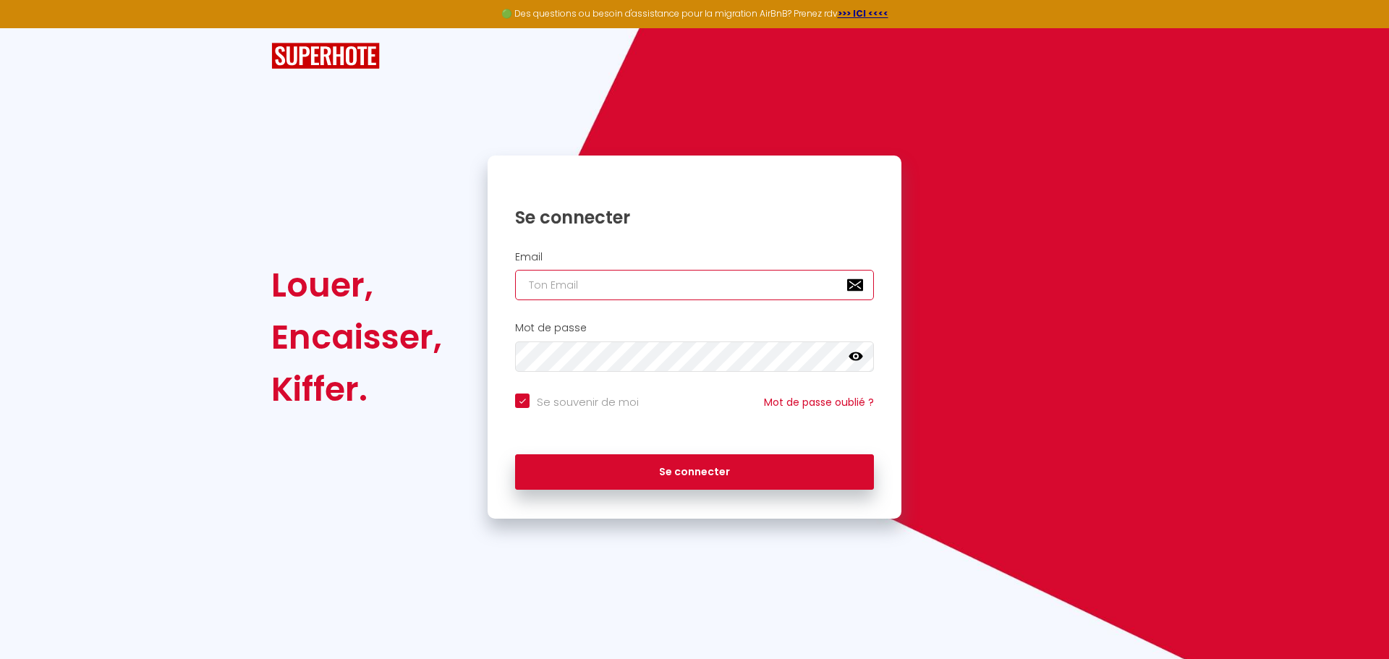
type input "charpentier.shane@gmail.com"
checkbox input "true"
drag, startPoint x: 726, startPoint y: 292, endPoint x: 395, endPoint y: 290, distance: 331.4
click at [425, 292] on div "Louer, Encaisser, Kiffer. Se connecter Email charpentier.shane@gmail.com Mot de…" at bounding box center [694, 337] width 865 height 363
paste input "alinestudiohoulgat"
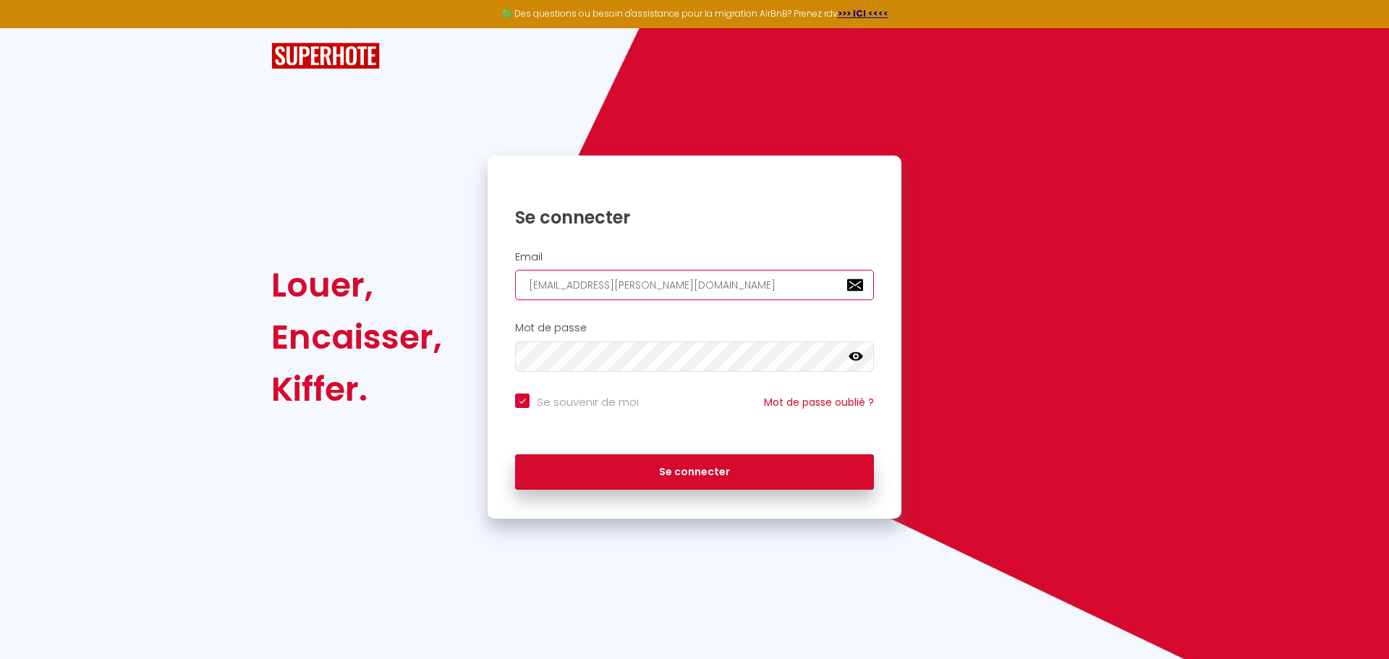
type input "alinestudiohoulgate@gmail.com"
checkbox input "true"
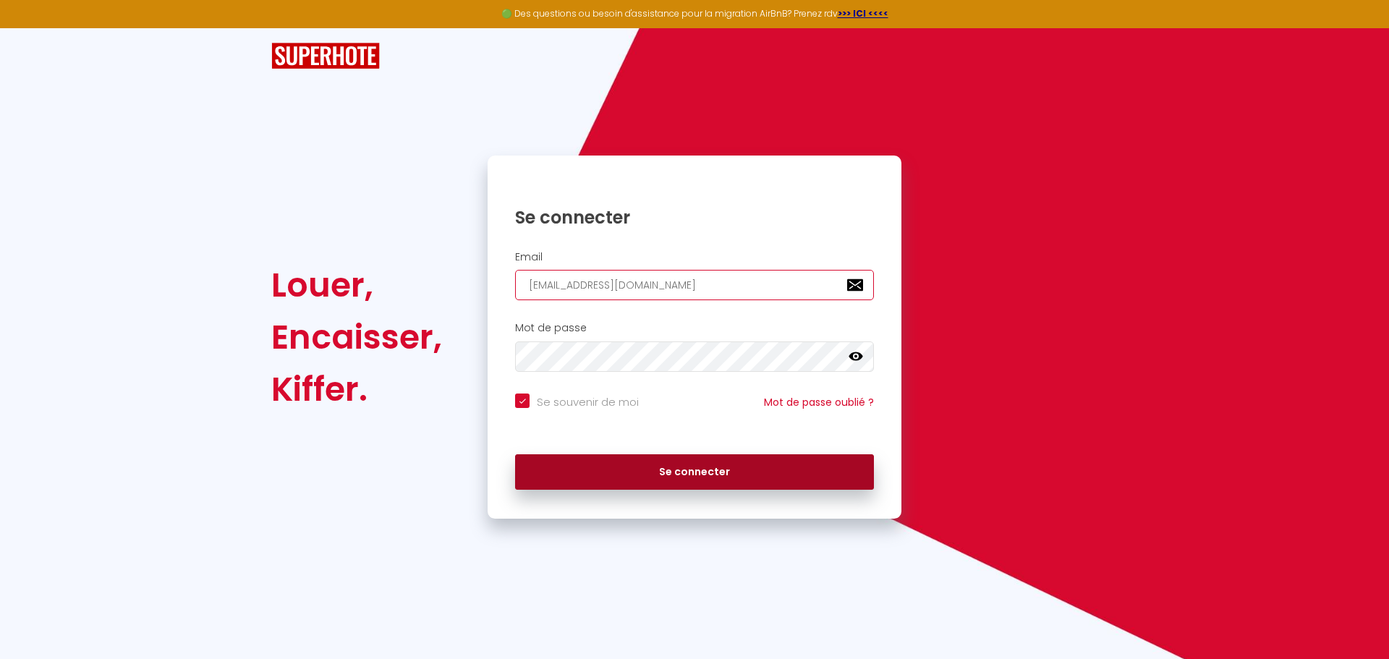
type input "alinestudiohoulgate@gmail.com"
click at [602, 466] on button "Se connecter" at bounding box center [694, 472] width 359 height 36
checkbox input "true"
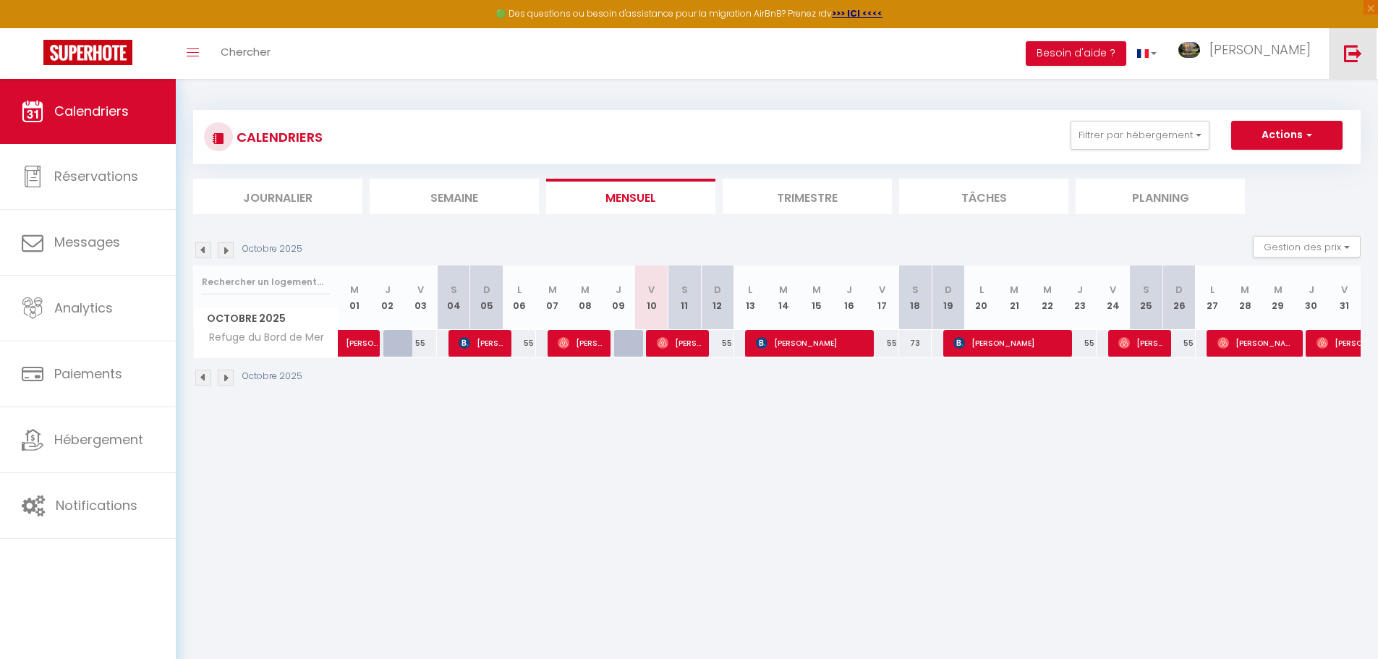
click at [1360, 59] on img at bounding box center [1353, 53] width 18 height 18
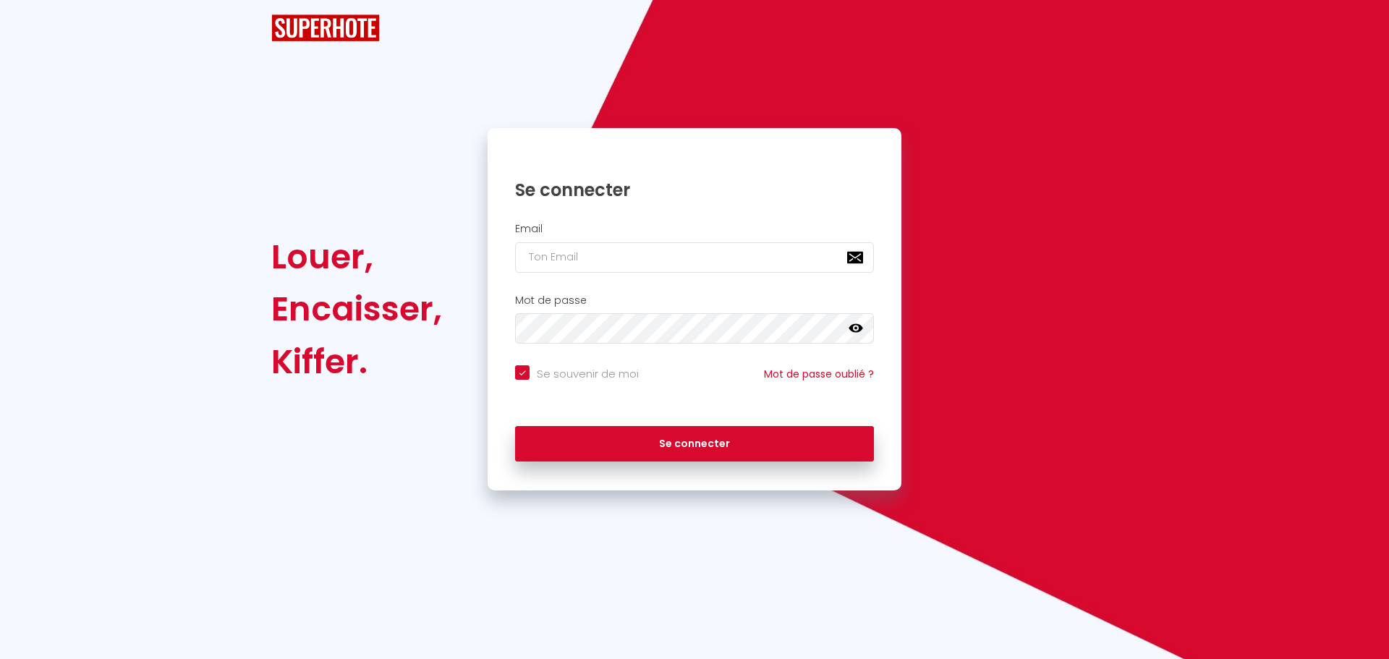
checkbox input "true"
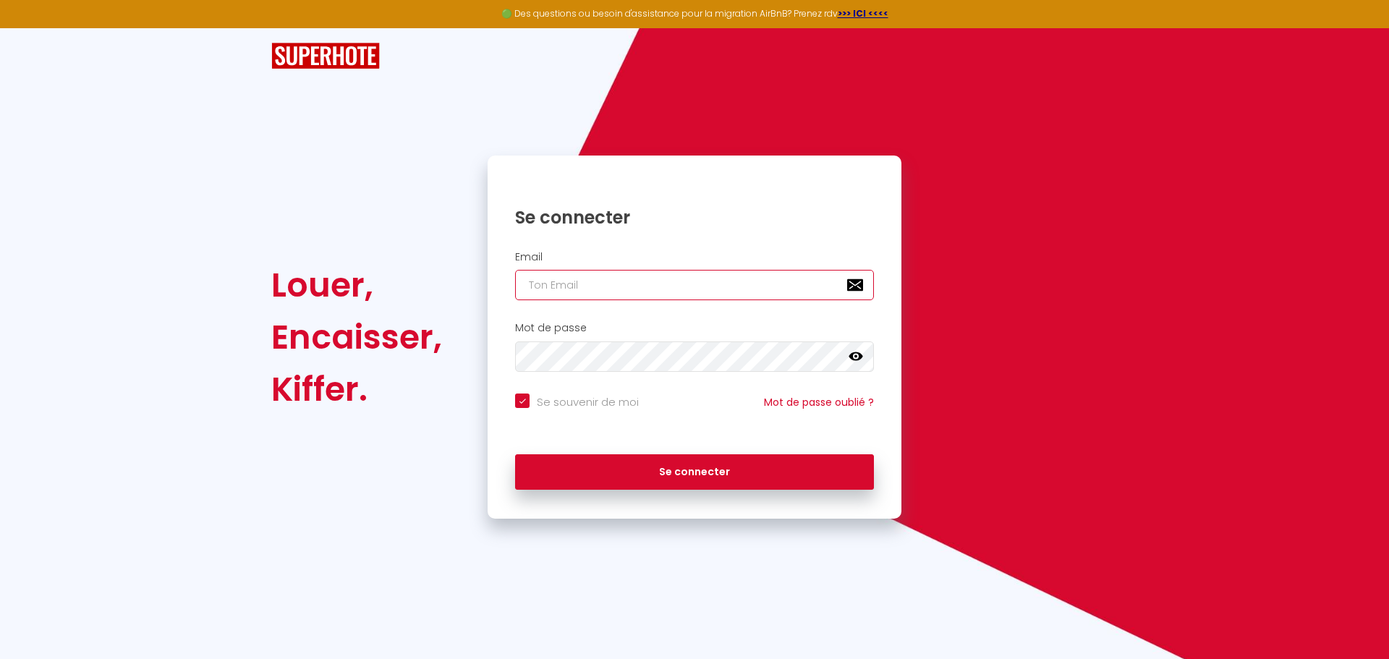
type input "charpentier.shane@gmail.com"
checkbox input "true"
drag, startPoint x: 743, startPoint y: 292, endPoint x: 426, endPoint y: 282, distance: 317.1
click at [436, 283] on div "Louer, Encaisser, Kiffer. Se connecter Email charpentier.shane@gmail.com Mot de…" at bounding box center [694, 337] width 865 height 363
paste input "alinestudiohoulgat"
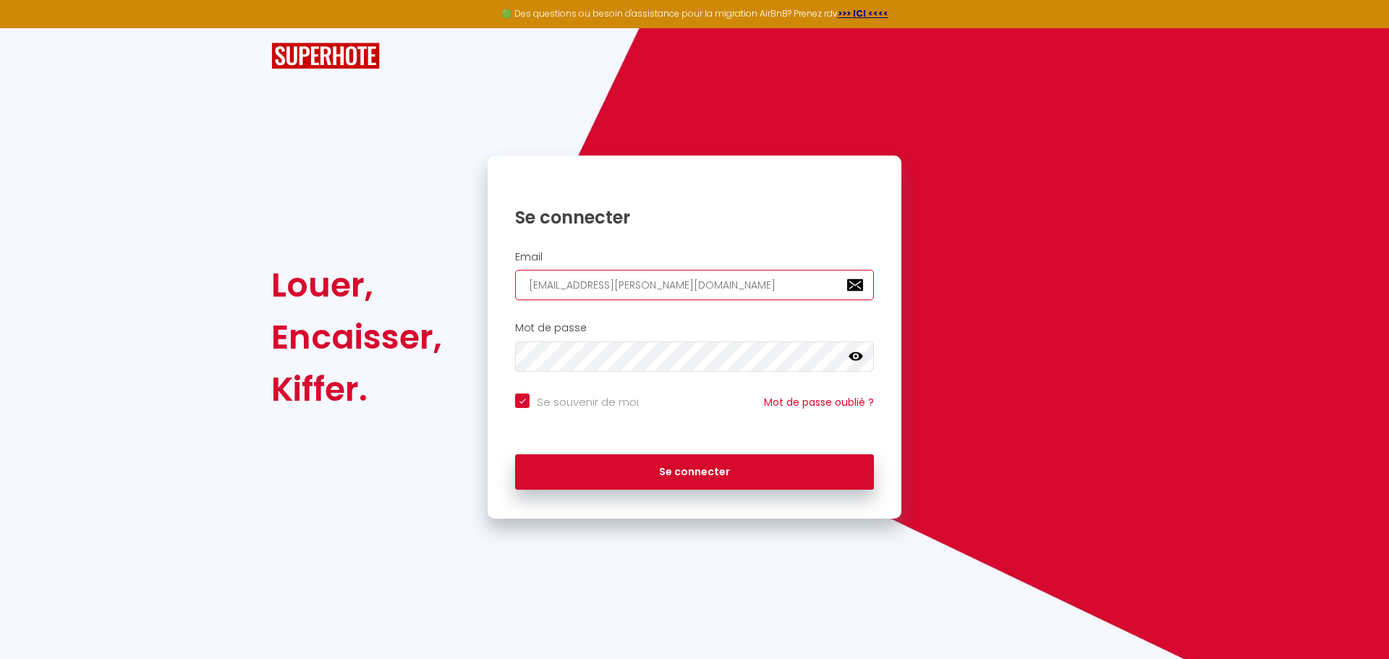
type input "alinestudiohoulgate@gmail.com"
checkbox input "true"
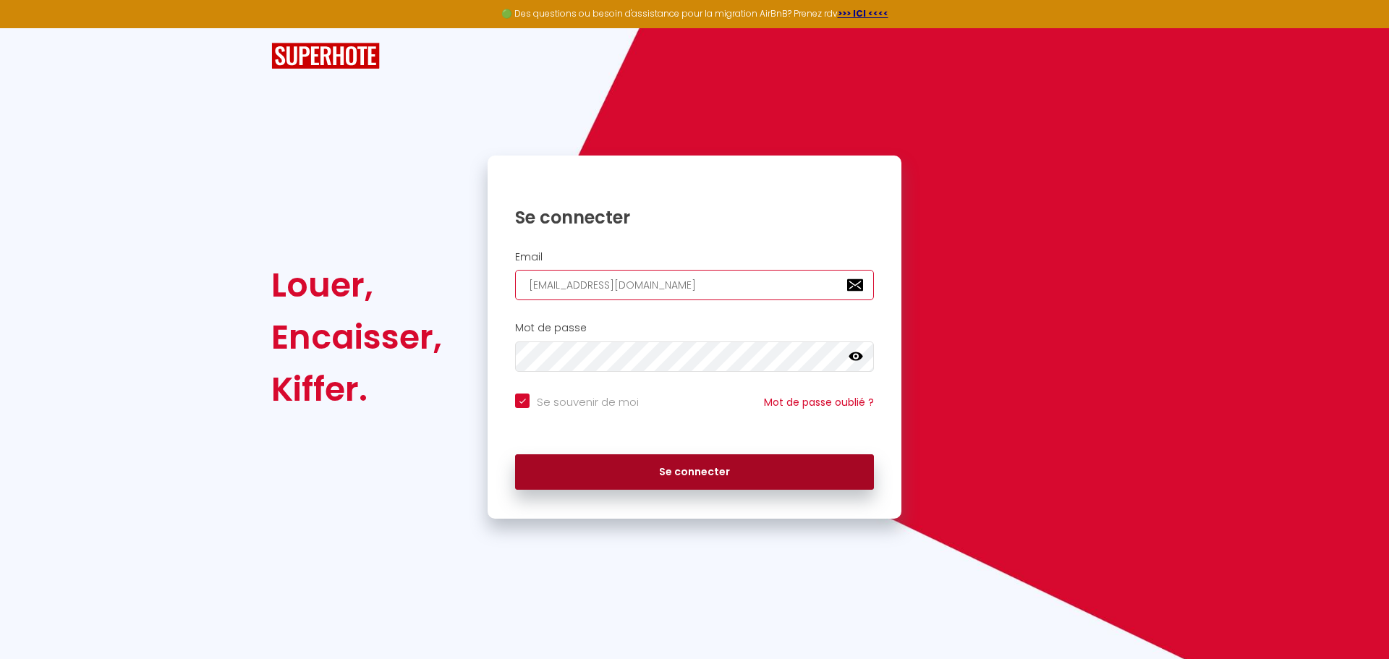
type input "alinestudiohoulgate@gmail.com"
click at [605, 466] on button "Se connecter" at bounding box center [694, 472] width 359 height 36
checkbox input "true"
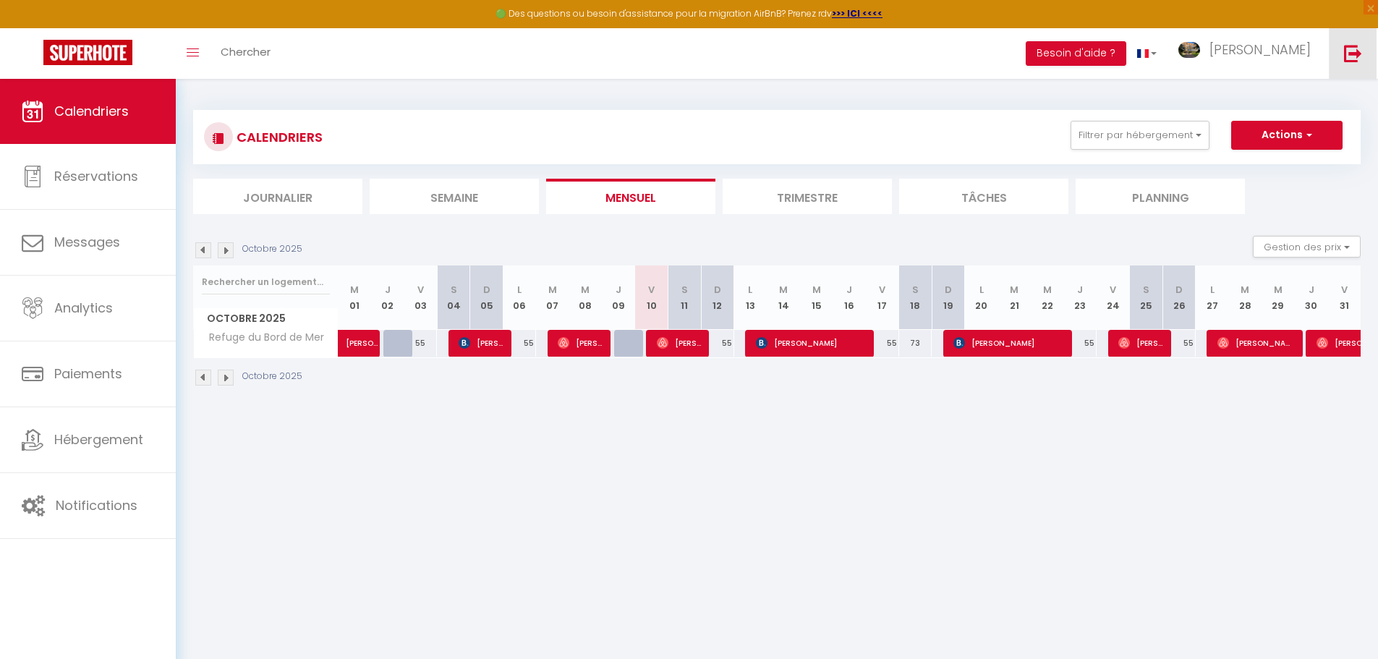
click at [1339, 51] on link at bounding box center [1353, 53] width 48 height 51
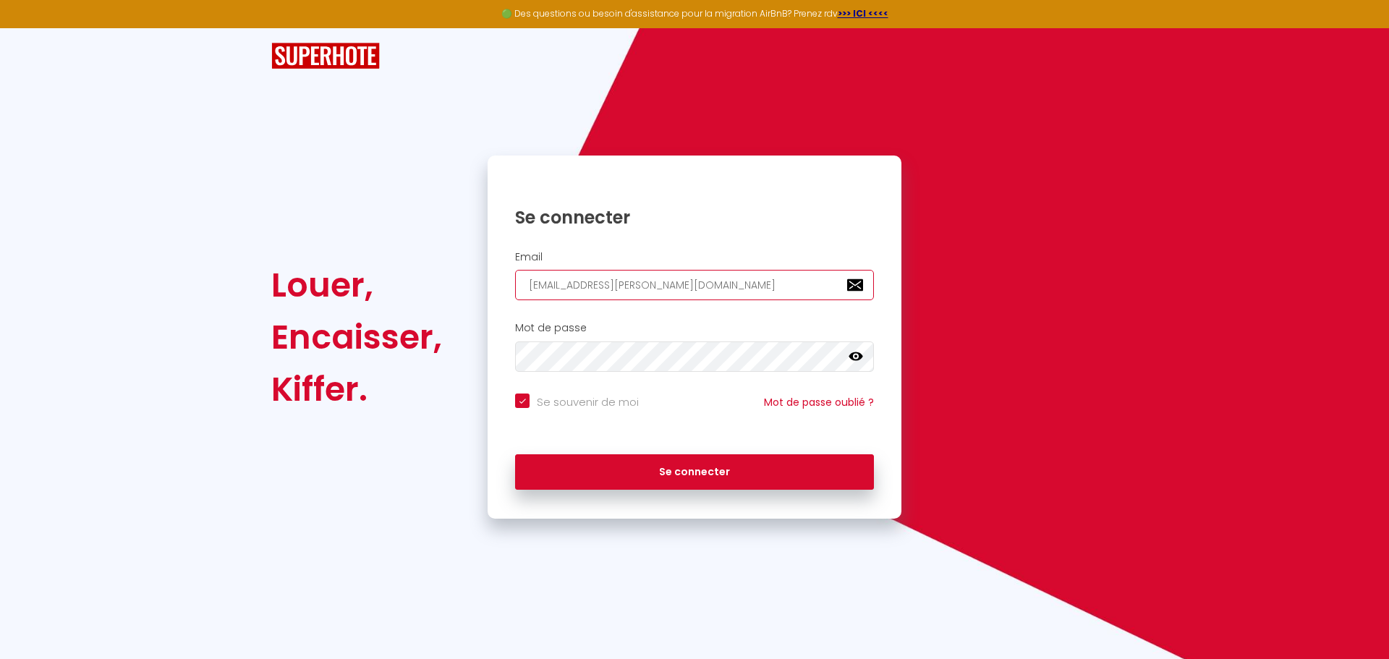
drag, startPoint x: 696, startPoint y: 282, endPoint x: 409, endPoint y: 284, distance: 287.3
click at [429, 284] on div "Louer, Encaisser, Kiffer. Se connecter Email charpentier.shane@gmail.com Mot de…" at bounding box center [694, 337] width 865 height 363
paste input "alinestudiohoulgat"
type input "alinestudiohoulgate@gmail.com"
checkbox input "true"
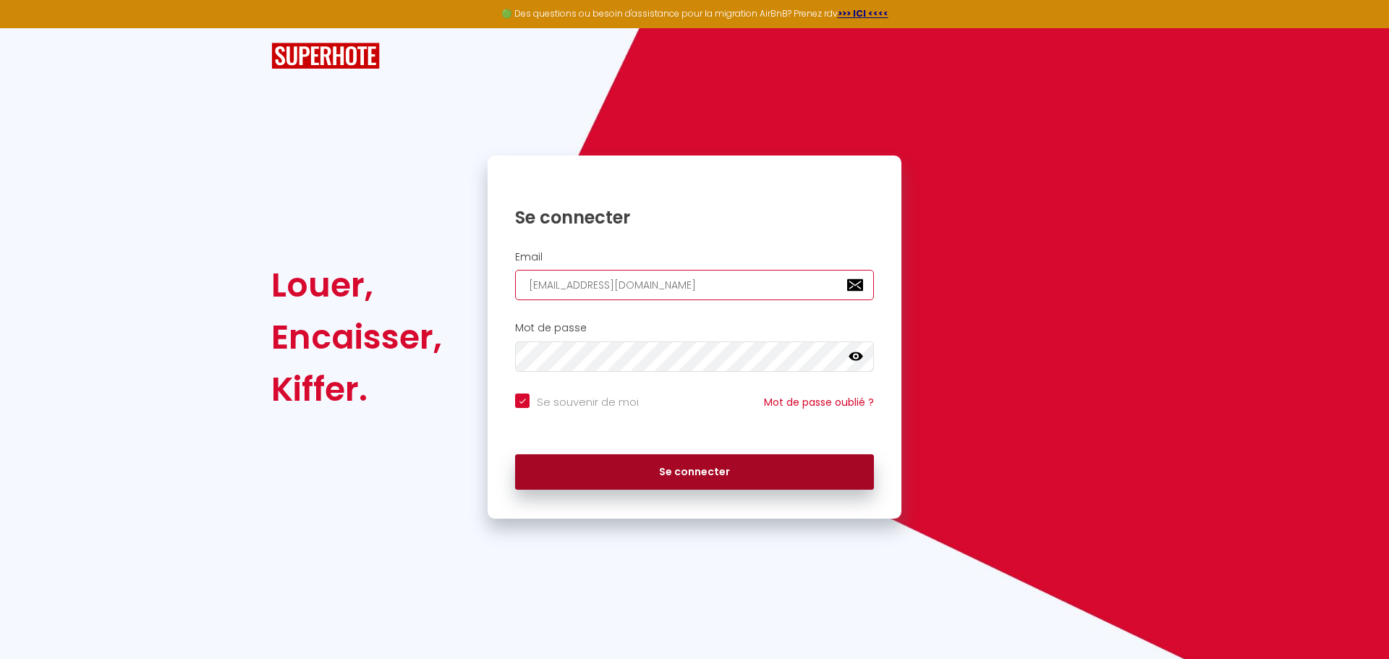
type input "alinestudiohoulgate@gmail.com"
click at [557, 465] on button "Se connecter" at bounding box center [694, 472] width 359 height 36
checkbox input "true"
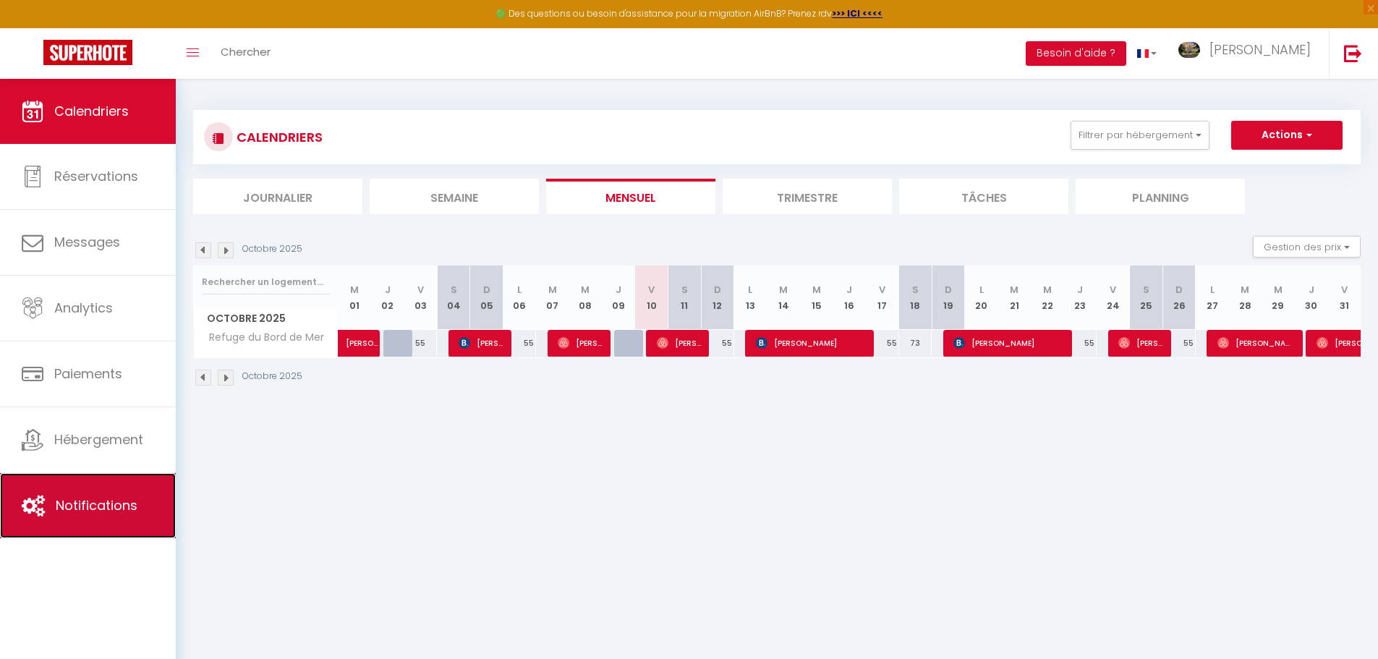
click at [113, 501] on span "Notifications" at bounding box center [97, 505] width 82 height 18
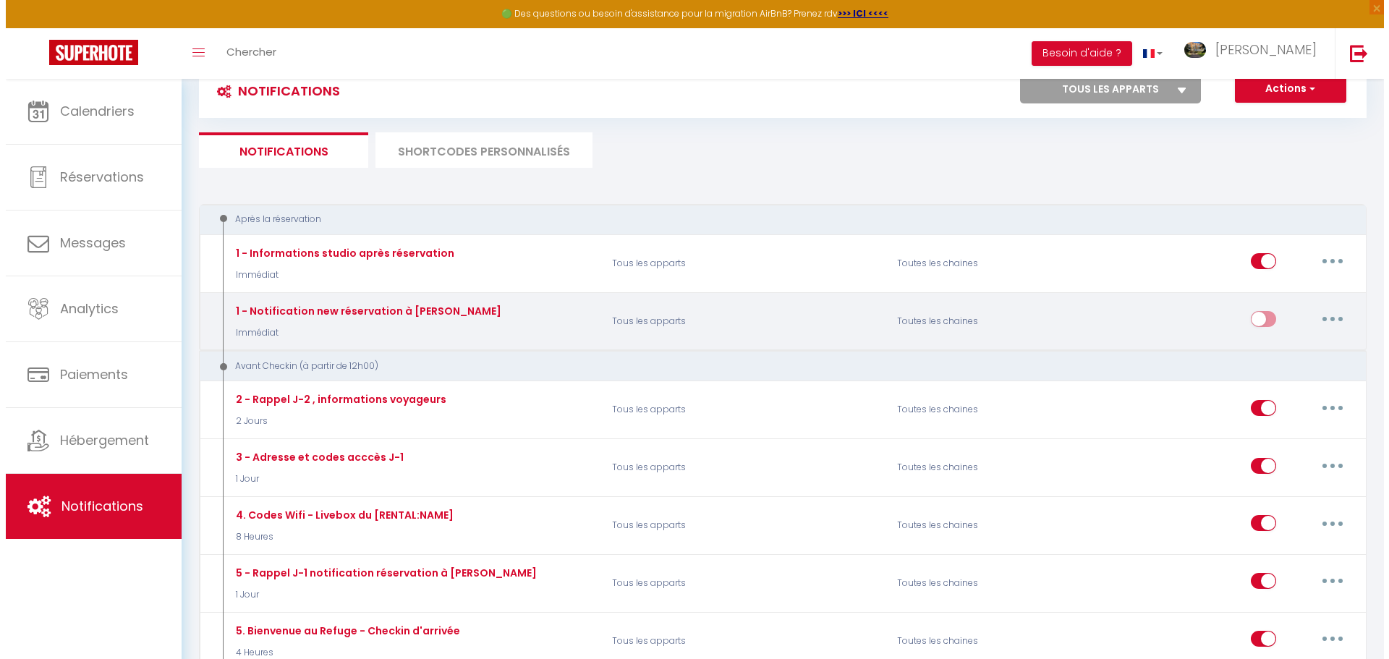
scroll to position [72, 0]
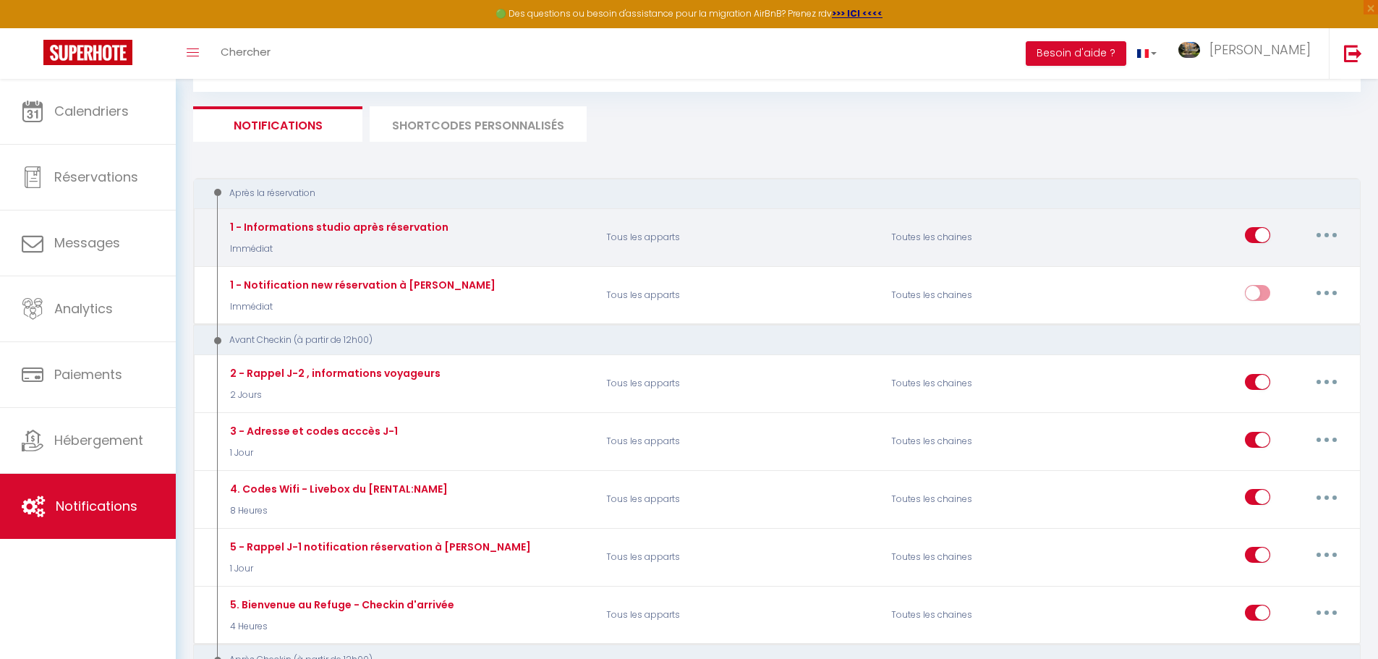
click at [1328, 232] on button "button" at bounding box center [1327, 235] width 41 height 23
click at [1296, 263] on link "Editer" at bounding box center [1289, 268] width 107 height 25
type input "1 - Informations studio après réservation"
select select "Immédiat"
select select "if_booking_is_paid"
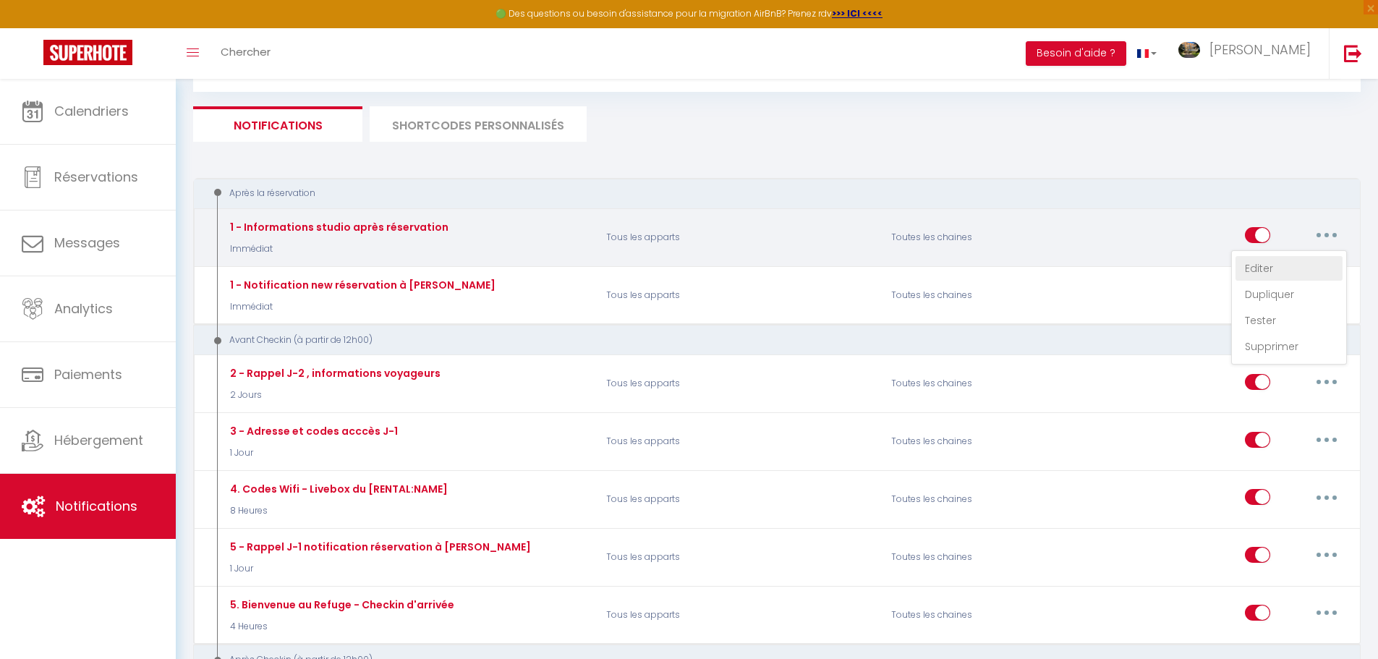
checkbox input "true"
checkbox input "false"
radio input "true"
type input "[GUEST:FIRST_NAME], merci pour votre réservation au [RENTAL:NAME] à [RENTAL:CIT…"
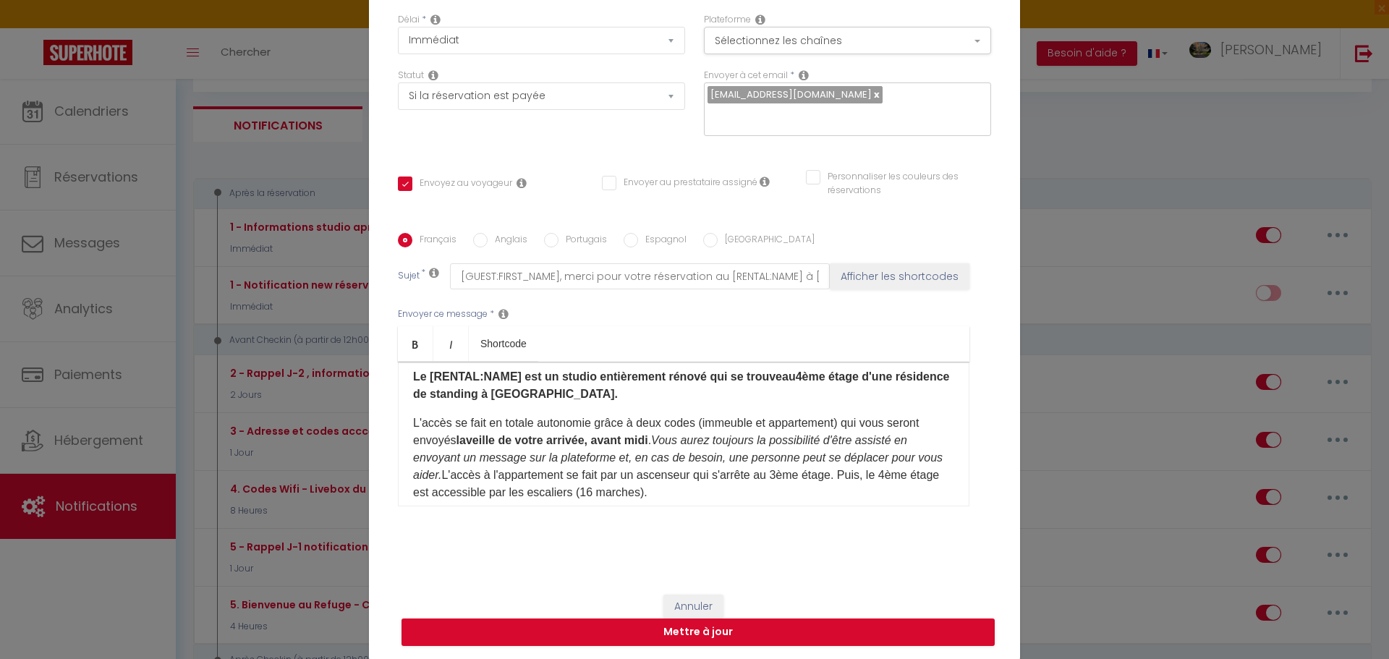
scroll to position [125, 0]
click at [674, 591] on div "Annuler Mettre à jour" at bounding box center [694, 620] width 651 height 80
click at [695, 594] on button "Annuler" at bounding box center [694, 606] width 60 height 25
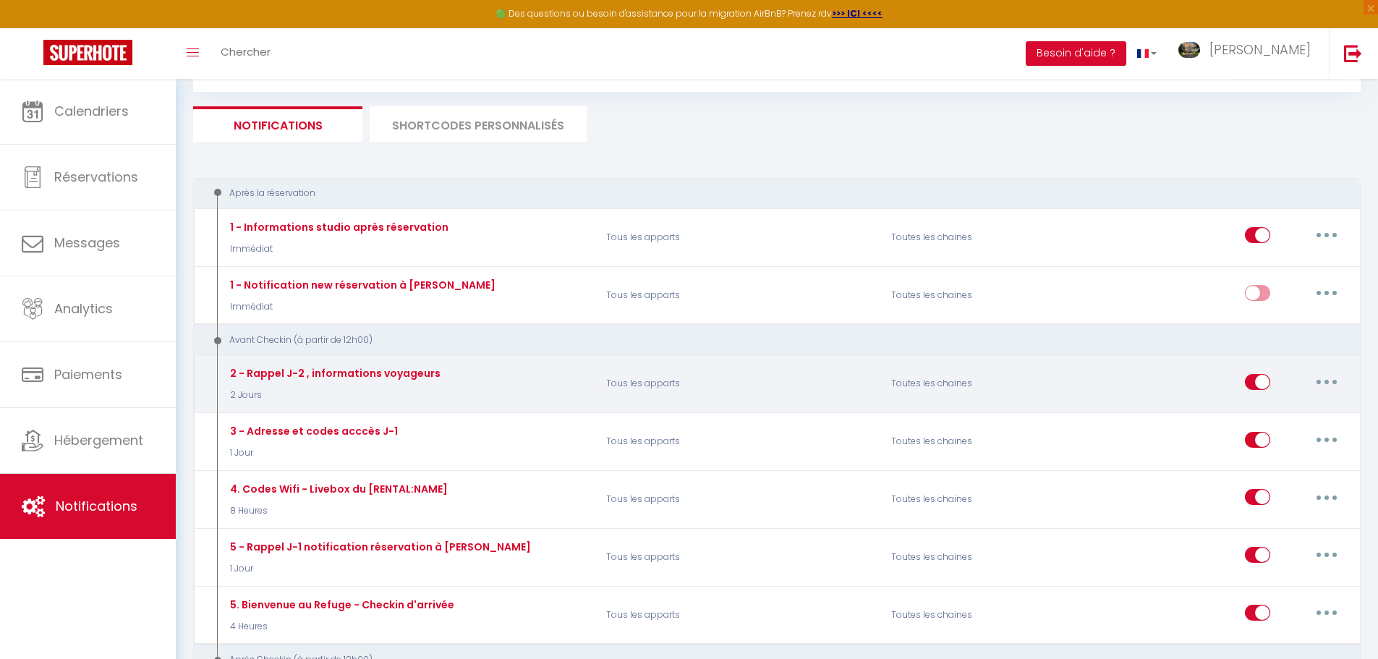
click at [1323, 380] on button "button" at bounding box center [1327, 381] width 41 height 23
click at [1271, 410] on link "Editer" at bounding box center [1289, 414] width 107 height 25
type input "2 - Rappel J-2 , informations voyageurs"
select select "2 Jours"
checkbox input "true"
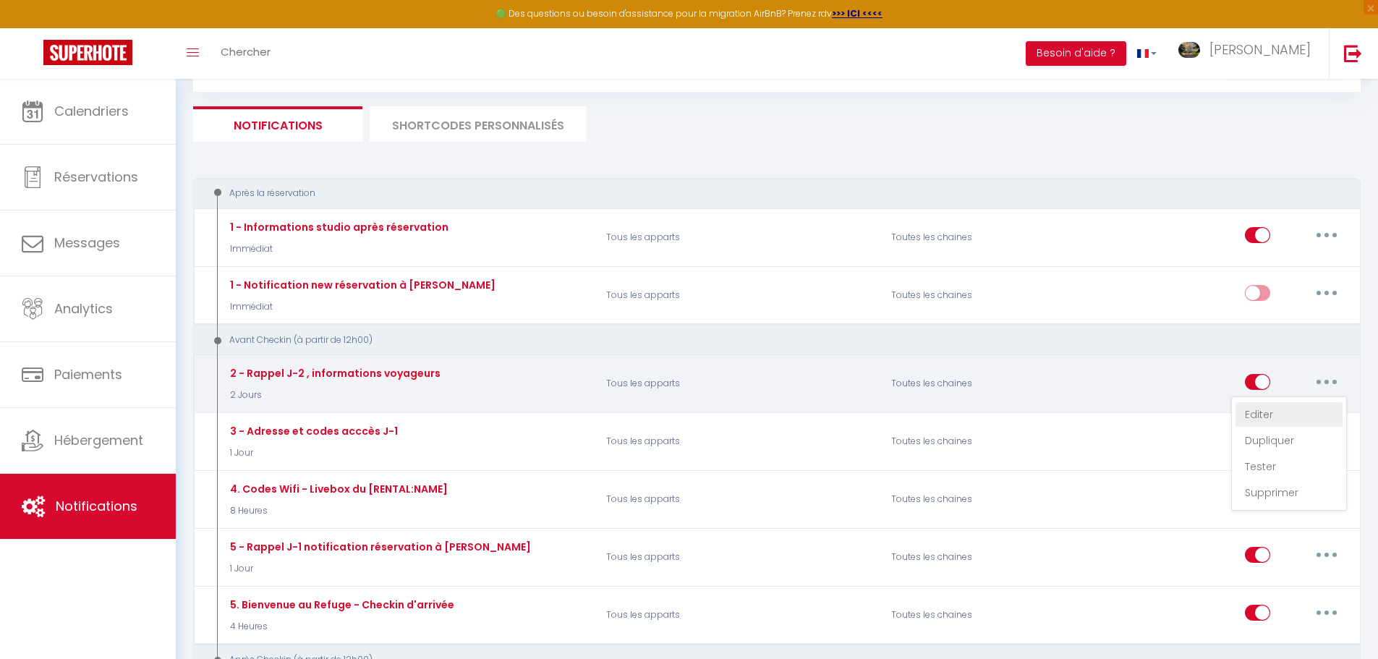
checkbox input "false"
type input "[GUEST:FIRST_NAME], nous vous attendons avec plaisir le [BOOKING:CHECKING] au […"
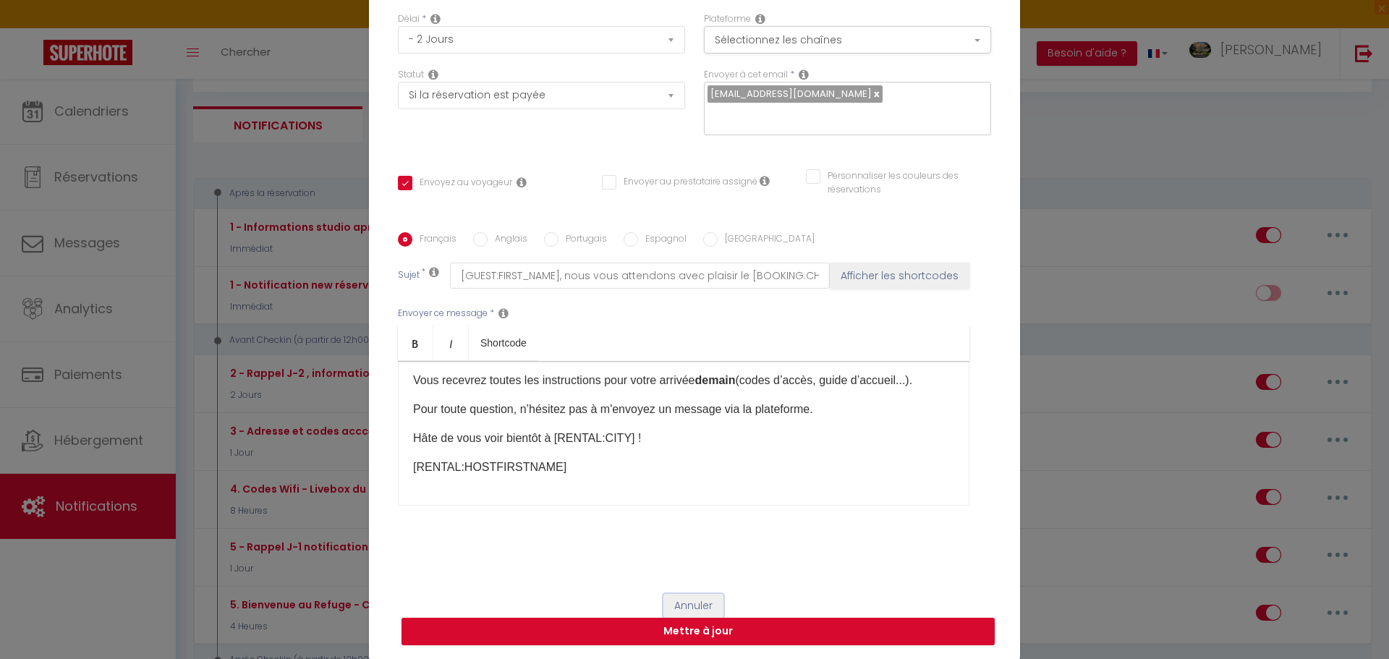
click at [683, 603] on button "Annuler" at bounding box center [694, 606] width 60 height 25
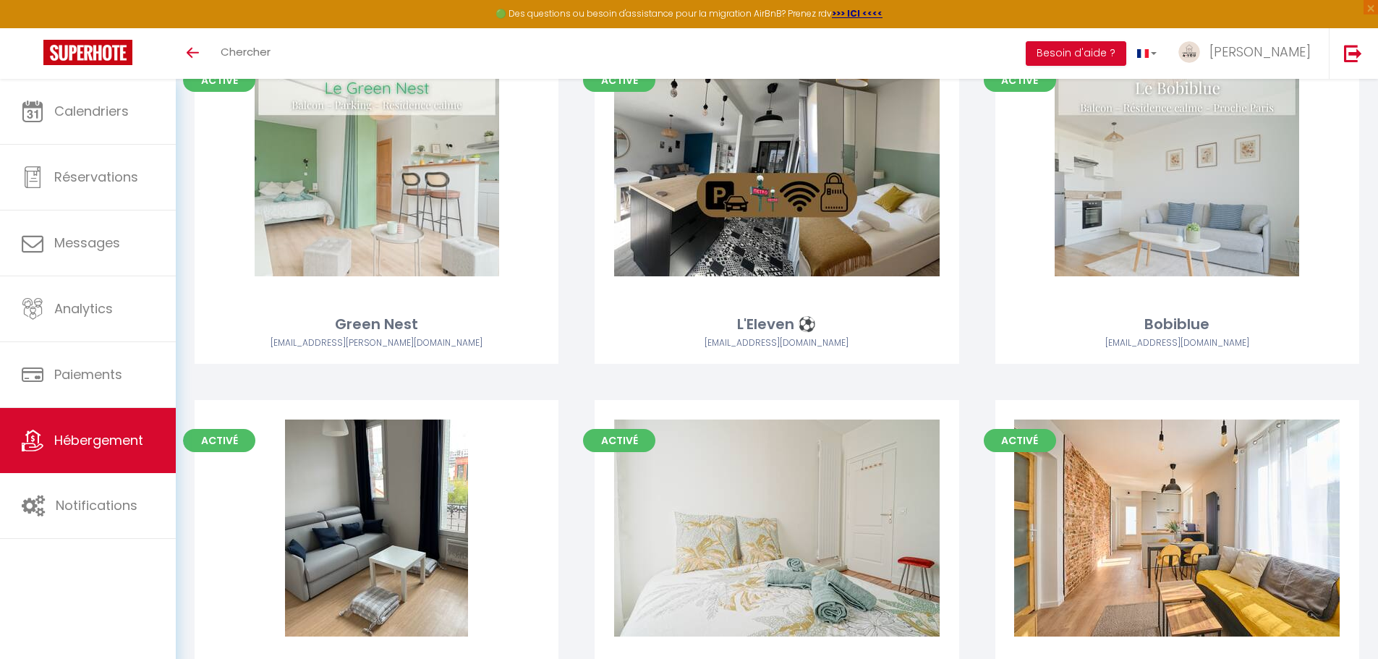
scroll to position [1954, 0]
